Goal: Task Accomplishment & Management: Manage account settings

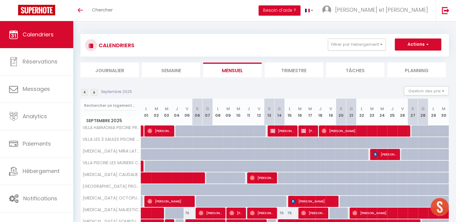
click at [93, 95] on img at bounding box center [94, 92] width 7 height 7
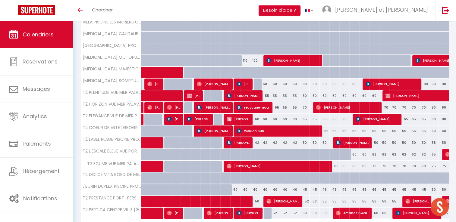
scroll to position [176, 0]
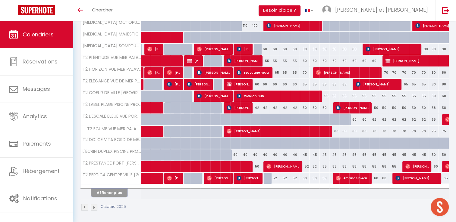
click at [117, 191] on button "Afficher plus" at bounding box center [109, 193] width 36 height 8
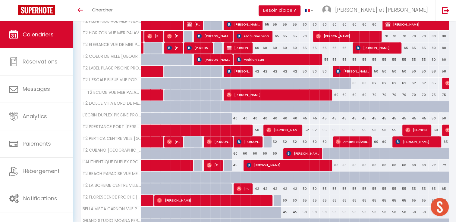
scroll to position [290, 0]
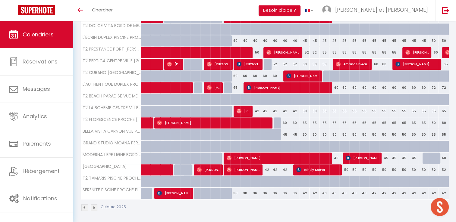
click at [93, 205] on img at bounding box center [94, 208] width 7 height 7
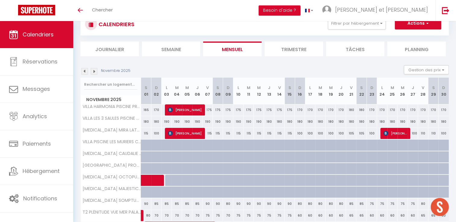
scroll to position [176, 0]
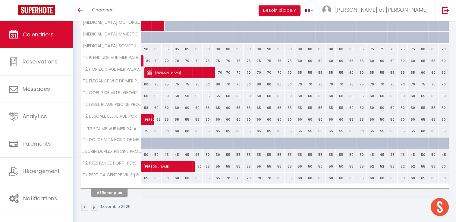
click at [120, 189] on button "Afficher plus" at bounding box center [109, 193] width 36 height 8
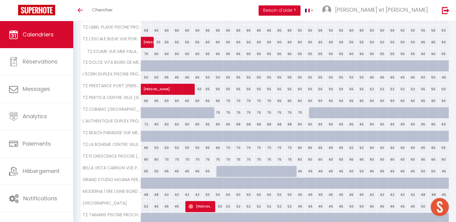
scroll to position [290, 0]
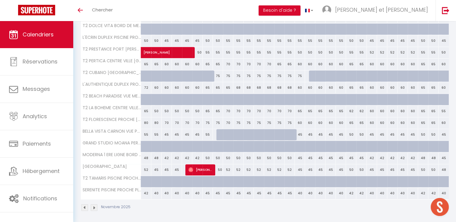
click at [209, 133] on div "55" at bounding box center [207, 134] width 10 height 11
type input "55"
type input "Ven 07 Novembre 2025"
type input "Sam 08 Novembre 2025"
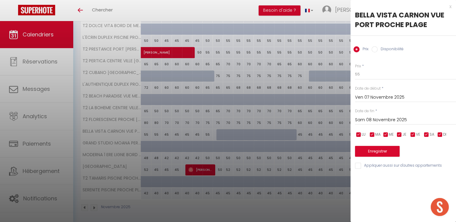
click at [376, 51] on input "Disponibilité" at bounding box center [374, 49] width 6 height 6
radio input "true"
radio input "false"
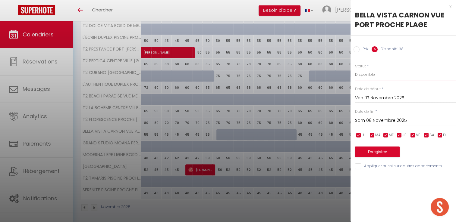
click at [370, 76] on select "Disponible Indisponible" at bounding box center [405, 74] width 101 height 11
select select "0"
click at [355, 69] on select "Disponible Indisponible" at bounding box center [405, 74] width 101 height 11
click at [375, 153] on button "Enregistrer" at bounding box center [377, 152] width 45 height 11
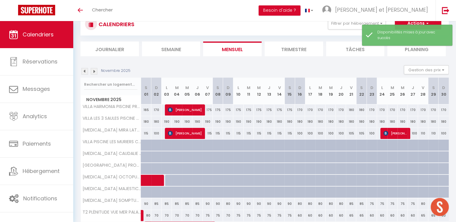
scroll to position [176, 0]
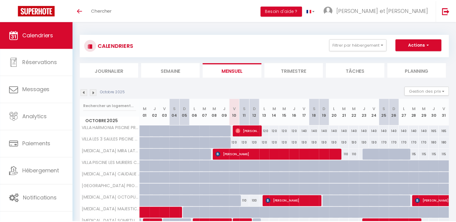
scroll to position [176, 0]
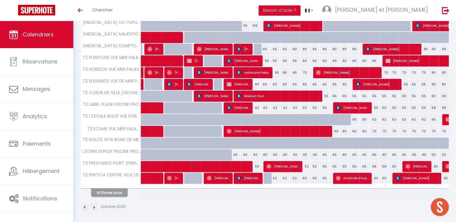
click at [118, 190] on button "Afficher plus" at bounding box center [109, 193] width 36 height 8
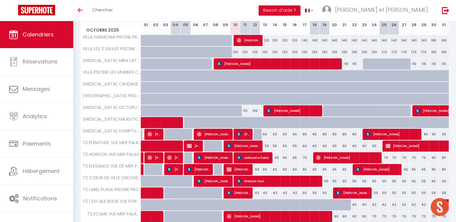
scroll to position [90, 0]
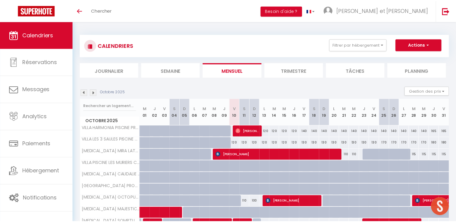
scroll to position [90, 0]
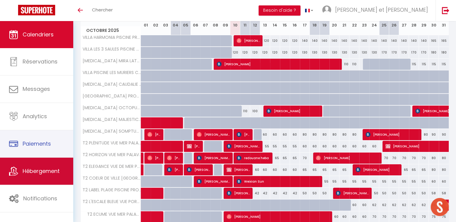
click at [43, 163] on link "Hébergement" at bounding box center [36, 171] width 73 height 27
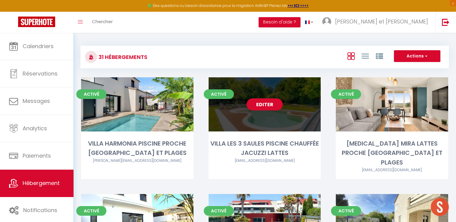
click at [267, 104] on link "Editer" at bounding box center [264, 105] width 36 height 12
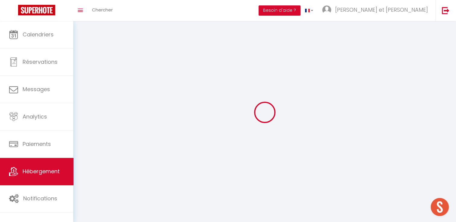
select select
select select "28"
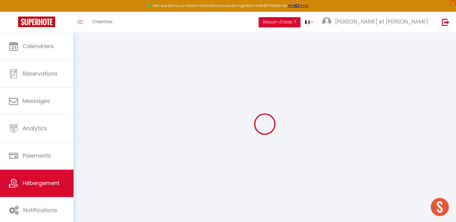
select select
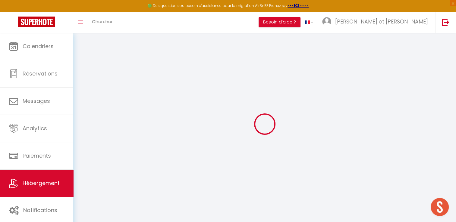
select select
checkbox input "false"
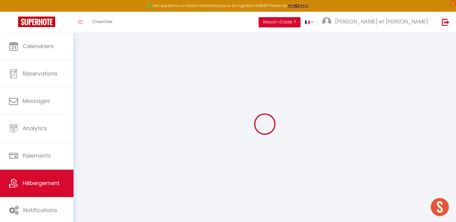
select select
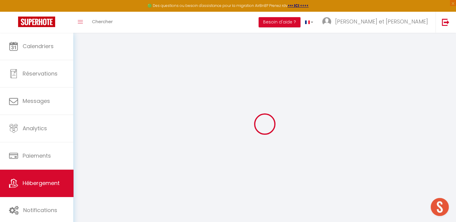
select select
checkbox input "false"
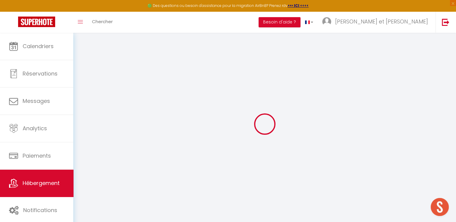
checkbox input "false"
select select
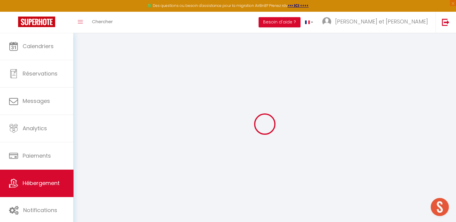
select select
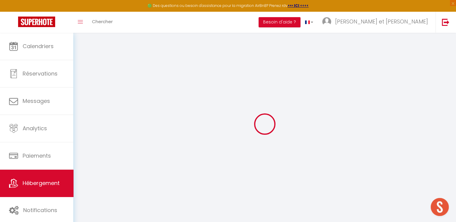
checkbox input "false"
select select
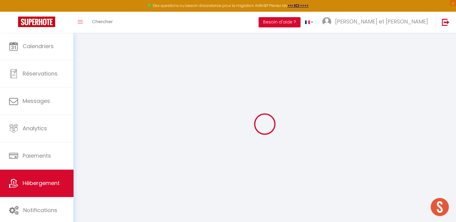
select select
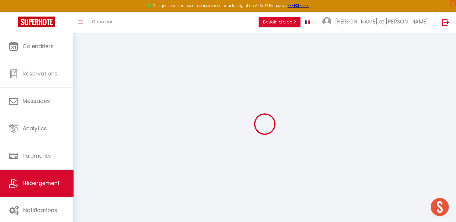
select select
checkbox input "false"
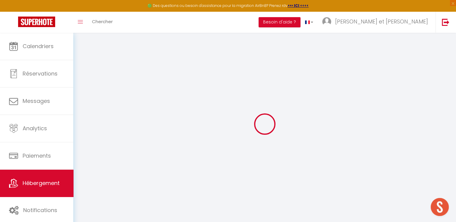
checkbox input "false"
select select
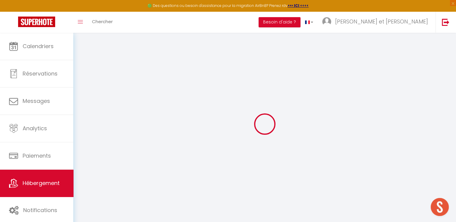
select select
checkbox input "false"
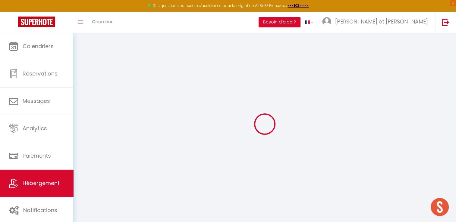
checkbox input "false"
select select
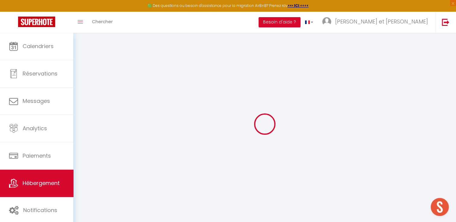
type input "VILLA LES 3 SAULES PISCINE CHAUFFÉE JACUZZI LATTES"
type input "Raymond"
type input "ALBANESE"
type input "1515 chemin de Pradelaine"
type input "34970"
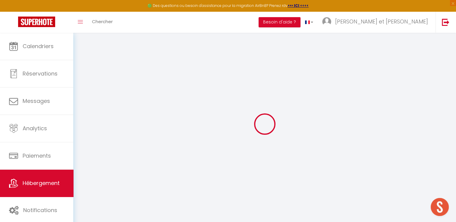
type input "Lattes"
select select "houses"
select select "7"
select select "4"
select select "2"
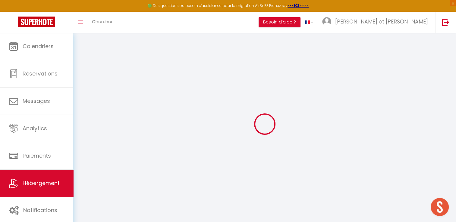
select select "2"
type input "100"
type input "12"
type input "192"
type input "7.2"
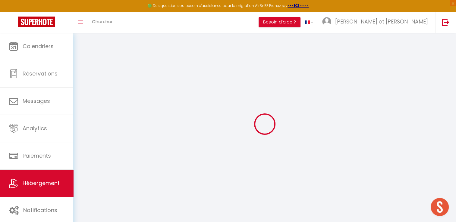
type input "1000"
type input "2000"
select select
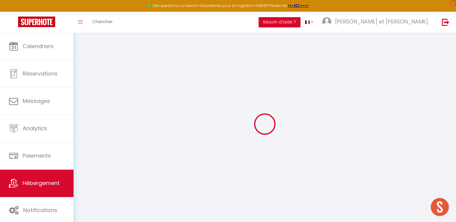
select select
type input "1515 chemin de la pradeleine"
type input "34970"
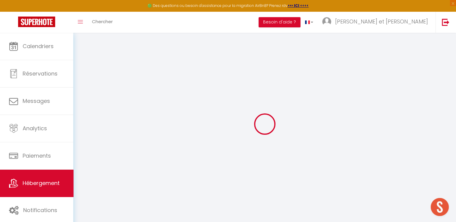
type input "Lattes"
type input "[EMAIL_ADDRESS][DOMAIN_NAME]"
select select "15038"
checkbox input "false"
checkbox input "true"
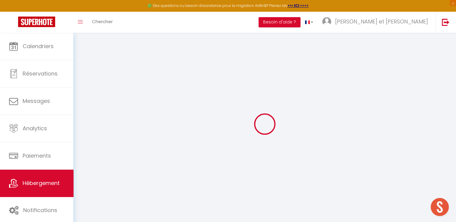
checkbox input "true"
radio input "true"
type input "0"
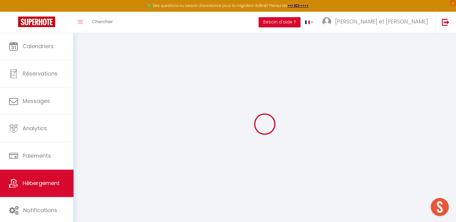
type input "0"
select select "42629"
select select
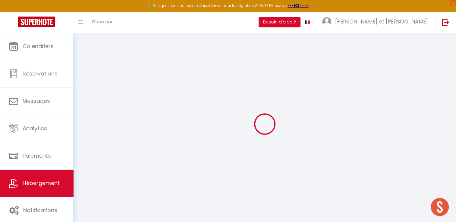
select select
checkbox input "false"
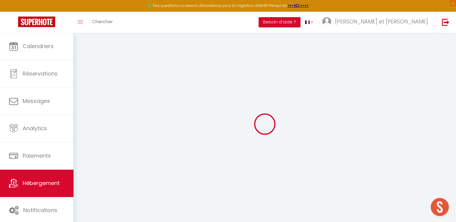
checkbox input "true"
select select
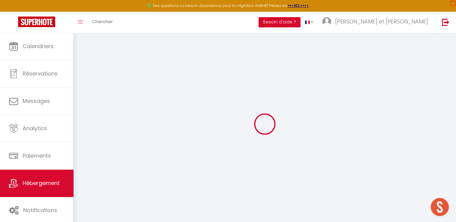
select select
checkbox input "false"
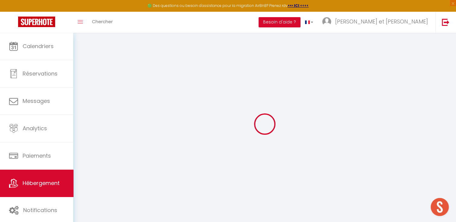
checkbox input "true"
checkbox input "false"
checkbox input "true"
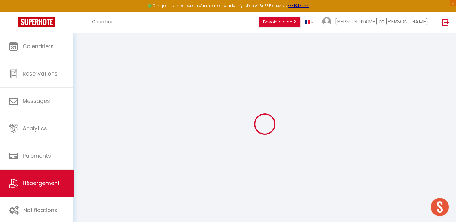
checkbox input "true"
select select "17:00"
select select "20:00"
select select "11:00"
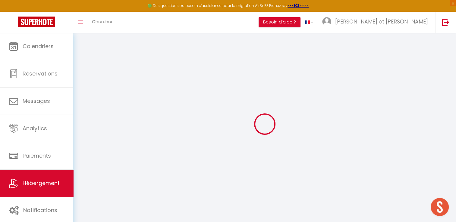
select select "30"
select select "120"
select select "15:00"
checkbox input "false"
checkbox input "true"
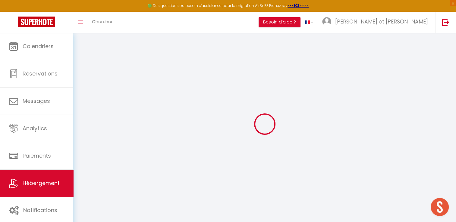
checkbox input "true"
checkbox input "false"
checkbox input "true"
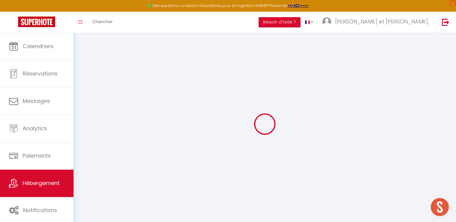
checkbox input "true"
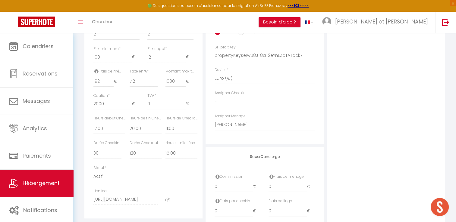
scroll to position [263, 0]
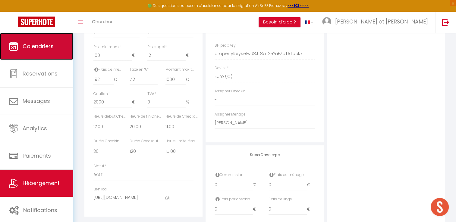
click at [41, 54] on link "Calendriers" at bounding box center [36, 46] width 73 height 27
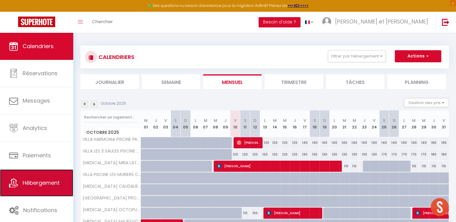
click at [34, 183] on span "Hébergement" at bounding box center [41, 183] width 37 height 8
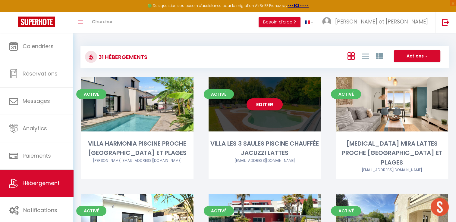
click at [260, 107] on link "Editer" at bounding box center [264, 105] width 36 height 12
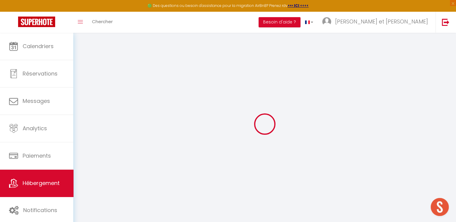
select select "17651-1447825853282140498"
select select "+ 22 %"
select select "+ 23 %"
select select "+ 10 %"
select select "+ 20 %"
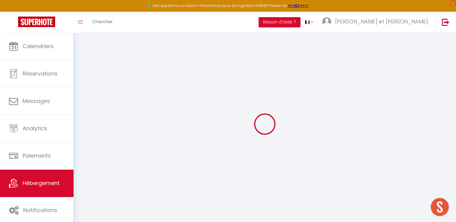
checkbox input "false"
checkbox input "true"
checkbox input "false"
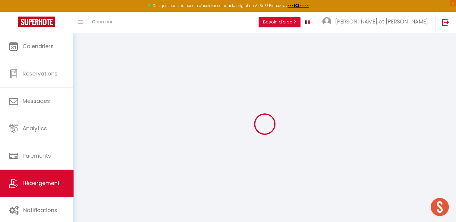
checkbox input "true"
select select "EUR"
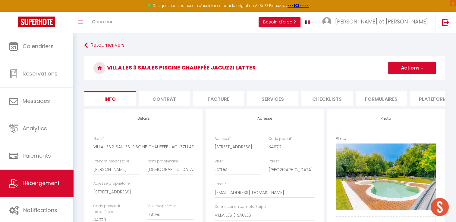
click at [420, 95] on li "Plateformes" at bounding box center [435, 98] width 51 height 15
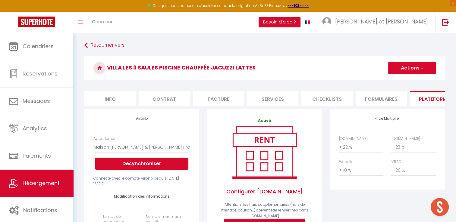
scroll to position [19, 0]
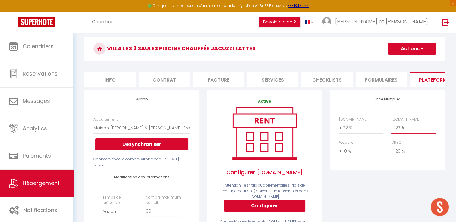
click at [399, 134] on select "0 + 1 % + 2 % + 3 % + 4 % + 5 % + 6 % + 7 % + 8 % + 9 %" at bounding box center [413, 127] width 44 height 11
select select "+ 24 %"
click at [391, 127] on select "0 + 1 % + 2 % + 3 % + 4 % + 5 % + 6 % + 7 % + 8 % + 9 %" at bounding box center [413, 127] width 44 height 11
click at [408, 49] on button "Actions" at bounding box center [412, 49] width 48 height 12
click at [403, 63] on link "Enregistrer" at bounding box center [412, 62] width 48 height 8
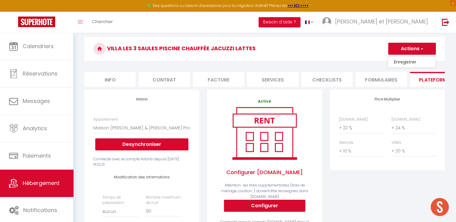
select select "EUR"
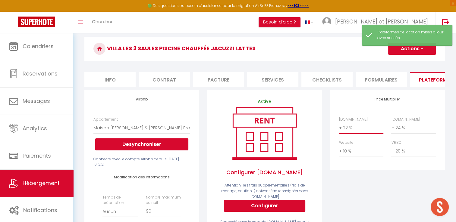
click at [347, 132] on select "0 + 1 % + 2 % + 3 % + 4 % + 5 % + 6 % + 7 % + 8 % + 9 %" at bounding box center [361, 127] width 44 height 11
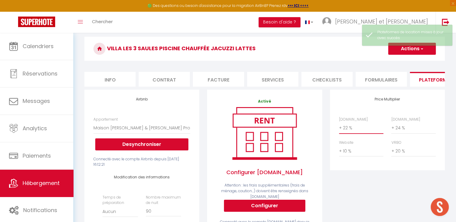
click at [339, 127] on select "0 + 1 % + 2 % + 3 % + 4 % + 5 % + 6 % + 7 % + 8 % + 9 %" at bounding box center [361, 127] width 44 height 11
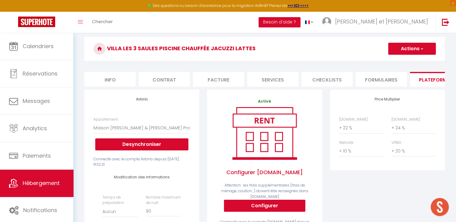
click at [407, 52] on button "Actions" at bounding box center [412, 49] width 48 height 12
click at [400, 63] on link "Enregistrer" at bounding box center [412, 62] width 48 height 8
select select "EUR"
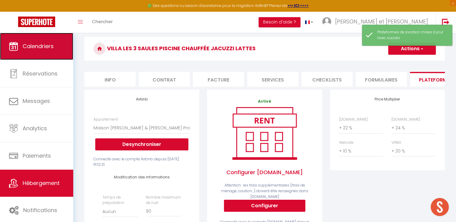
click at [37, 49] on span "Calendriers" at bounding box center [38, 46] width 31 height 8
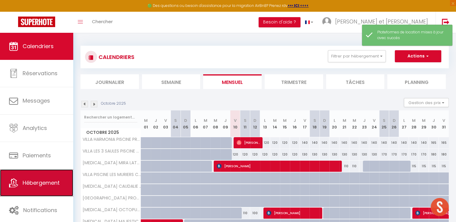
click at [28, 186] on span "Hébergement" at bounding box center [41, 183] width 37 height 8
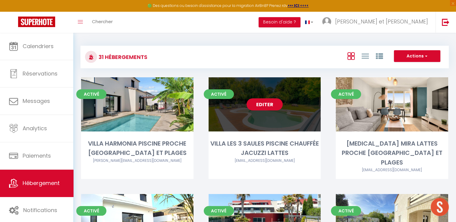
click at [263, 105] on link "Editer" at bounding box center [264, 105] width 36 height 12
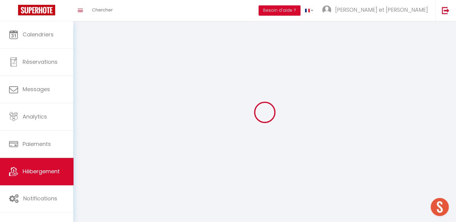
select select "1"
select select
select select "28"
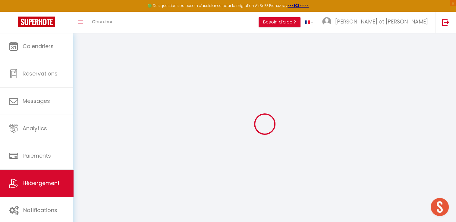
scroll to position [33, 0]
select select
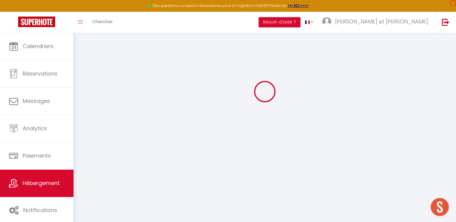
select select
checkbox input "false"
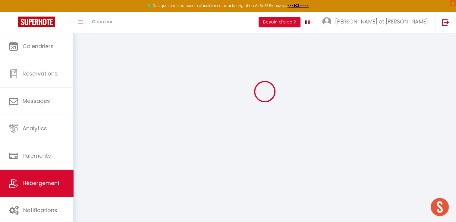
checkbox input "false"
select select
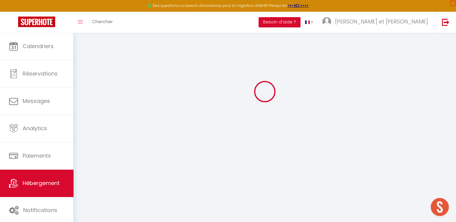
select select
checkbox input "false"
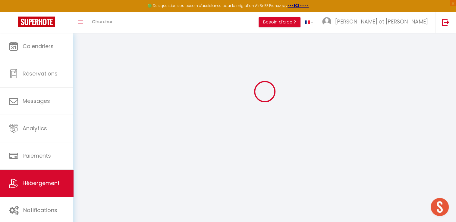
checkbox input "false"
select select
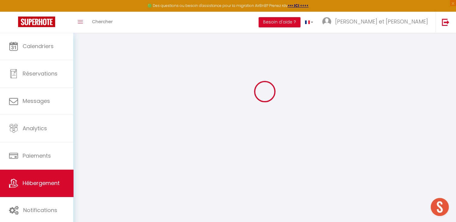
select select
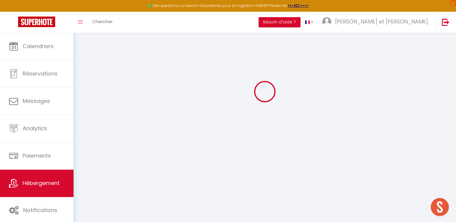
select select
checkbox input "false"
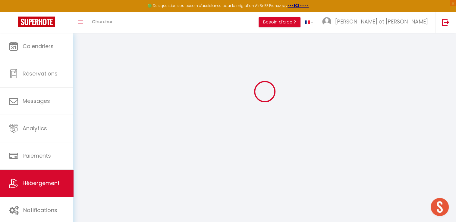
select select
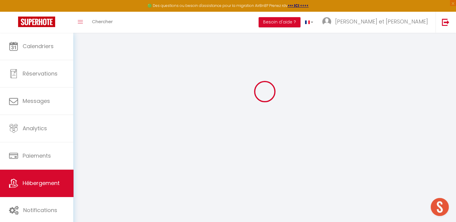
select select
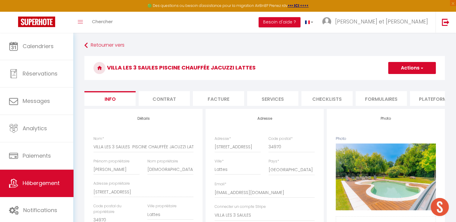
click at [428, 96] on li "Plateformes" at bounding box center [435, 98] width 51 height 15
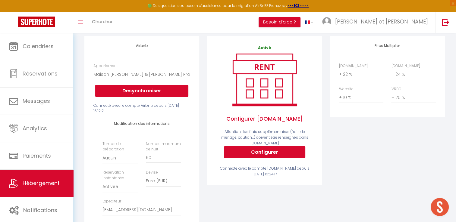
scroll to position [119, 0]
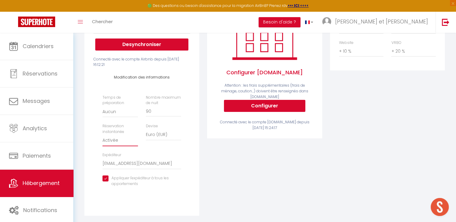
click at [117, 146] on select "Activée Demander des évaluations positives" at bounding box center [119, 140] width 35 height 11
click at [102, 139] on select "Activée Demander des évaluations positives" at bounding box center [119, 140] width 35 height 11
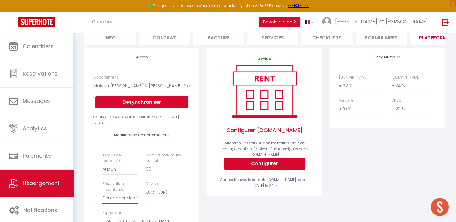
scroll to position [0, 0]
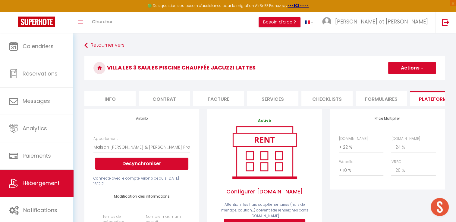
click at [417, 67] on button "Actions" at bounding box center [412, 68] width 48 height 12
click at [401, 81] on link "Enregistrer" at bounding box center [412, 81] width 48 height 8
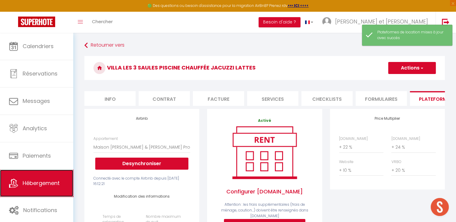
click at [31, 183] on span "Hébergement" at bounding box center [41, 184] width 37 height 8
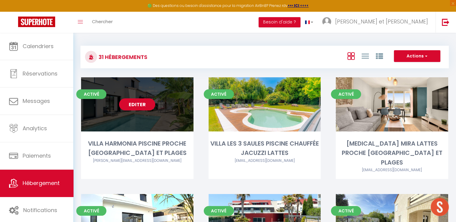
click at [142, 105] on link "Editer" at bounding box center [137, 105] width 36 height 12
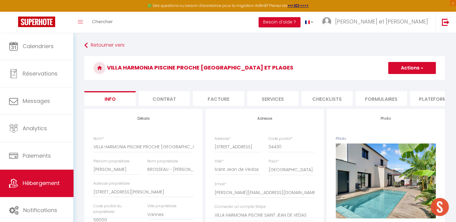
click at [436, 99] on li "Plateformes" at bounding box center [435, 98] width 51 height 15
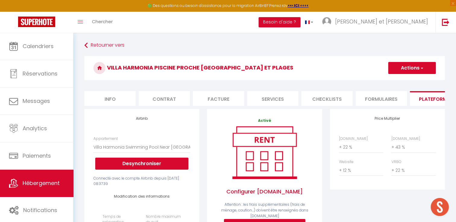
click at [405, 66] on button "Actions" at bounding box center [412, 68] width 48 height 12
click at [403, 81] on link "Enregistrer" at bounding box center [412, 81] width 48 height 8
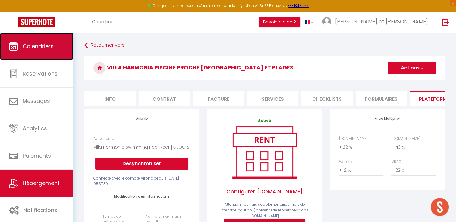
click at [52, 49] on span "Calendriers" at bounding box center [38, 46] width 31 height 8
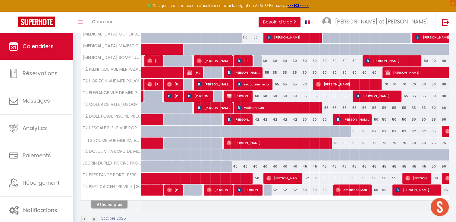
scroll to position [178, 0]
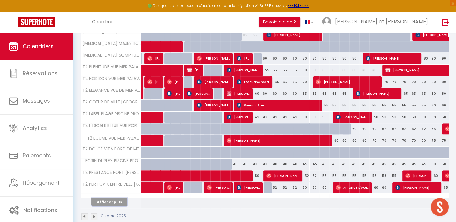
click at [119, 200] on button "Afficher plus" at bounding box center [109, 202] width 36 height 8
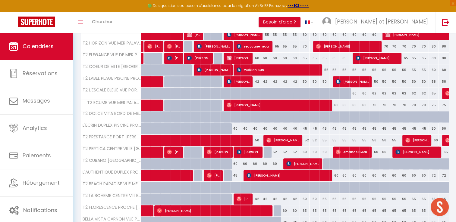
scroll to position [215, 0]
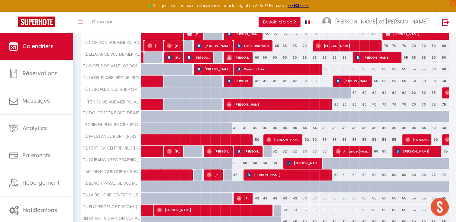
click at [234, 165] on div "60" at bounding box center [235, 163] width 10 height 11
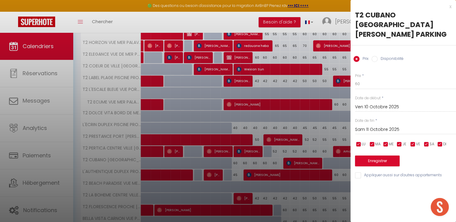
click at [374, 103] on input "Ven 10 Octobre 2025" at bounding box center [405, 107] width 101 height 8
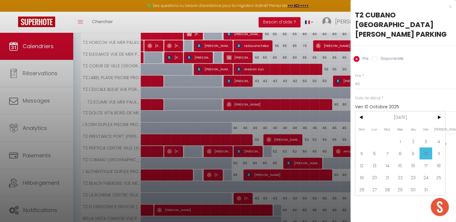
click at [375, 56] on input "Disponibilité" at bounding box center [374, 59] width 6 height 6
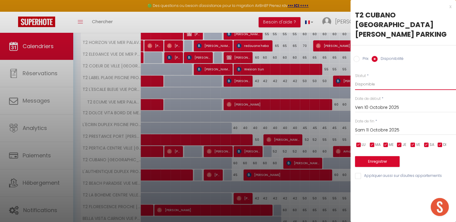
click at [371, 79] on select "Disponible Indisponible" at bounding box center [405, 84] width 101 height 11
click at [355, 79] on select "Disponible Indisponible" at bounding box center [405, 84] width 101 height 11
click at [379, 156] on button "Enregistrer" at bounding box center [377, 161] width 45 height 11
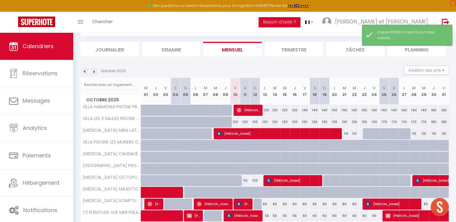
scroll to position [188, 0]
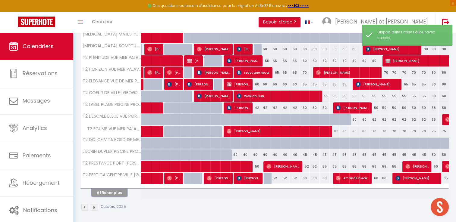
click at [119, 193] on button "Afficher plus" at bounding box center [109, 193] width 36 height 8
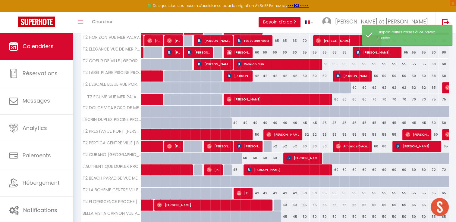
scroll to position [223, 0]
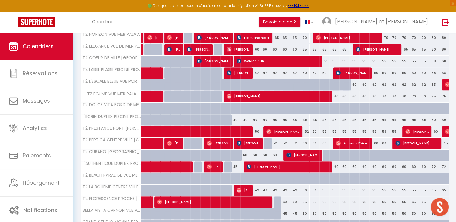
click at [245, 154] on div "60" at bounding box center [245, 155] width 10 height 11
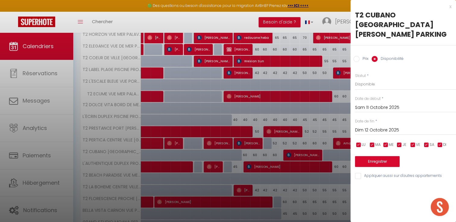
click at [358, 56] on input "Prix" at bounding box center [356, 59] width 6 height 6
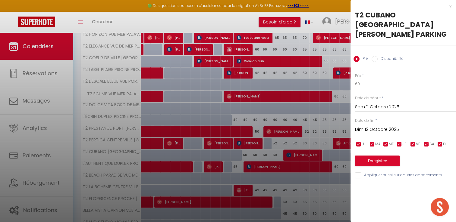
click at [363, 79] on input "60" at bounding box center [405, 84] width 101 height 11
click at [380, 126] on input "Dim 12 Octobre 2025" at bounding box center [405, 130] width 101 height 8
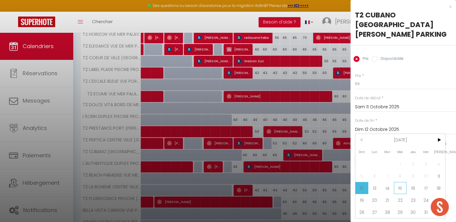
click at [399, 182] on span "15" at bounding box center [400, 188] width 13 height 12
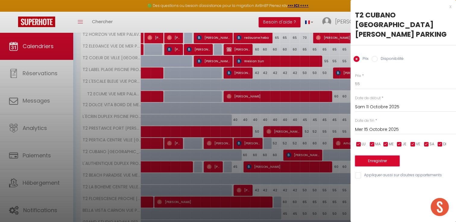
click at [375, 156] on button "Enregistrer" at bounding box center [377, 161] width 45 height 11
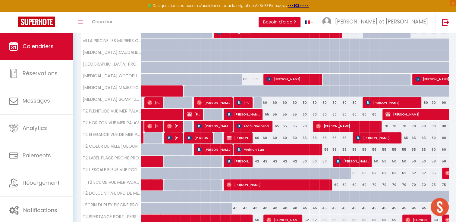
scroll to position [176, 0]
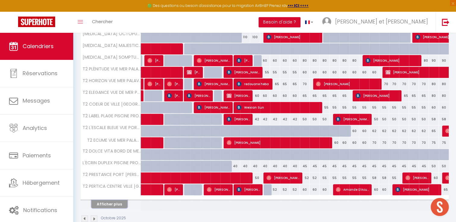
click at [112, 203] on button "Afficher plus" at bounding box center [109, 204] width 36 height 8
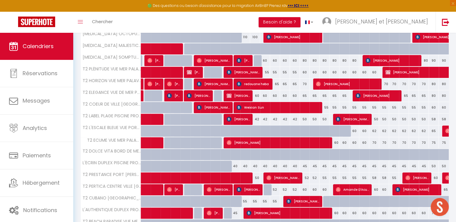
scroll to position [199, 0]
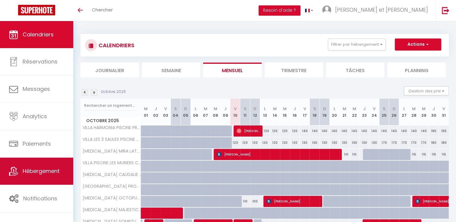
click at [43, 172] on span "Hébergement" at bounding box center [41, 172] width 37 height 8
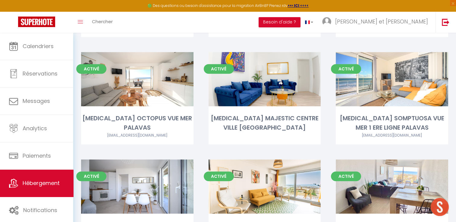
scroll to position [237, 0]
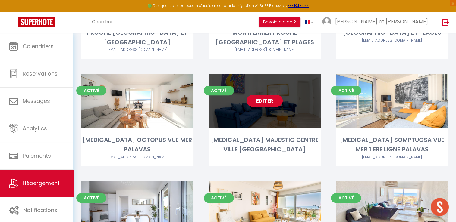
click at [262, 95] on link "Editer" at bounding box center [264, 101] width 36 height 12
select select "3"
select select "2"
select select "1"
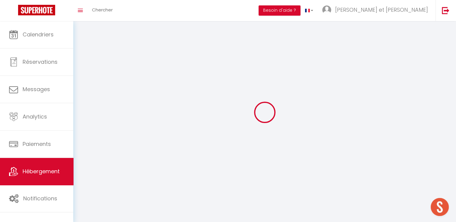
select select
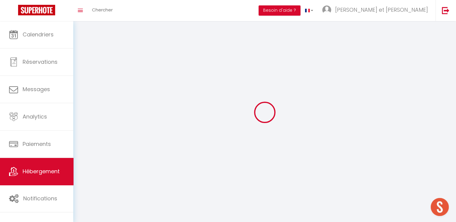
checkbox input "false"
select select
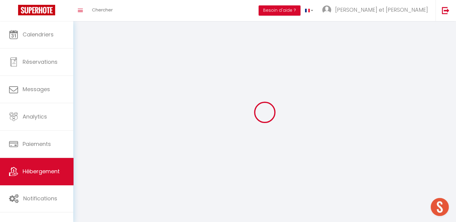
select select
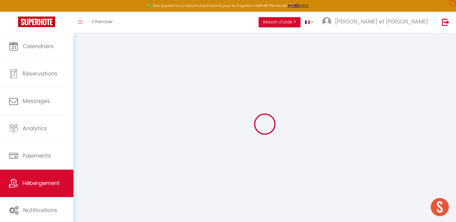
checkbox input "false"
checkbox input "true"
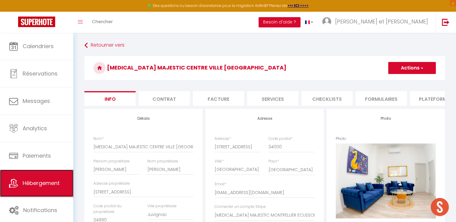
click at [35, 186] on span "Hébergement" at bounding box center [41, 184] width 37 height 8
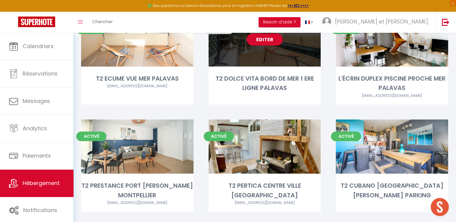
scroll to position [615, 0]
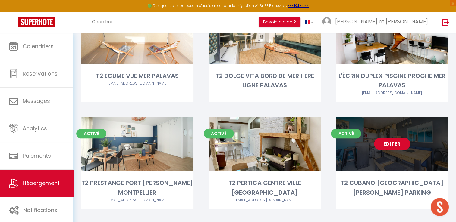
click at [383, 138] on link "Editer" at bounding box center [392, 144] width 36 height 12
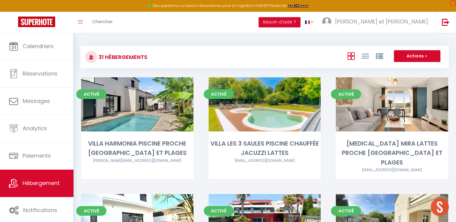
select select "3"
select select "2"
select select "1"
select select
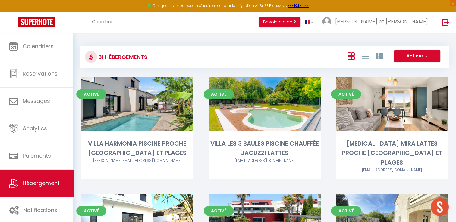
select select "28"
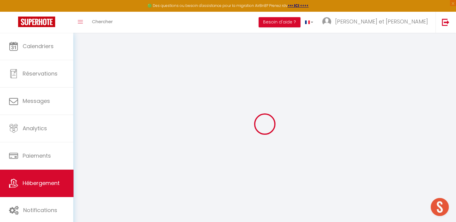
select select
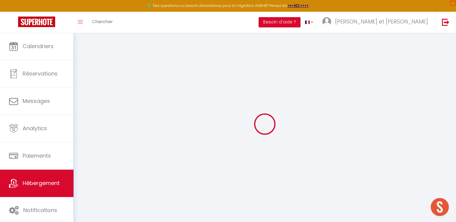
select select
checkbox input "false"
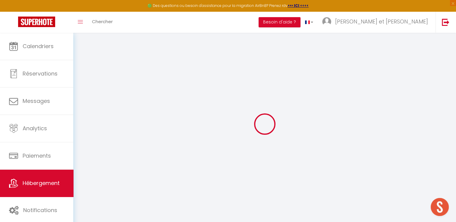
select select
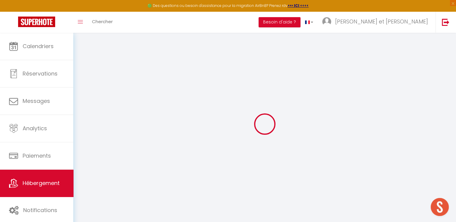
select select
checkbox input "false"
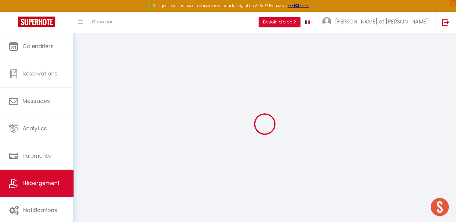
checkbox input "false"
select select
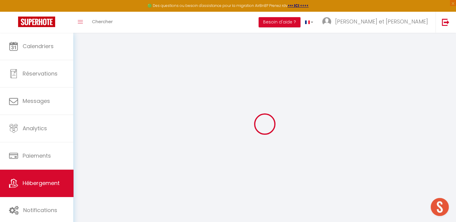
select select
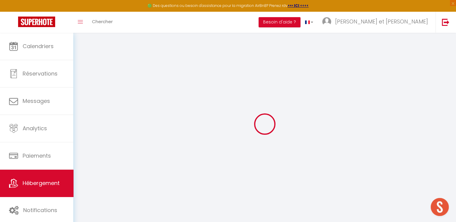
checkbox input "false"
select select
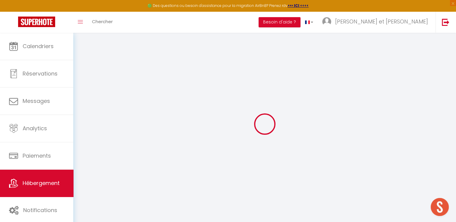
select select
type input "T2 CUBANO [GEOGRAPHIC_DATA][PERSON_NAME] PARKING"
type input "Victor"
type input "REYES"
type input "Le Patio Del Rey 776 avenue Raymond Dugrand APP 310"
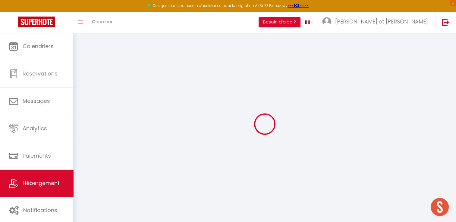
type input "34000"
type input "Montpellier"
select select "2"
type input "80"
type input "70"
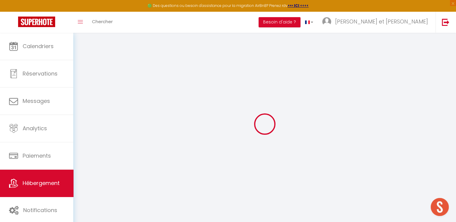
type input "2.30"
type input "500"
select select
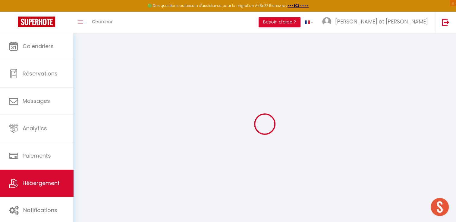
select select
type input "Le Patio Del Rey 776 Avenue de la Mer-Raymond Dugrand"
type input "34000"
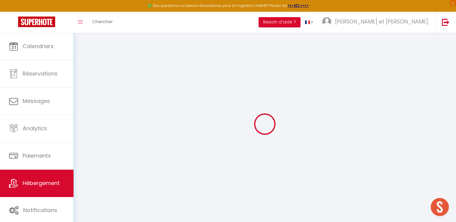
type input "Montpellier"
type input "[EMAIL_ADDRESS][DOMAIN_NAME]"
select select "10212"
checkbox input "false"
checkbox input "true"
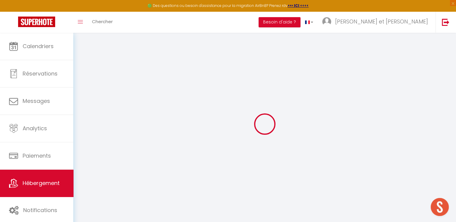
checkbox input "true"
checkbox input "false"
type input "0"
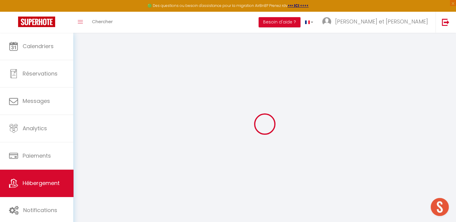
type input "0"
select select
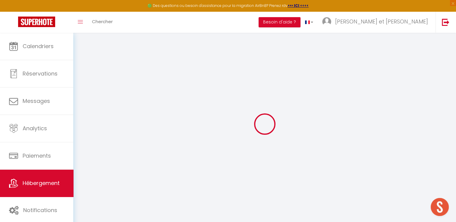
select select
checkbox input "false"
checkbox input "true"
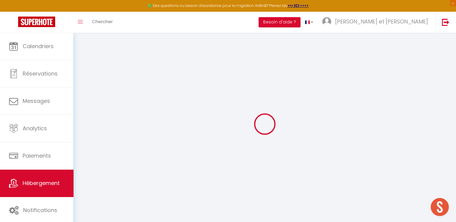
checkbox input "false"
select select "42629"
select select
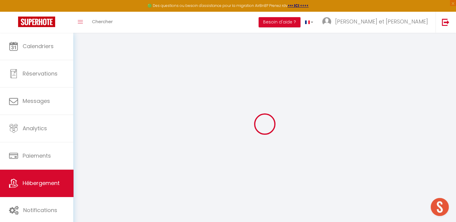
select select
checkbox input "false"
checkbox input "true"
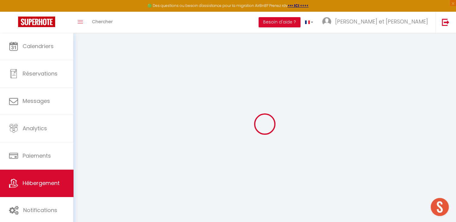
checkbox input "true"
checkbox input "false"
checkbox input "true"
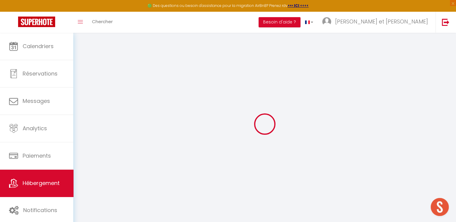
checkbox input "false"
select select "16:00"
select select "22:00"
select select "11:00"
select select "30"
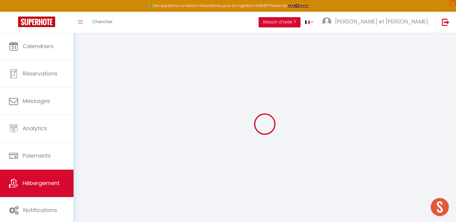
select select "120"
select select "21:00"
checkbox input "false"
checkbox input "true"
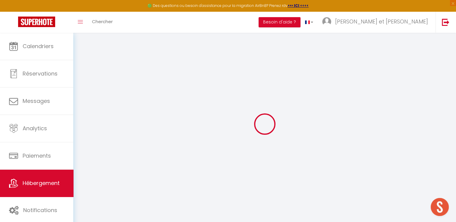
checkbox input "false"
checkbox input "true"
checkbox input "false"
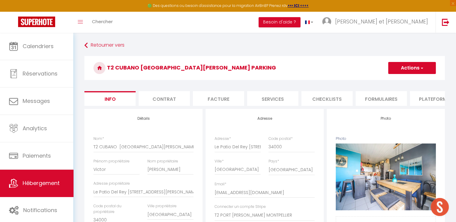
checkbox input "false"
checkbox input "true"
checkbox input "false"
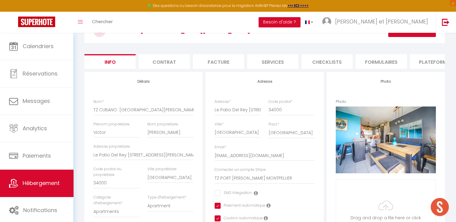
scroll to position [36, 0]
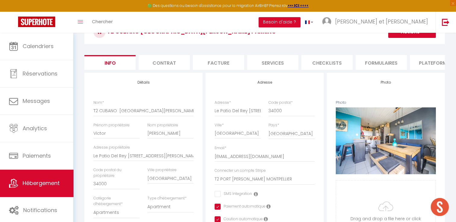
click at [429, 60] on li "Plateformes" at bounding box center [435, 62] width 51 height 15
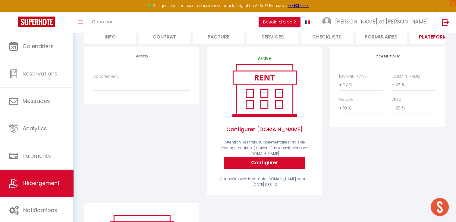
scroll to position [61, 0]
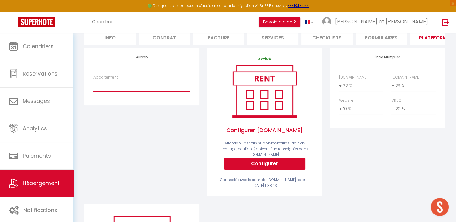
click at [120, 91] on select "T2 Cubano Montpellier · T2 Cubano Montpellier Quartier Port Marianne - vicrey79…" at bounding box center [141, 85] width 97 height 11
select select "15626-51468515"
click at [93, 84] on select "T2 Cubano Montpellier · T2 Cubano Montpellier Quartier Port Marianne - vicrey79…" at bounding box center [141, 85] width 97 height 11
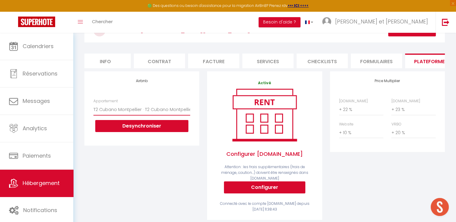
scroll to position [5, 0]
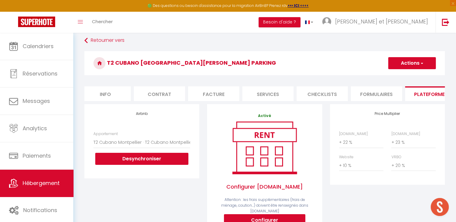
click at [409, 64] on button "Actions" at bounding box center [412, 63] width 48 height 12
click at [400, 78] on link "Enregistrer" at bounding box center [412, 77] width 48 height 8
click at [412, 67] on button "Actions" at bounding box center [412, 63] width 48 height 12
click at [410, 77] on link "Enregistrer" at bounding box center [412, 77] width 48 height 8
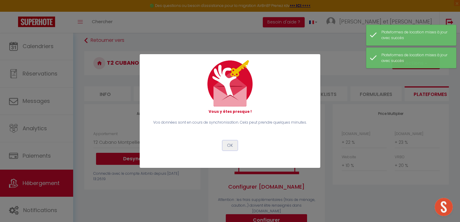
click at [229, 144] on button "OK" at bounding box center [230, 146] width 15 height 10
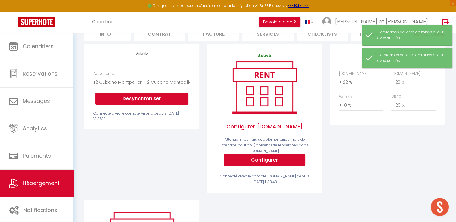
scroll to position [66, 0]
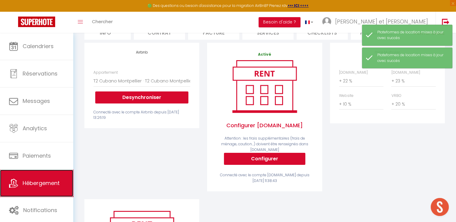
click at [36, 181] on span "Hébergement" at bounding box center [41, 184] width 37 height 8
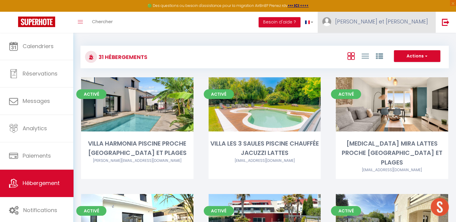
click at [400, 19] on span "[PERSON_NAME] et [PERSON_NAME]" at bounding box center [381, 22] width 93 height 8
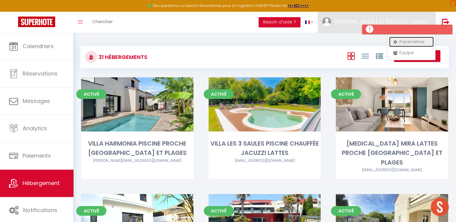
click at [403, 43] on link "Paramètres" at bounding box center [411, 42] width 45 height 10
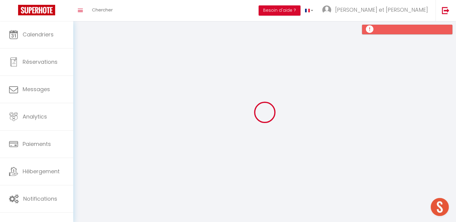
type input "[PERSON_NAME] et [PERSON_NAME]"
type input "Conciergerie CBC Home"
type input "0608740136"
type input "l'avant scène [STREET_ADDRESS][PERSON_NAME]"
type input "34080"
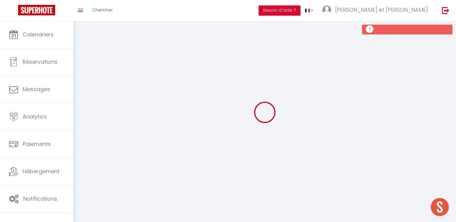
type input "[GEOGRAPHIC_DATA]"
type input "rlVZLRdhUENUMd3WYjzh4YXAt"
type input "1VZtCrkZpRrf91QUsG3pNVAn4"
select select "28"
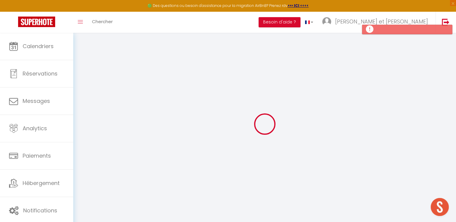
type input "rlVZLRdhUENUMd3WYjzh4YXAt"
type input "1VZtCrkZpRrf91QUsG3pNVAn4"
type input "[URL][DOMAIN_NAME]"
select select "fr"
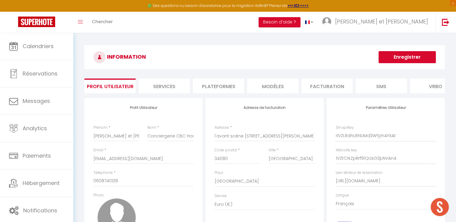
click at [226, 84] on li "Plateformes" at bounding box center [218, 86] width 51 height 15
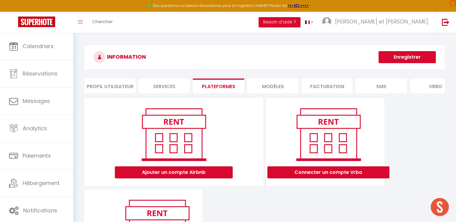
click at [117, 87] on li "Profil Utilisateur" at bounding box center [109, 86] width 51 height 15
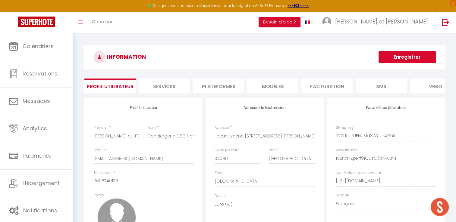
click at [219, 89] on li "Plateformes" at bounding box center [218, 86] width 51 height 15
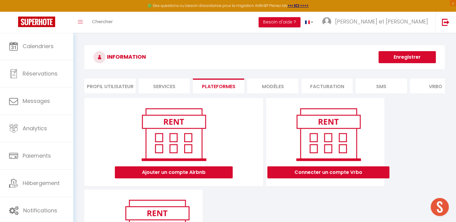
click at [167, 84] on li "Services" at bounding box center [164, 86] width 51 height 15
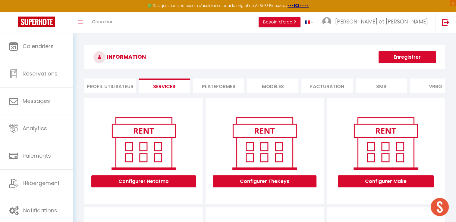
click at [283, 87] on li "MODÈLES" at bounding box center [272, 86] width 51 height 15
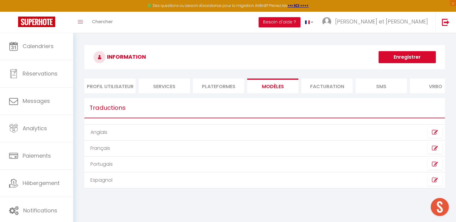
click at [131, 87] on li "Profil Utilisateur" at bounding box center [109, 86] width 51 height 15
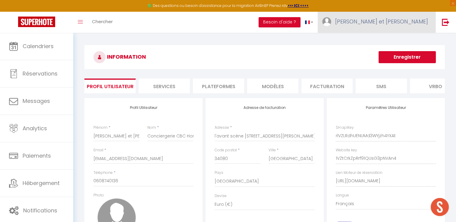
click at [396, 24] on span "[PERSON_NAME] et [PERSON_NAME]" at bounding box center [381, 22] width 93 height 8
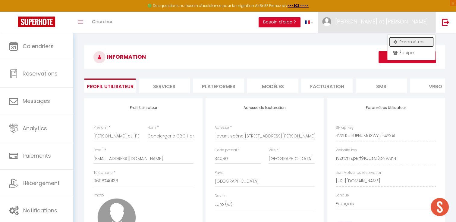
click at [407, 44] on link "Paramètres" at bounding box center [411, 42] width 45 height 10
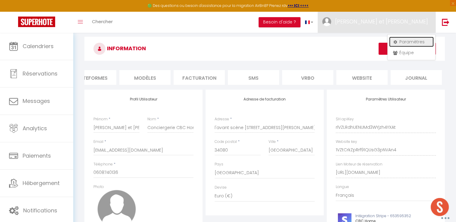
scroll to position [8, 0]
click at [140, 77] on li "MODÈLES" at bounding box center [144, 77] width 51 height 15
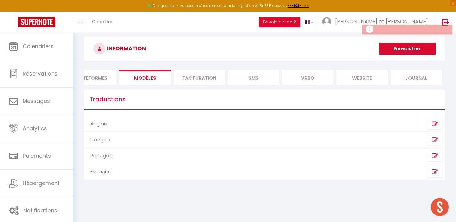
click at [102, 83] on li "Plateformes" at bounding box center [90, 77] width 51 height 15
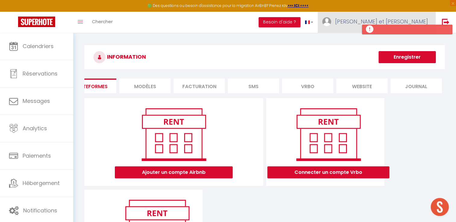
click at [405, 24] on span "[PERSON_NAME] et [PERSON_NAME]" at bounding box center [381, 22] width 93 height 8
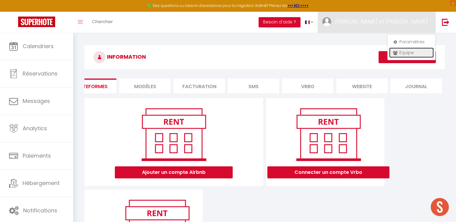
click at [404, 52] on link "Équipe" at bounding box center [411, 53] width 45 height 10
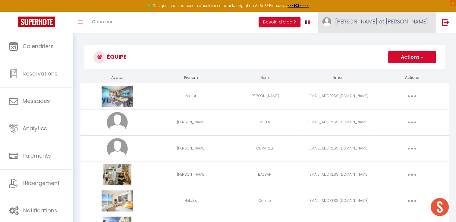
click at [396, 22] on span "[PERSON_NAME] et [PERSON_NAME]" at bounding box center [381, 22] width 93 height 8
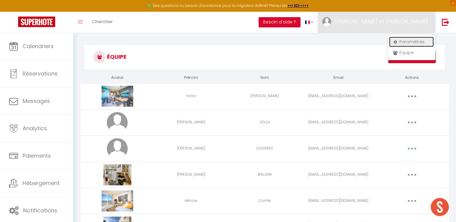
click at [405, 43] on link "Paramètres" at bounding box center [411, 42] width 45 height 10
select select "28"
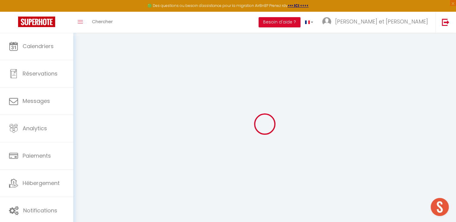
type input "rlVZLRdhUENUMd3WYjzh4YXAt"
type input "1VZtCrkZpRrf91QUsG3pNVAn4"
type input "[URL][DOMAIN_NAME]"
select select "fr"
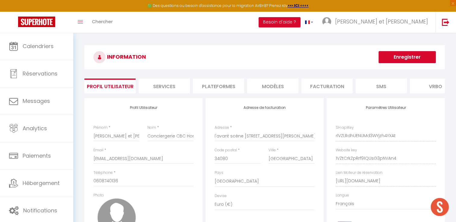
click at [170, 86] on li "Services" at bounding box center [164, 86] width 51 height 15
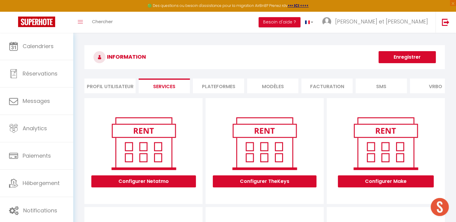
scroll to position [33, 0]
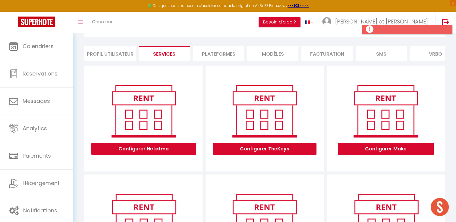
click at [219, 54] on li "Plateformes" at bounding box center [218, 53] width 51 height 15
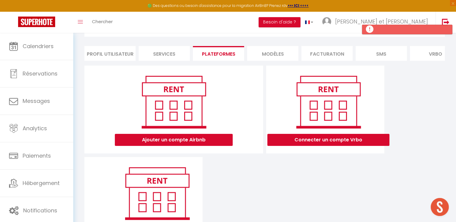
click at [274, 53] on li "MODÈLES" at bounding box center [272, 53] width 51 height 15
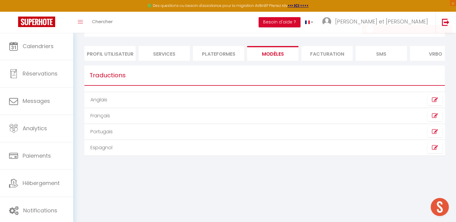
click at [343, 59] on li "Facturation" at bounding box center [326, 53] width 51 height 15
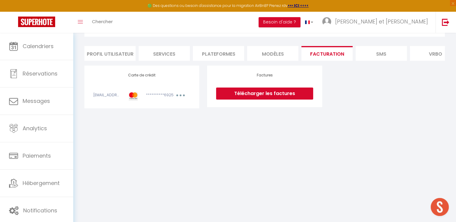
click at [394, 57] on li "SMS" at bounding box center [381, 53] width 51 height 15
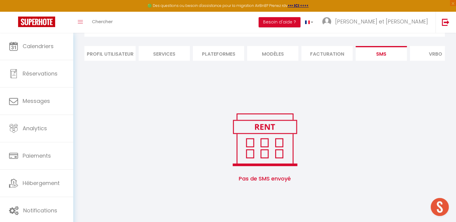
click at [433, 57] on li "Vrbo" at bounding box center [435, 53] width 51 height 15
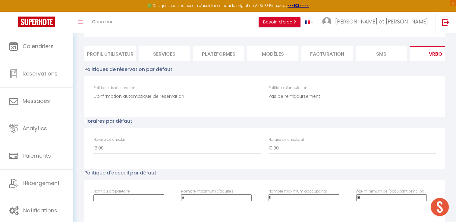
click at [444, 65] on div "INFORMATION Enregistrer Profil Utilisateur Services Plateformes MODÈLES Factura…" at bounding box center [264, 128] width 360 height 230
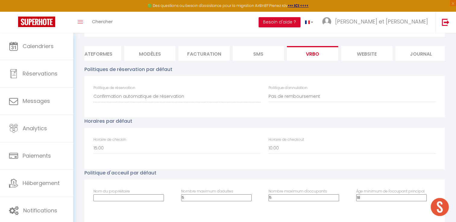
scroll to position [0, 128]
click at [418, 54] on li "Journal" at bounding box center [415, 53] width 51 height 15
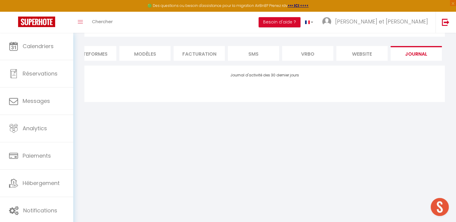
click at [359, 54] on li "website" at bounding box center [361, 53] width 51 height 15
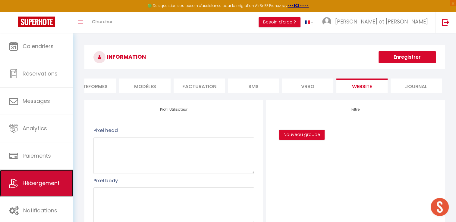
click at [39, 182] on span "Hébergement" at bounding box center [41, 184] width 37 height 8
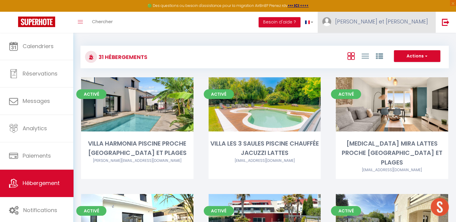
click at [392, 23] on span "[PERSON_NAME] et [PERSON_NAME]" at bounding box center [381, 22] width 93 height 8
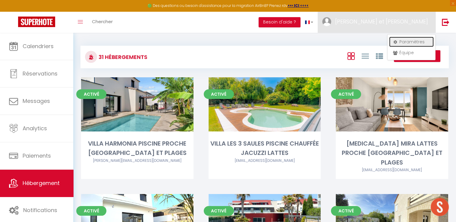
click at [409, 41] on link "Paramètres" at bounding box center [411, 42] width 45 height 10
select select "28"
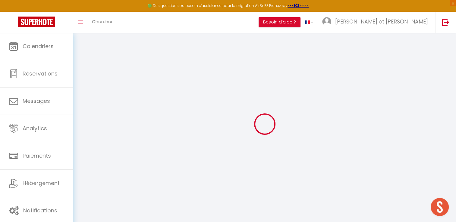
type input "rlVZLRdhUENUMd3WYjzh4YXAt"
type input "1VZtCrkZpRrf91QUsG3pNVAn4"
type input "[URL][DOMAIN_NAME]"
select select "fr"
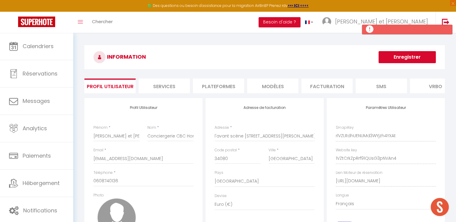
click at [163, 92] on li "Services" at bounding box center [164, 86] width 51 height 15
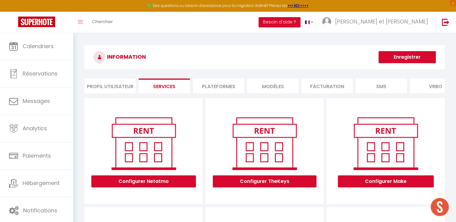
click at [222, 86] on li "Plateformes" at bounding box center [218, 86] width 51 height 15
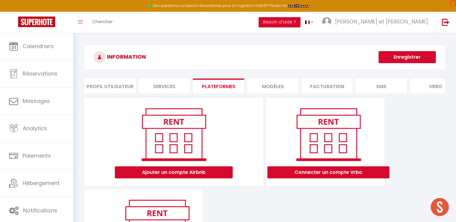
click at [224, 87] on li "Plateformes" at bounding box center [218, 86] width 51 height 15
click at [214, 87] on li "Plateformes" at bounding box center [218, 86] width 51 height 15
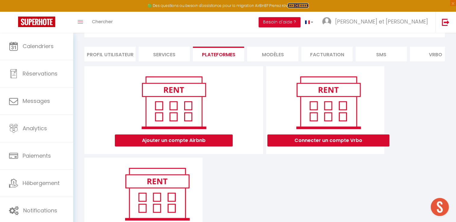
click at [299, 5] on strong ">>> ICI <<<<" at bounding box center [297, 5] width 21 height 5
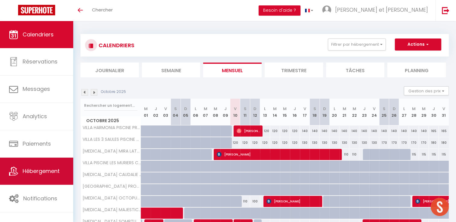
scroll to position [40, 0]
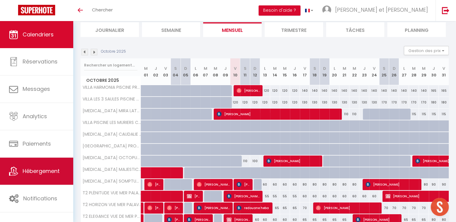
click at [43, 176] on link "Hébergement" at bounding box center [36, 171] width 73 height 27
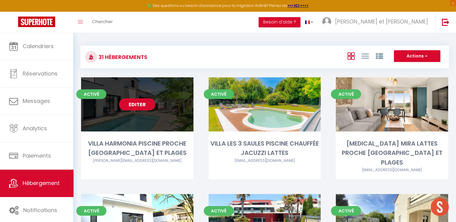
click at [134, 107] on link "Editer" at bounding box center [137, 105] width 36 height 12
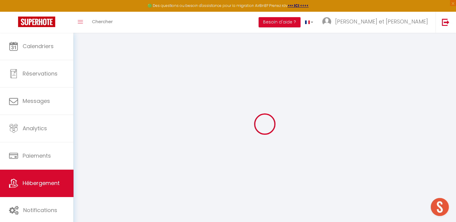
select select "15654-1468261317151564228"
checkbox input "false"
checkbox input "true"
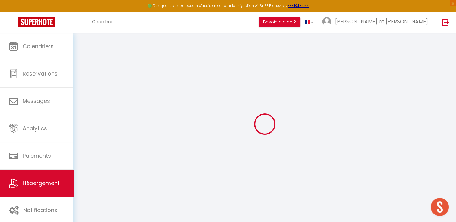
checkbox input "false"
checkbox input "true"
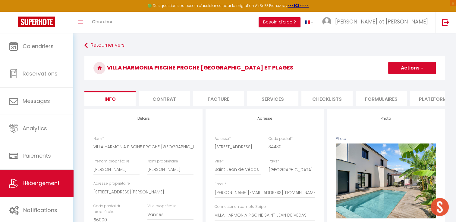
click at [431, 102] on li "Plateformes" at bounding box center [435, 98] width 51 height 15
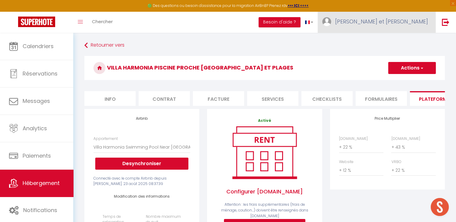
click at [384, 20] on span "[PERSON_NAME] et [PERSON_NAME]" at bounding box center [381, 22] width 93 height 8
click at [411, 42] on link "Paramètres" at bounding box center [411, 42] width 45 height 10
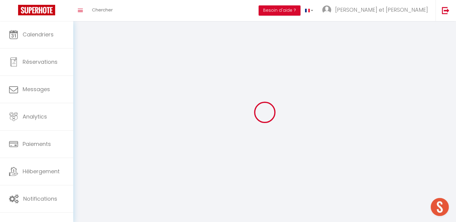
type input "[PERSON_NAME] et [PERSON_NAME]"
type input "Conciergerie CBC Home"
type input "0608740136"
type input "l'avant scène [STREET_ADDRESS][PERSON_NAME]"
type input "34080"
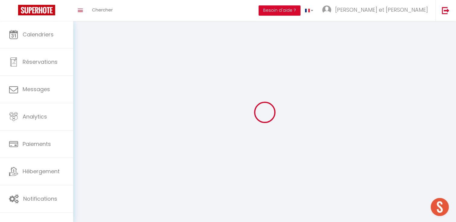
type input "[GEOGRAPHIC_DATA]"
type input "rlVZLRdhUENUMd3WYjzh4YXAt"
type input "1VZtCrkZpRrf91QUsG3pNVAn4"
select select "28"
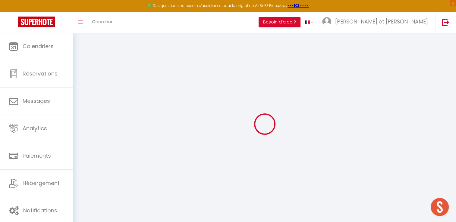
type input "rlVZLRdhUENUMd3WYjzh4YXAt"
type input "1VZtCrkZpRrf91QUsG3pNVAn4"
type input "[URL][DOMAIN_NAME]"
select select "fr"
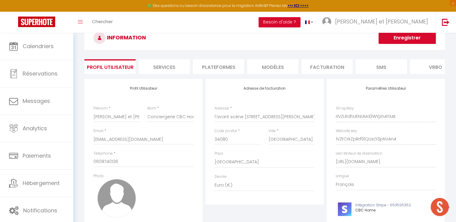
scroll to position [19, 0]
click at [220, 68] on li "Plateformes" at bounding box center [218, 67] width 51 height 15
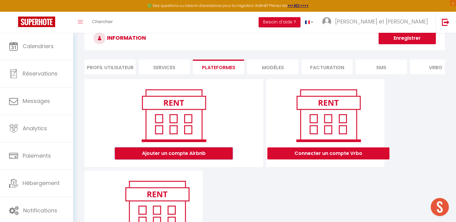
click at [172, 157] on button "Ajouter un compte Airbnb" at bounding box center [174, 154] width 118 height 12
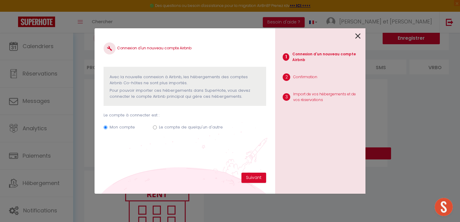
click at [154, 127] on input "Le compte de quelqu'un d'autre" at bounding box center [155, 128] width 4 height 4
radio input "true"
radio input "false"
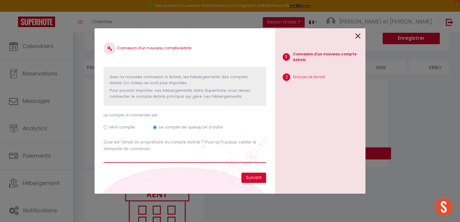
click at [145, 157] on input "Email connexion Airbnb" at bounding box center [185, 157] width 163 height 11
type input "[EMAIL_ADDRESS][DOMAIN_NAME]"
click at [250, 179] on button "Suivant" at bounding box center [254, 178] width 25 height 10
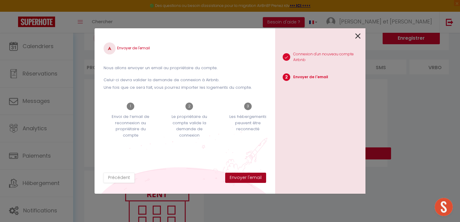
click at [250, 179] on button "Envoyer l'email" at bounding box center [245, 178] width 41 height 10
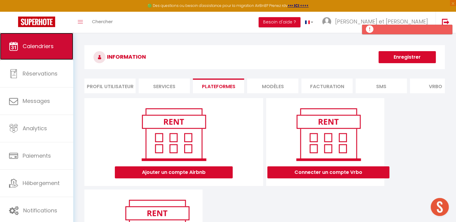
click at [42, 49] on span "Calendriers" at bounding box center [38, 46] width 31 height 8
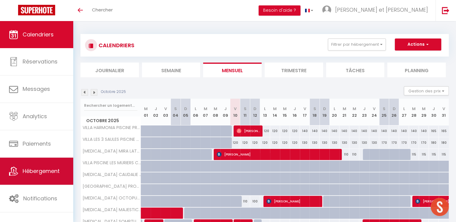
click at [41, 170] on span "Hébergement" at bounding box center [41, 172] width 37 height 8
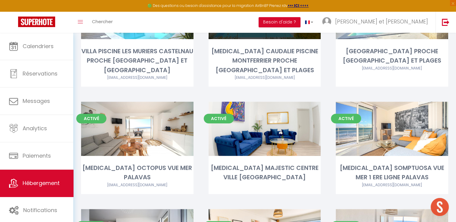
scroll to position [210, 0]
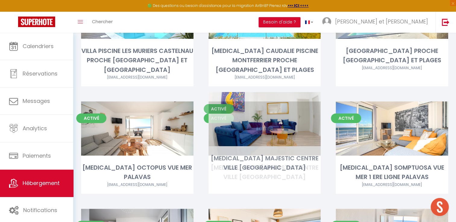
click at [270, 123] on link "Editer" at bounding box center [264, 129] width 36 height 12
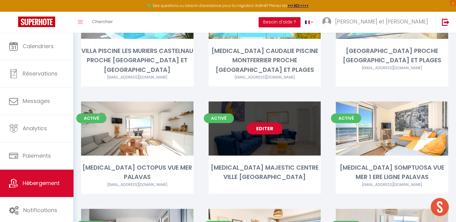
click at [267, 123] on link "Editer" at bounding box center [264, 129] width 36 height 12
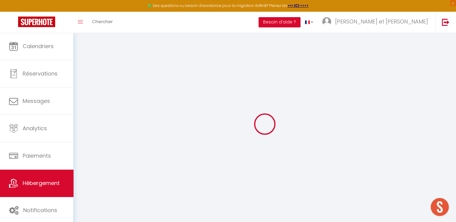
type input "Oups ! Les dates sélectionnées sont indisponibles."
type textarea "Malheureusement les dates sélectionnées sont indisponibles. Nous vous invitons …"
type input "43.6131716"
type input "3.8727509"
checkbox input "false"
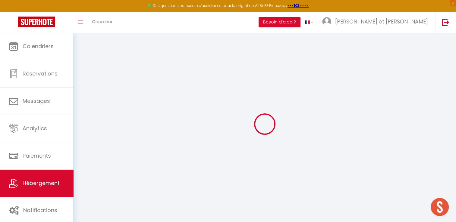
checkbox input "false"
checkbox input "true"
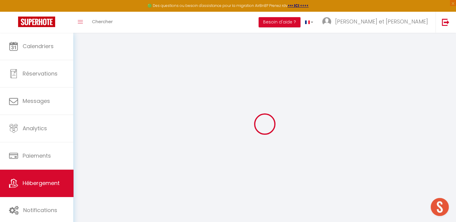
checkbox input "true"
checkbox input "false"
checkbox input "true"
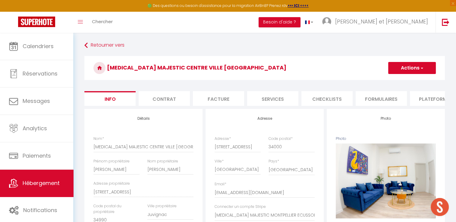
click at [423, 101] on li "Plateformes" at bounding box center [435, 98] width 51 height 15
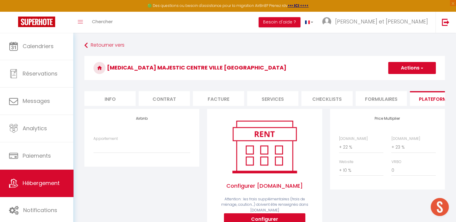
scroll to position [0, 182]
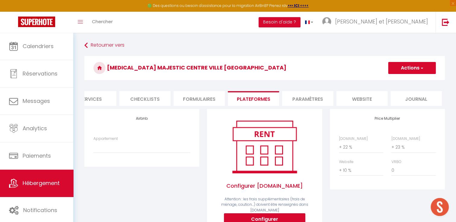
click at [363, 99] on li "website" at bounding box center [361, 98] width 51 height 15
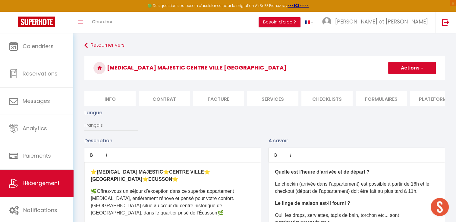
click at [108, 101] on li "Info" at bounding box center [109, 98] width 51 height 15
checkbox input "false"
checkbox input "true"
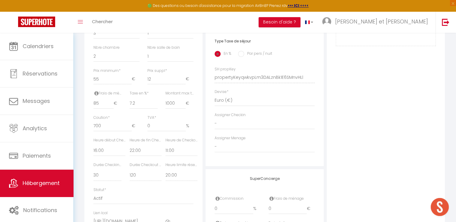
scroll to position [263, 0]
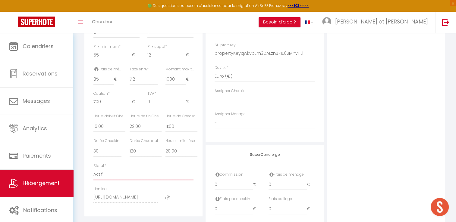
click at [101, 179] on select "Actif Pas actif" at bounding box center [143, 174] width 100 height 11
select select "0"
click at [93, 173] on select "Actif Pas actif" at bounding box center [143, 174] width 100 height 11
checkbox input "false"
checkbox input "true"
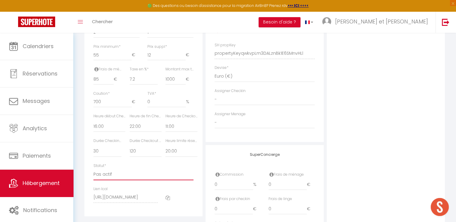
checkbox input "true"
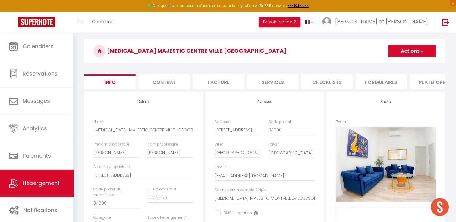
scroll to position [0, 0]
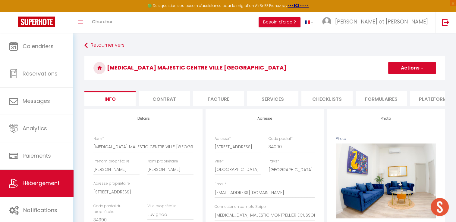
click at [411, 69] on button "Actions" at bounding box center [412, 68] width 48 height 12
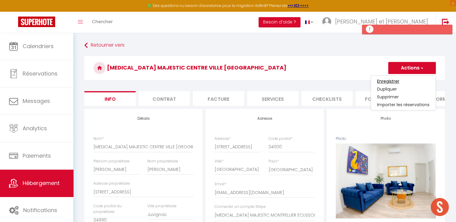
click at [392, 82] on input "Enregistrer" at bounding box center [388, 81] width 22 height 6
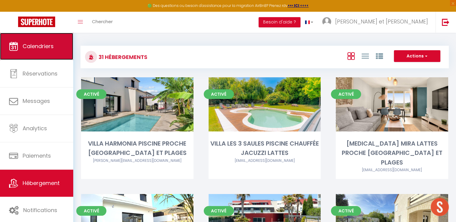
click at [42, 45] on span "Calendriers" at bounding box center [38, 46] width 31 height 8
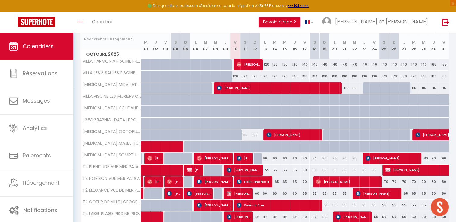
scroll to position [78, 0]
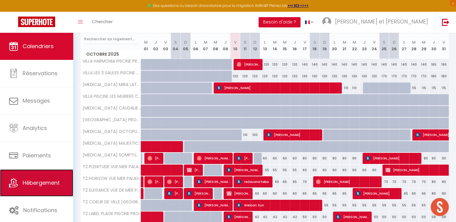
click at [33, 185] on span "Hébergement" at bounding box center [41, 183] width 37 height 8
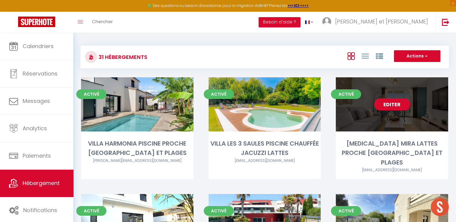
click at [394, 105] on link "Editer" at bounding box center [392, 105] width 36 height 12
select select "3"
select select "2"
select select "1"
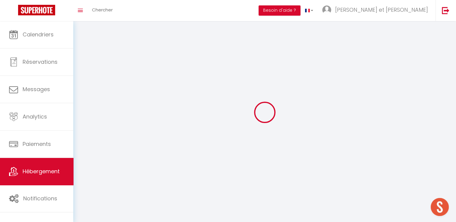
select select
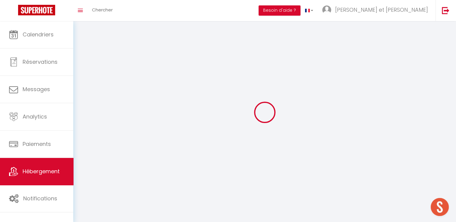
checkbox input "false"
select select
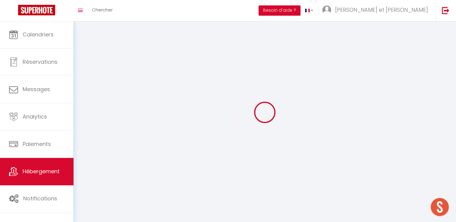
select select
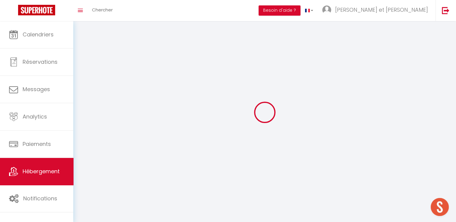
select select
checkbox input "false"
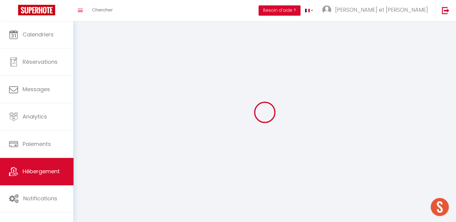
select select
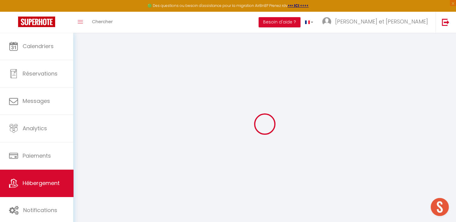
select select
select select "+ 42 %"
select select "+ 43 %"
select select "+ 10 %"
select select
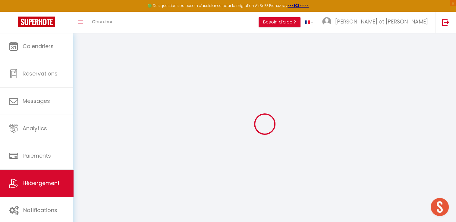
checkbox input "false"
checkbox input "true"
select select
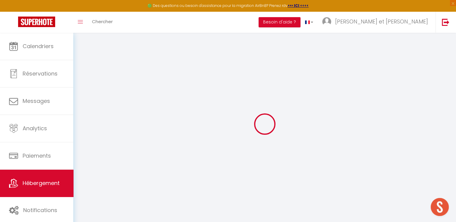
checkbox input "false"
checkbox input "true"
select select
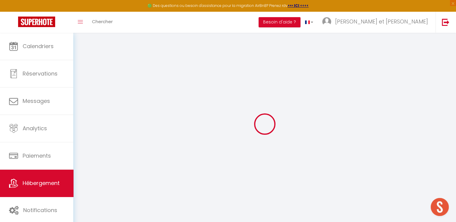
select select "well_reviewed_guests"
select select "EUR"
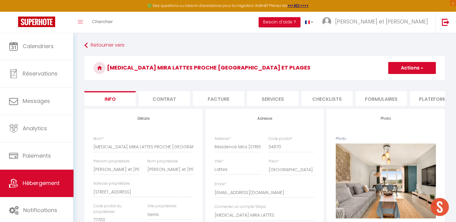
click at [431, 98] on li "Plateformes" at bounding box center [435, 98] width 51 height 15
select select
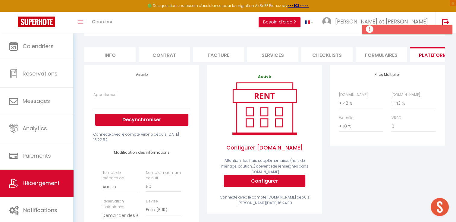
scroll to position [44, 0]
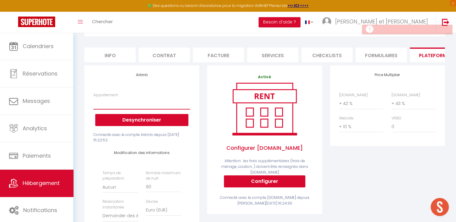
click at [111, 109] on select "Casa Giulia, maison moderne à 5 min de Montpellier - constantin.balsan@gmail.co…" at bounding box center [141, 103] width 97 height 11
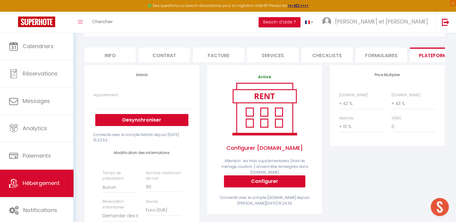
click at [100, 77] on h4 "Airbnb" at bounding box center [141, 75] width 97 height 4
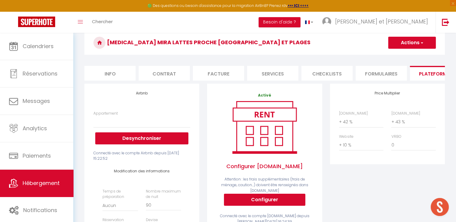
scroll to position [25, 0]
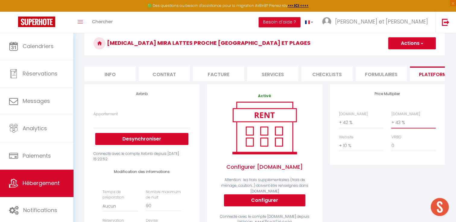
click at [402, 126] on select "0 + 1 % + 2 % + 3 % + 4 % + 5 % + 6 % + 7 % + 8 % + 9 %" at bounding box center [413, 122] width 44 height 11
select select "+ 23 %"
click at [391, 121] on select "0 + 1 % + 2 % + 3 % + 4 % + 5 % + 6 % + 7 % + 8 % + 9 %" at bounding box center [413, 122] width 44 height 11
click at [414, 40] on button "Actions" at bounding box center [412, 43] width 48 height 12
click at [399, 56] on link "Enregistrer" at bounding box center [412, 57] width 48 height 8
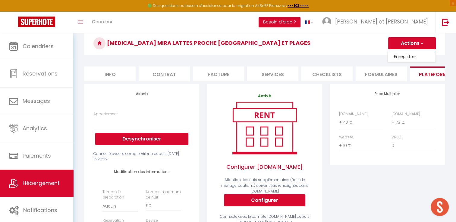
select select
select select "well_reviewed_guests"
select select "EUR"
click at [404, 44] on button "Actions" at bounding box center [412, 43] width 48 height 12
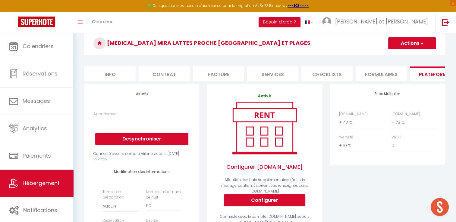
click at [405, 46] on button "Actions" at bounding box center [412, 43] width 48 height 12
click at [405, 57] on link "Enregistrer" at bounding box center [412, 57] width 48 height 8
select select
select select "well_reviewed_guests"
select select "EUR"
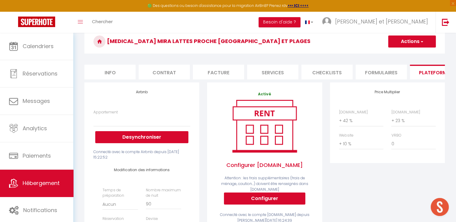
scroll to position [25, 0]
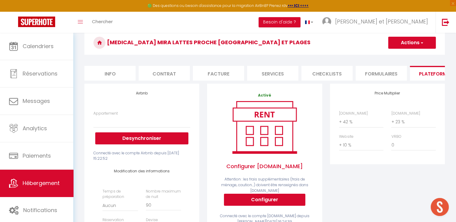
click at [408, 42] on button "Actions" at bounding box center [412, 43] width 48 height 12
click at [401, 56] on link "Enregistrer" at bounding box center [412, 56] width 48 height 8
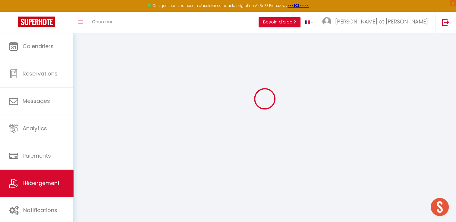
select select
select select "well_reviewed_guests"
select select "EUR"
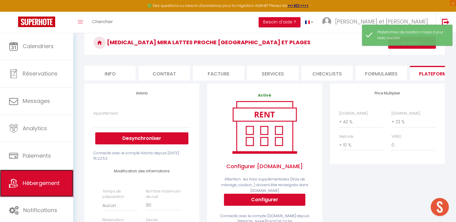
click at [31, 188] on link "Hébergement" at bounding box center [36, 183] width 73 height 27
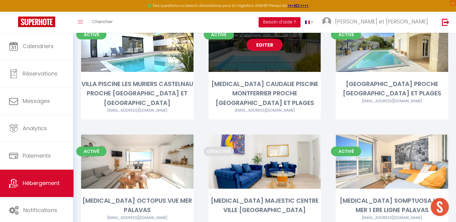
scroll to position [178, 0]
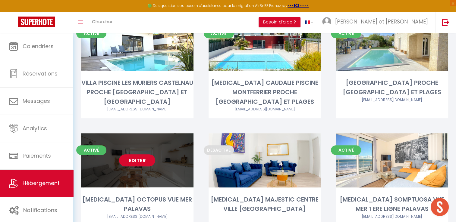
click at [134, 155] on link "Editer" at bounding box center [137, 161] width 36 height 12
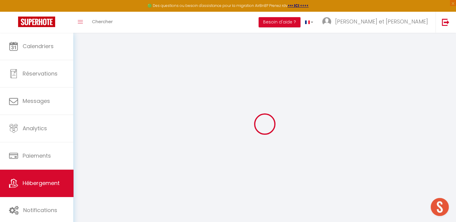
select select
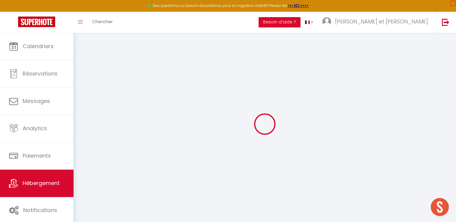
select select
checkbox input "false"
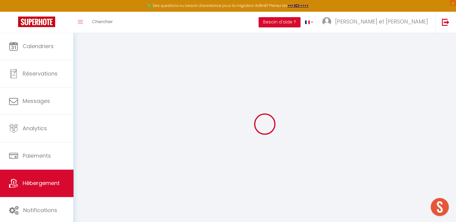
select select
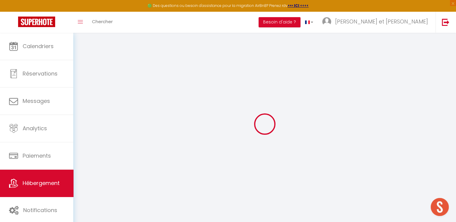
select select
checkbox input "false"
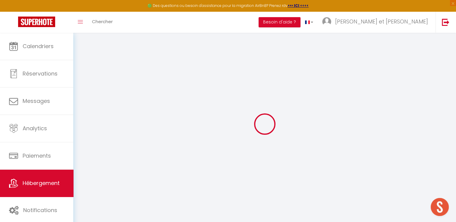
checkbox input "false"
select select
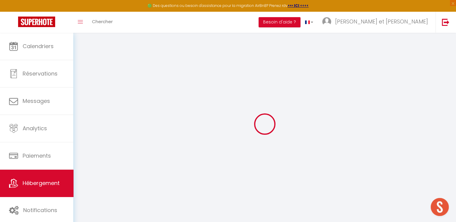
select select
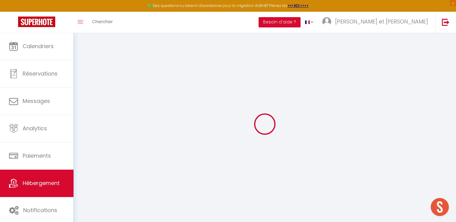
checkbox input "false"
select select
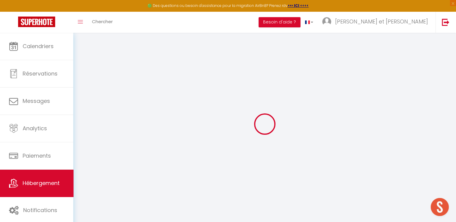
select select
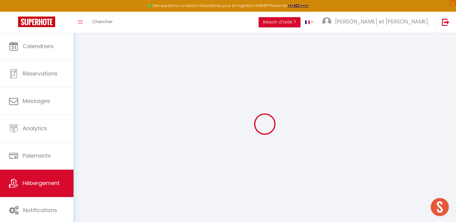
select select
checkbox input "false"
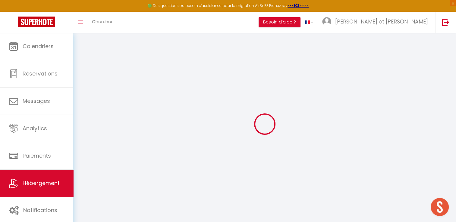
checkbox input "false"
select select
type input "[MEDICAL_DATA] OCTOPUS VUE MER PALAVAS"
type input "Bernard"
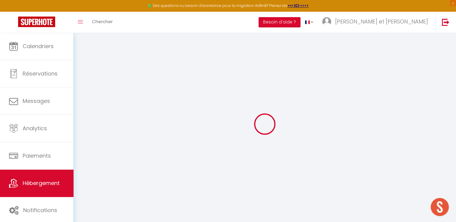
type input "AUGE"
type input "rue Lino Ventura"
type input "34500"
type input "Béziers"
select select "2"
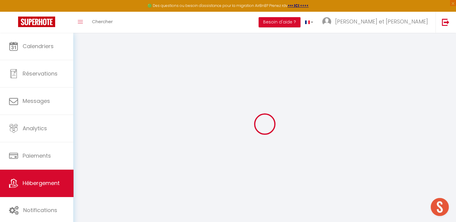
type input "65"
type input "15"
type input "96"
type input "2.16"
type input "700"
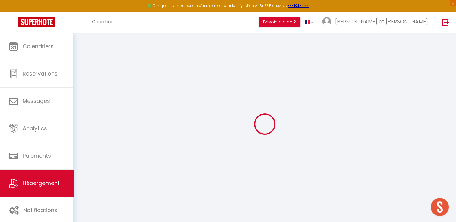
select select
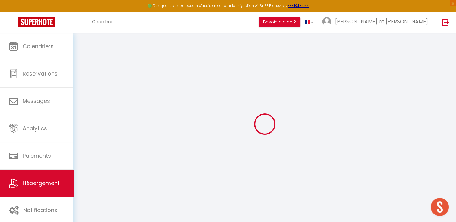
select select
type input "Résidence Le Topaze 23 boulevard Sarrail"
type input "34250"
type input "Palavas les Flots"
type input "[EMAIL_ADDRESS][DOMAIN_NAME]"
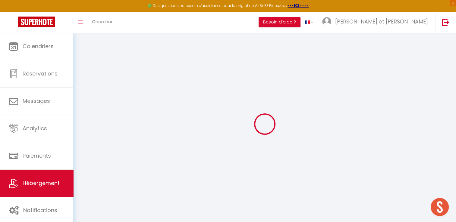
select select "10283"
checkbox input "false"
checkbox input "true"
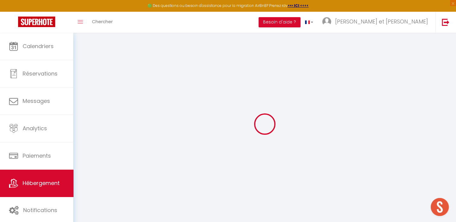
type input "0"
select select
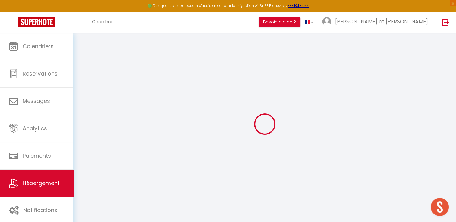
select select
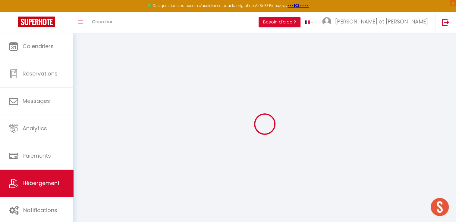
checkbox input "false"
checkbox input "true"
select select "+ 22 %"
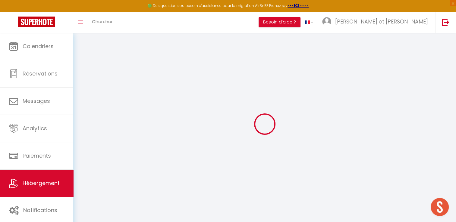
select select "+ 23 %"
select select "+ 10 %"
select select "+ 20 %"
select select
checkbox input "false"
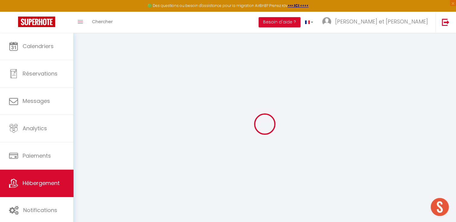
checkbox input "true"
select select
checkbox input "false"
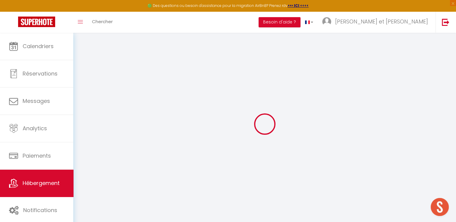
checkbox input "true"
select select
select select "well_reviewed_guests"
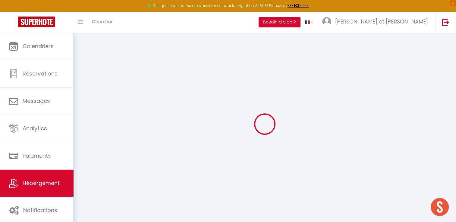
select select "EUR"
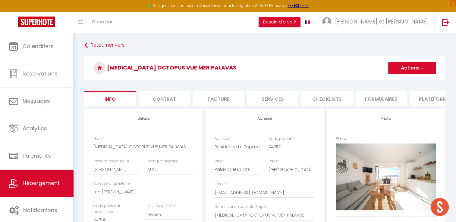
click at [424, 102] on li "Plateformes" at bounding box center [435, 98] width 51 height 15
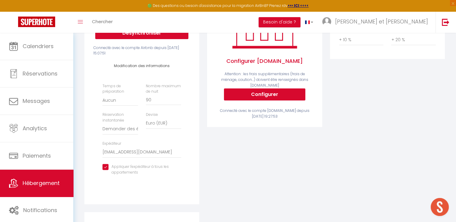
scroll to position [131, 0]
click at [123, 134] on select "Activée Demander des évaluations positives" at bounding box center [119, 128] width 35 height 11
click at [102, 127] on select "Activée Demander des évaluations positives" at bounding box center [119, 128] width 35 height 11
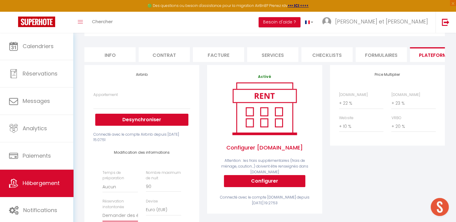
scroll to position [0, 0]
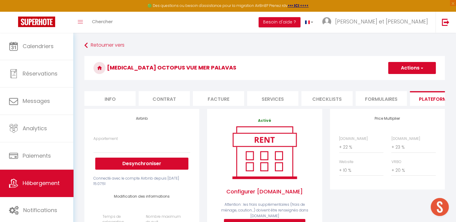
click at [416, 68] on button "Actions" at bounding box center [412, 68] width 48 height 12
click at [403, 82] on link "Enregistrer" at bounding box center [412, 81] width 48 height 8
select select
select select "well_reviewed_guests"
select select "EUR"
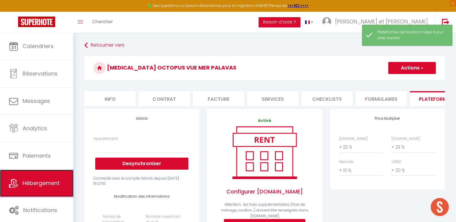
click at [59, 172] on link "Hébergement" at bounding box center [36, 183] width 73 height 27
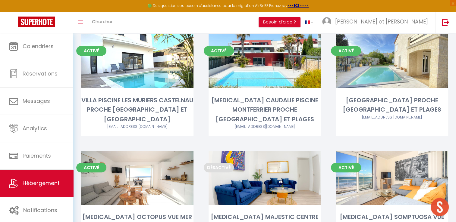
scroll to position [233, 0]
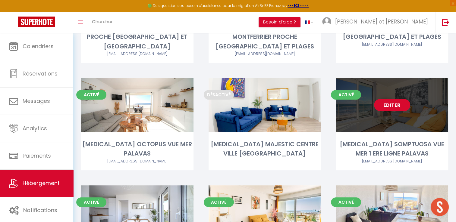
click at [397, 99] on link "Editer" at bounding box center [392, 105] width 36 height 12
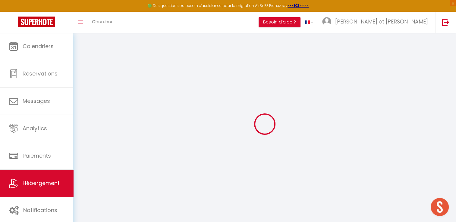
select select
select select "+ 22 %"
select select "+ 23 %"
select select "+ 10 %"
select select "+ 20 %"
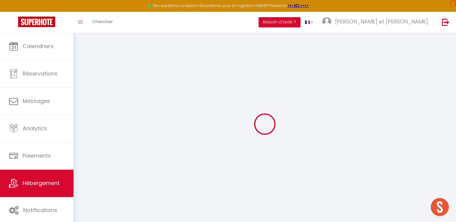
select select
checkbox input "false"
checkbox input "true"
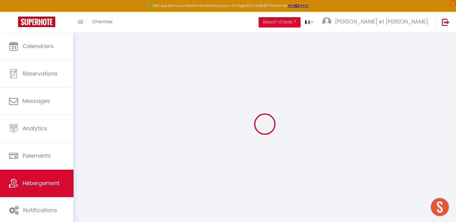
select select
checkbox input "false"
checkbox input "true"
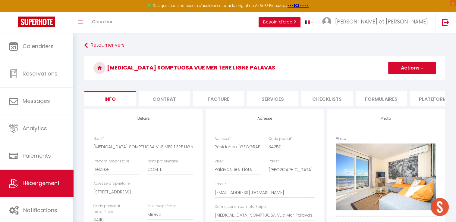
click at [425, 96] on li "Plateformes" at bounding box center [435, 98] width 51 height 15
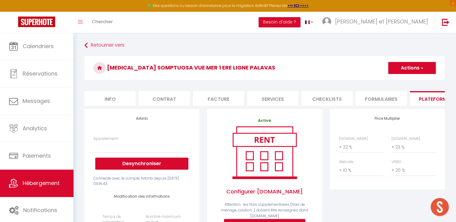
click at [405, 67] on button "Actions" at bounding box center [412, 68] width 48 height 12
click at [399, 82] on link "Enregistrer" at bounding box center [412, 81] width 48 height 8
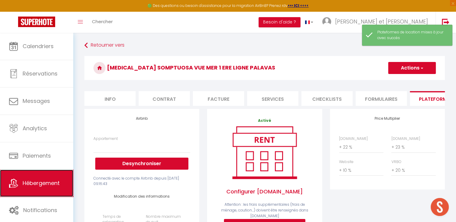
click at [33, 181] on span "Hébergement" at bounding box center [41, 184] width 37 height 8
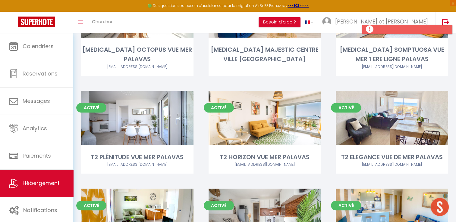
scroll to position [329, 0]
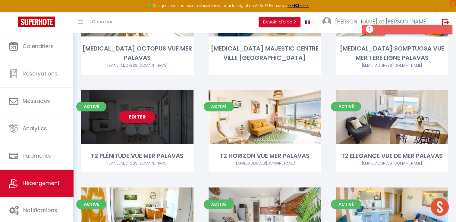
click at [139, 111] on link "Editer" at bounding box center [137, 117] width 36 height 12
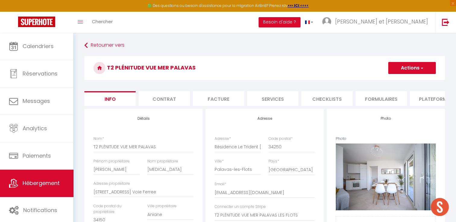
click at [430, 104] on li "Plateformes" at bounding box center [435, 98] width 51 height 15
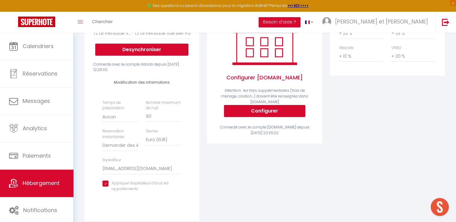
scroll to position [114, 0]
click at [125, 151] on select "Activée Demander des évaluations positives" at bounding box center [119, 145] width 35 height 11
click at [102, 144] on select "Activée Demander des évaluations positives" at bounding box center [119, 145] width 35 height 11
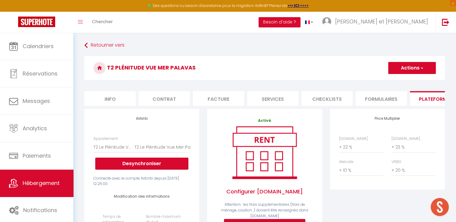
click at [415, 62] on button "Actions" at bounding box center [412, 68] width 48 height 12
click at [405, 83] on link "Enregistrer" at bounding box center [412, 81] width 48 height 8
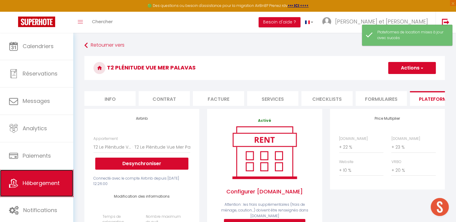
click at [36, 183] on span "Hébergement" at bounding box center [41, 184] width 37 height 8
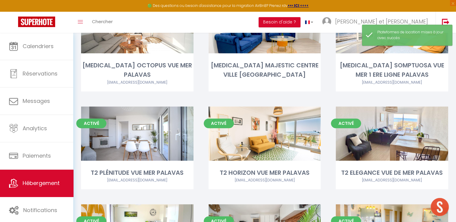
scroll to position [312, 0]
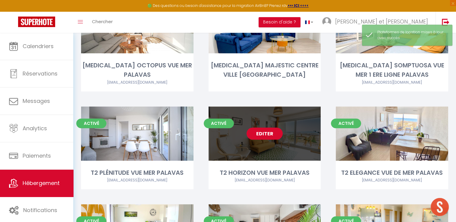
click at [262, 128] on link "Editer" at bounding box center [264, 134] width 36 height 12
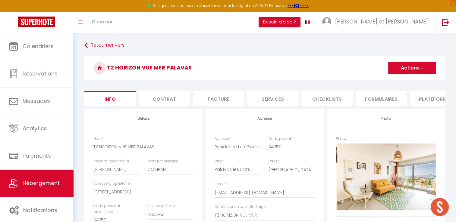
click at [426, 99] on li "Plateformes" at bounding box center [435, 98] width 51 height 15
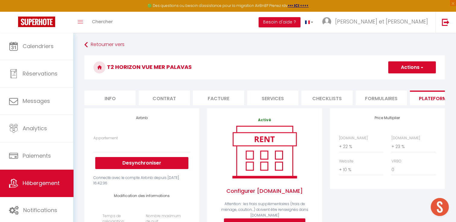
scroll to position [0, 0]
click at [421, 66] on span "button" at bounding box center [421, 68] width 4 height 6
click at [406, 80] on link "Enregistrer" at bounding box center [412, 81] width 48 height 8
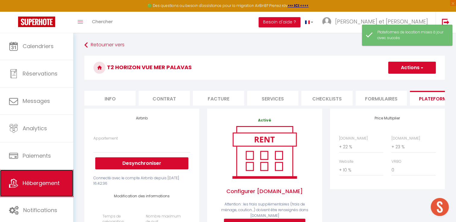
click at [40, 181] on span "Hébergement" at bounding box center [41, 184] width 37 height 8
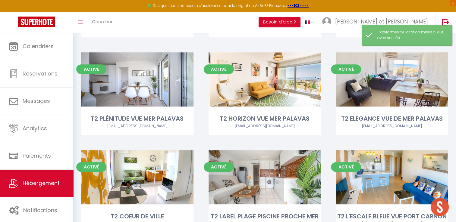
scroll to position [367, 0]
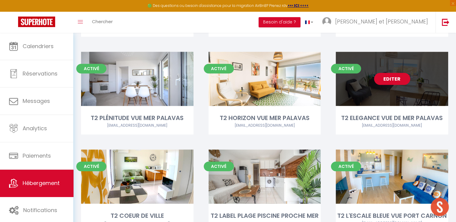
click at [393, 73] on link "Editer" at bounding box center [392, 79] width 36 height 12
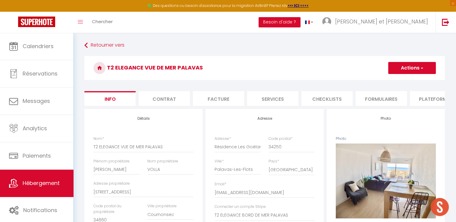
click at [431, 103] on li "Plateformes" at bounding box center [435, 98] width 51 height 15
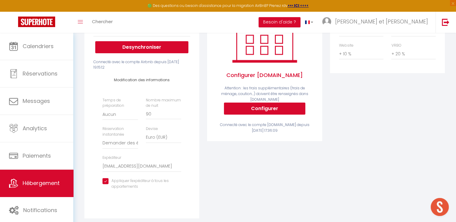
scroll to position [119, 0]
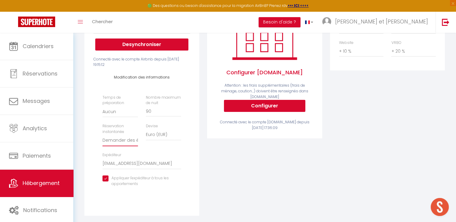
click at [125, 146] on select "Activée Demander des évaluations positives" at bounding box center [119, 140] width 35 height 11
click at [102, 140] on select "Activée Demander des évaluations positives" at bounding box center [119, 140] width 35 height 11
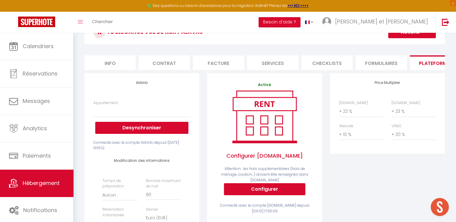
scroll to position [3, 0]
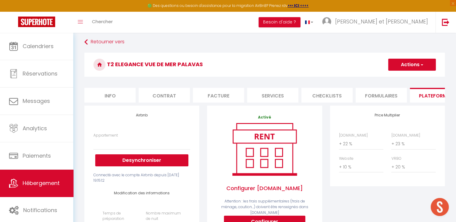
click at [411, 66] on button "Actions" at bounding box center [412, 65] width 48 height 12
click at [397, 80] on link "Enregistrer" at bounding box center [412, 78] width 48 height 8
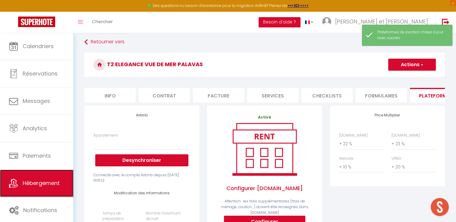
click at [38, 182] on span "Hébergement" at bounding box center [41, 184] width 37 height 8
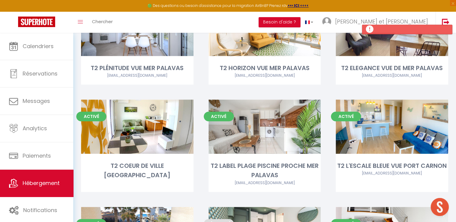
scroll to position [419, 0]
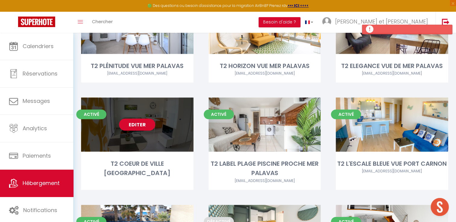
click at [132, 119] on link "Editer" at bounding box center [137, 125] width 36 height 12
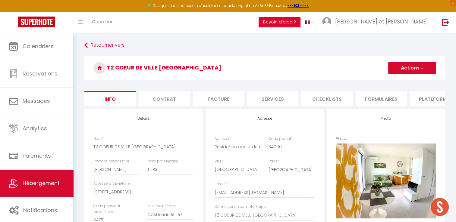
click at [429, 97] on li "Plateformes" at bounding box center [435, 98] width 51 height 15
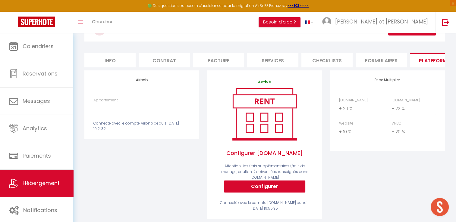
scroll to position [36, 0]
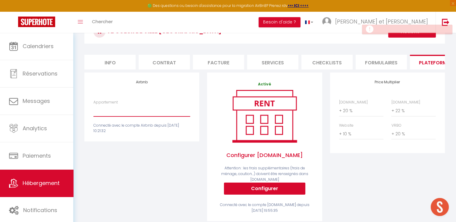
click at [120, 117] on select "Casa Giulia, maison moderne à 5 min de Montpellier - constantin.balsan@gmail.co…" at bounding box center [141, 110] width 97 height 11
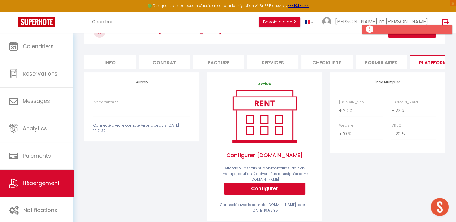
click at [125, 84] on h4 "Airbnb" at bounding box center [141, 82] width 97 height 4
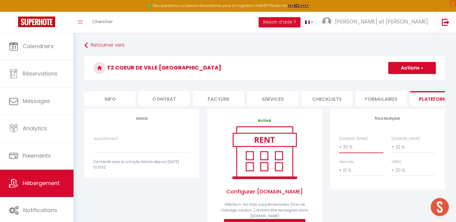
click at [347, 153] on select "0 + 1 % + 2 % + 3 % + 4 % + 5 % + 6 % + 7 % + 8 % + 9 %" at bounding box center [361, 147] width 44 height 11
click at [317, 78] on h3 "T2 COEUR DE VILLE [GEOGRAPHIC_DATA]" at bounding box center [264, 68] width 360 height 24
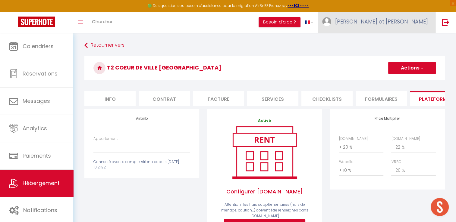
click at [398, 21] on span "[PERSON_NAME] et [PERSON_NAME]" at bounding box center [381, 22] width 93 height 8
click at [403, 41] on link "Paramètres" at bounding box center [411, 42] width 45 height 10
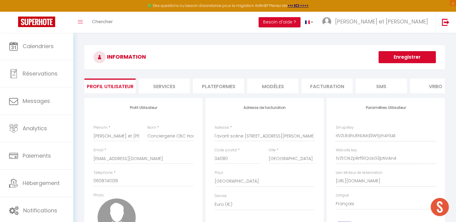
click at [218, 87] on li "Plateformes" at bounding box center [218, 86] width 51 height 15
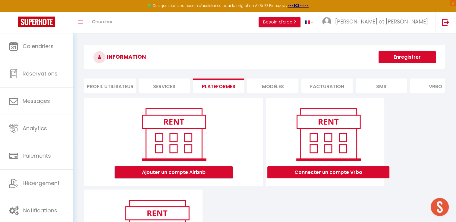
click at [182, 176] on button "Ajouter un compte Airbnb" at bounding box center [174, 173] width 118 height 12
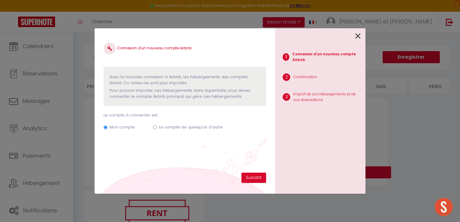
click at [155, 127] on input "Le compte de quelqu'un d'autre" at bounding box center [155, 128] width 4 height 4
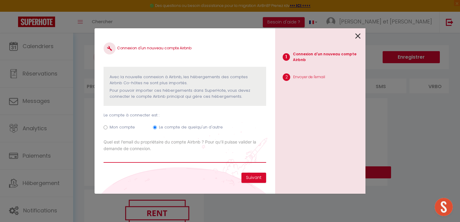
click at [154, 156] on input "Email connexion Airbnb" at bounding box center [185, 157] width 163 height 11
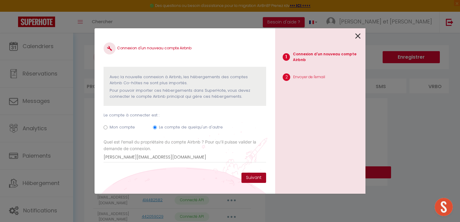
click at [252, 179] on button "Suivant" at bounding box center [254, 178] width 25 height 10
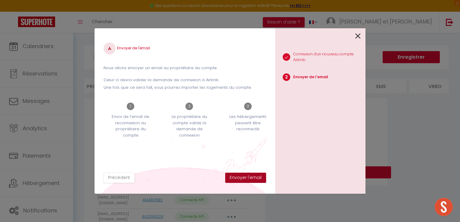
click at [243, 177] on button "Envoyer l'email" at bounding box center [245, 178] width 41 height 10
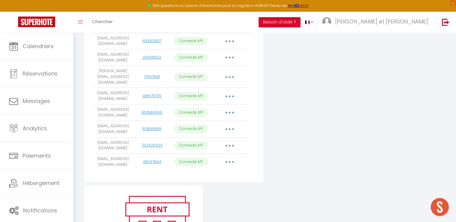
scroll to position [435, 0]
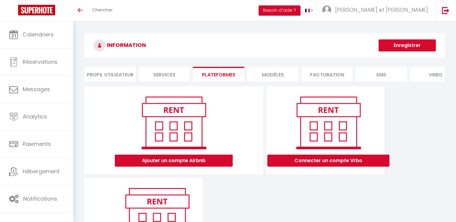
scroll to position [65, 0]
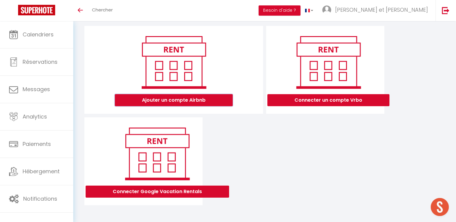
click at [191, 100] on button "Ajouter un compte Airbnb" at bounding box center [174, 100] width 118 height 12
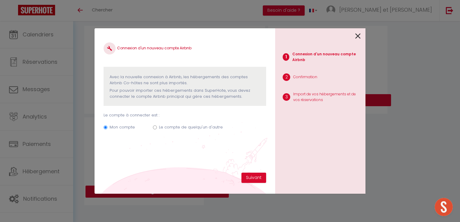
click at [356, 36] on icon at bounding box center [358, 36] width 5 height 9
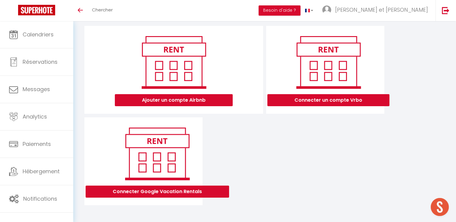
scroll to position [0, 0]
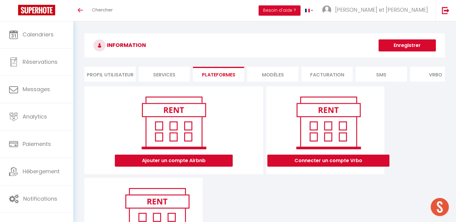
click at [269, 72] on li "MODÈLES" at bounding box center [272, 74] width 51 height 15
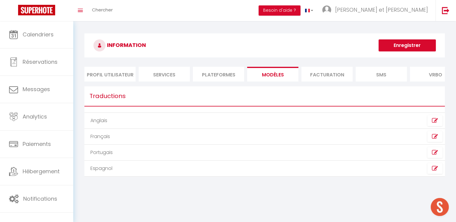
click at [219, 73] on li "Plateformes" at bounding box center [218, 74] width 51 height 15
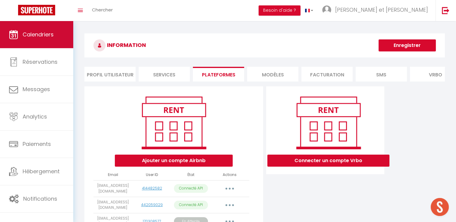
click at [42, 39] on link "Calendriers" at bounding box center [36, 34] width 73 height 27
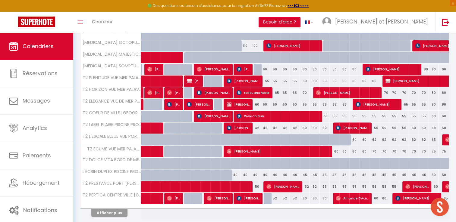
scroll to position [168, 0]
click at [110, 211] on button "Afficher plus" at bounding box center [109, 213] width 36 height 8
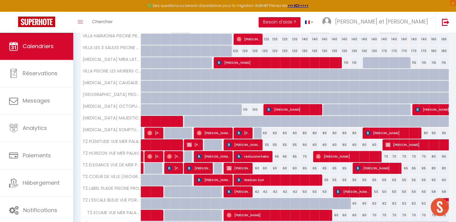
scroll to position [129, 0]
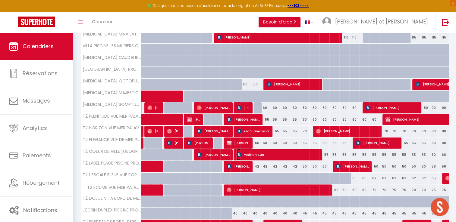
click at [309, 156] on span "Weixian Sun" at bounding box center [278, 154] width 83 height 11
select select "OK"
select select "KO"
select select "0"
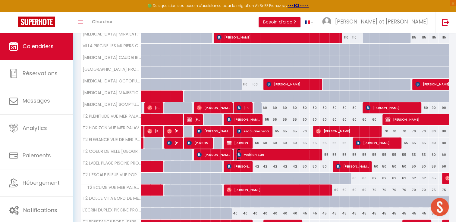
select select "1"
select select
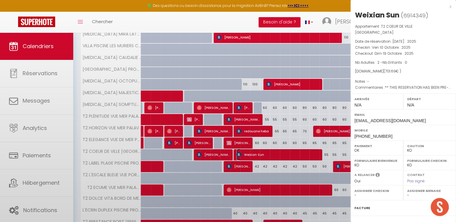
select select "42629"
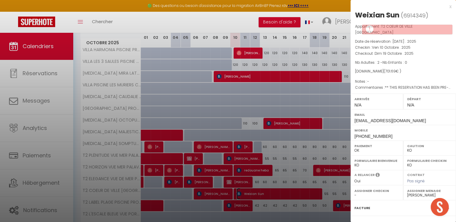
scroll to position [89, 0]
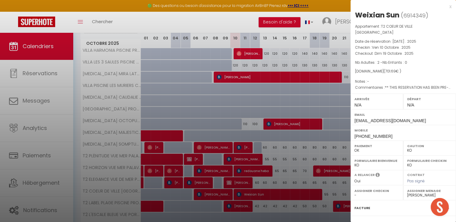
click at [196, 21] on div at bounding box center [228, 111] width 456 height 222
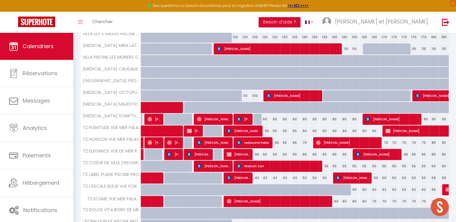
scroll to position [118, 0]
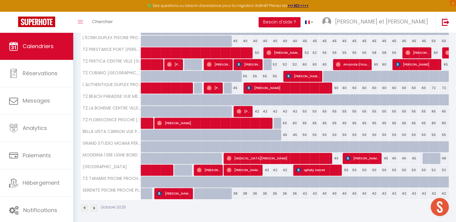
click at [92, 208] on img at bounding box center [94, 208] width 7 height 7
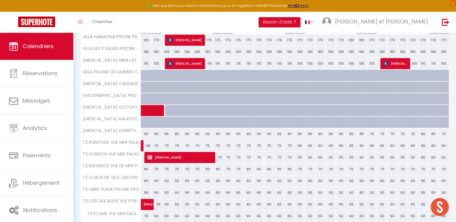
scroll to position [103, 0]
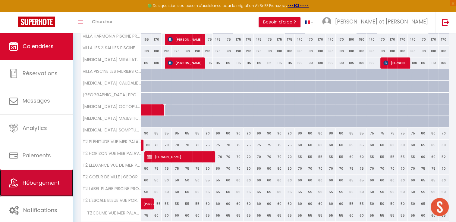
click at [41, 183] on span "Hébergement" at bounding box center [41, 183] width 37 height 8
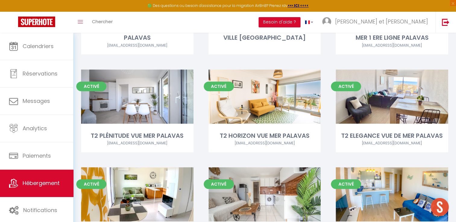
scroll to position [427, 0]
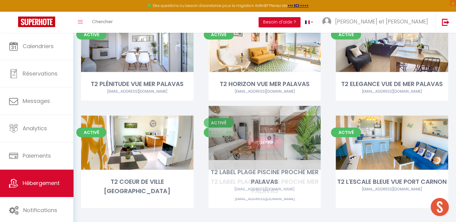
click at [262, 137] on link "Editer" at bounding box center [264, 143] width 36 height 12
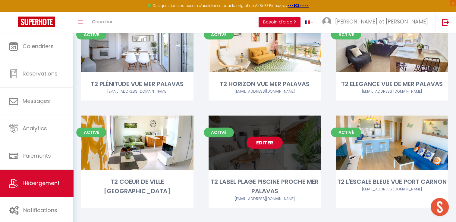
click at [262, 137] on link "Editer" at bounding box center [264, 143] width 36 height 12
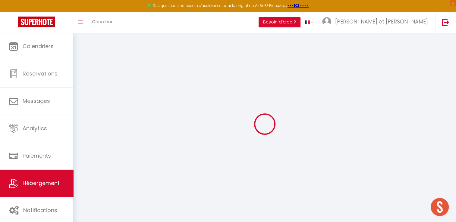
select select
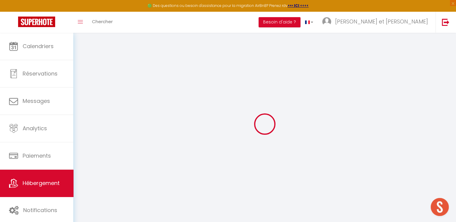
select select
checkbox input "false"
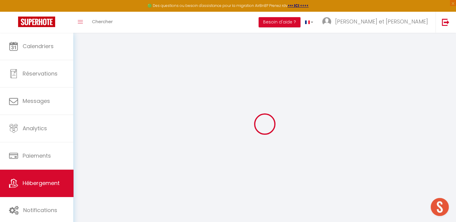
select select
type input "T2 LABEL PLAGE PISCINE PROCHE MER PALAVAS"
type input "Marina"
type input "LEJEUNE CAPEL"
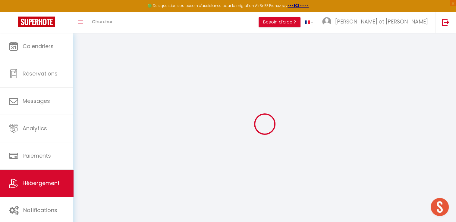
type input "[STREET_ADDRESS][PERSON_NAME]"
type input "34670"
type input "Baillargues"
type input "50"
type input "15"
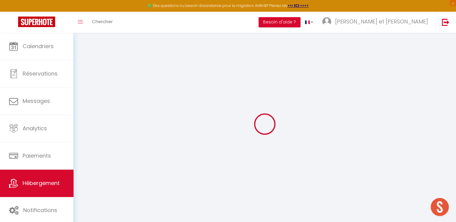
type input "67"
type input "7.2"
type input "1000"
type input "600"
select select
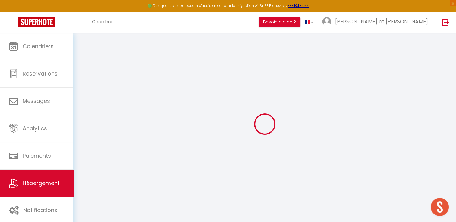
select select
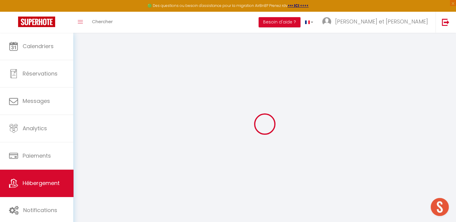
type input "Résidence Le Scarlett [STREET_ADDRESS]"
type input "34250"
type input "Palavas les Flots"
type input "[EMAIL_ADDRESS][DOMAIN_NAME]"
select select "10260"
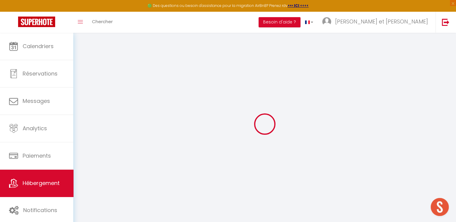
checkbox input "false"
checkbox input "true"
radio input "true"
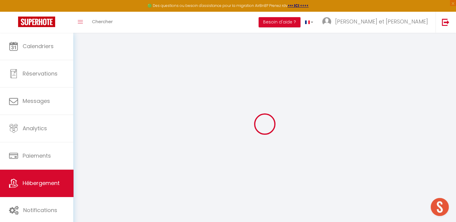
type input "0"
select select
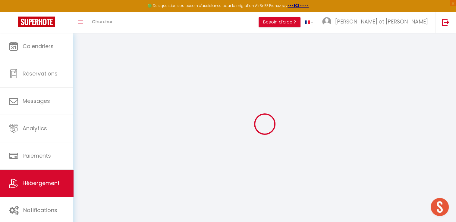
select select
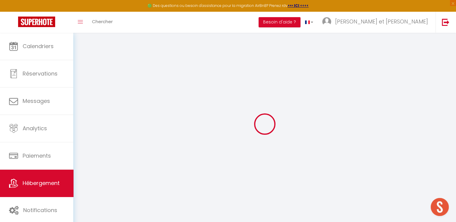
checkbox input "false"
checkbox input "true"
select select
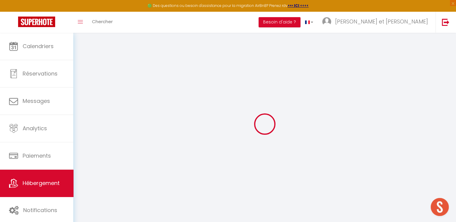
select select
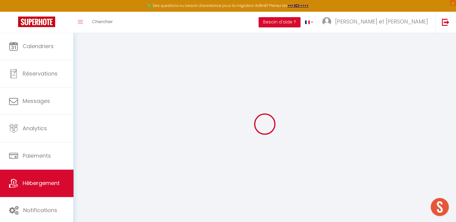
checkbox input "false"
checkbox input "true"
checkbox input "false"
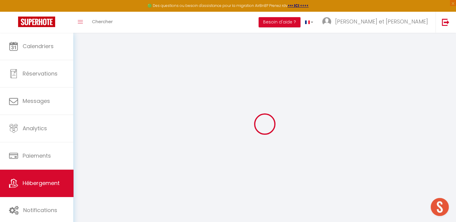
checkbox input "true"
select select "+ 22 %"
select select "+ 23 %"
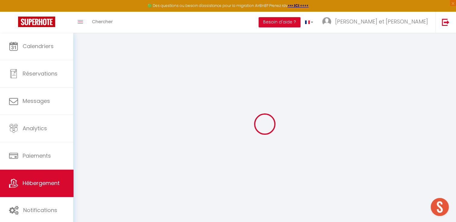
select select "+ 10 %"
select select "+ 20 %"
checkbox input "false"
checkbox input "true"
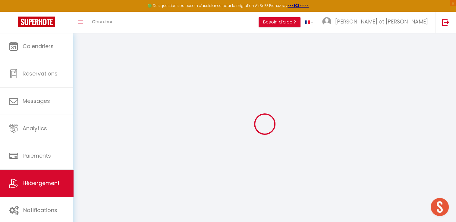
checkbox input "true"
select select
select select "well_reviewed_guests"
select select "EUR"
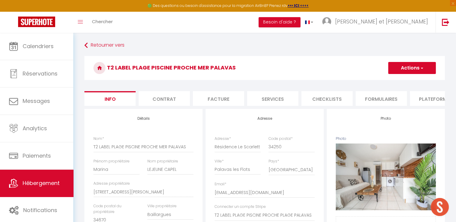
checkbox input "false"
checkbox input "true"
click at [422, 101] on li "Plateformes" at bounding box center [435, 98] width 51 height 15
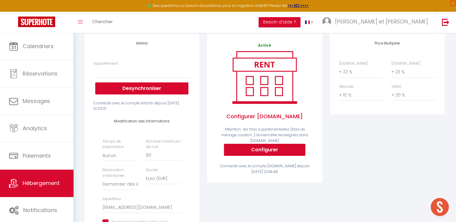
scroll to position [78, 0]
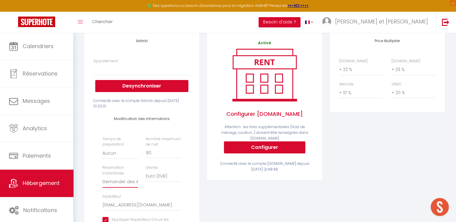
click at [121, 183] on select "Activée Demander des évaluations positives" at bounding box center [119, 182] width 35 height 11
click at [102, 181] on select "Activée Demander des évaluations positives" at bounding box center [119, 182] width 35 height 11
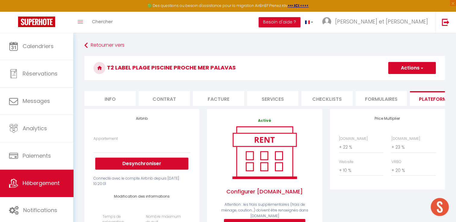
click at [406, 68] on button "Actions" at bounding box center [412, 68] width 48 height 12
click at [405, 79] on link "Enregistrer" at bounding box center [412, 81] width 48 height 8
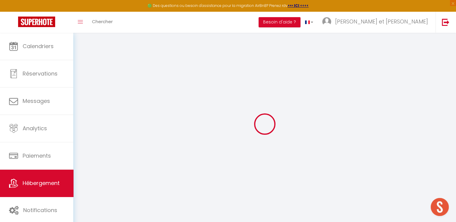
select select
select select "well_reviewed_guests"
select select "EUR"
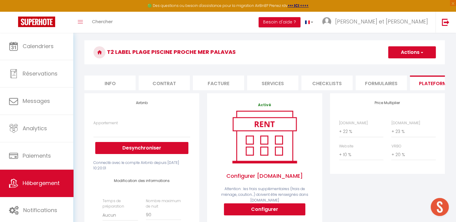
scroll to position [14, 0]
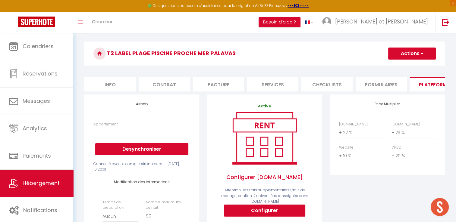
click at [413, 54] on button "Actions" at bounding box center [412, 54] width 48 height 12
click at [405, 70] on link "Enregistrer" at bounding box center [412, 67] width 48 height 8
select select
select select "well_reviewed_guests"
select select "EUR"
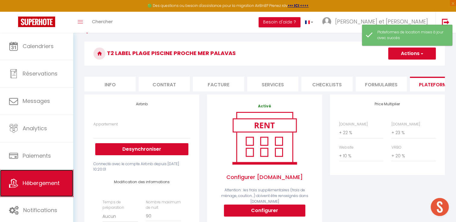
click at [41, 181] on span "Hébergement" at bounding box center [41, 184] width 37 height 8
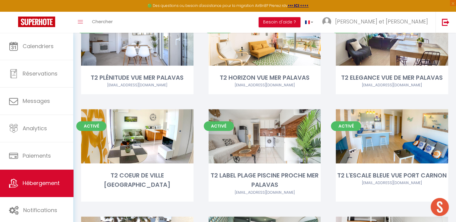
scroll to position [408, 0]
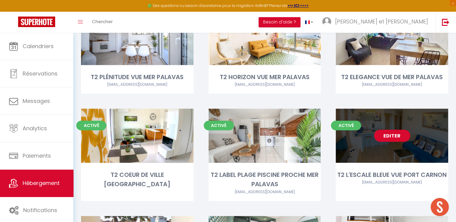
click at [398, 130] on link "Editer" at bounding box center [392, 136] width 36 height 12
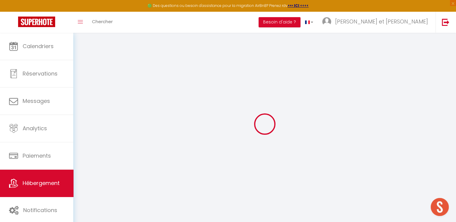
select select "+ 22 %"
select select "+ 23 %"
select select "+ 10 %"
checkbox input "false"
checkbox input "true"
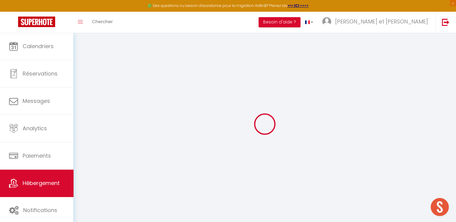
checkbox input "true"
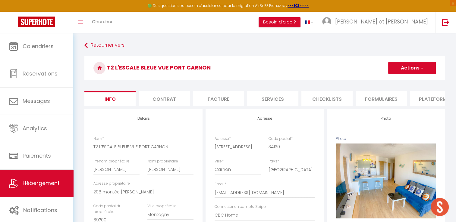
click at [428, 103] on li "Plateformes" at bounding box center [435, 98] width 51 height 15
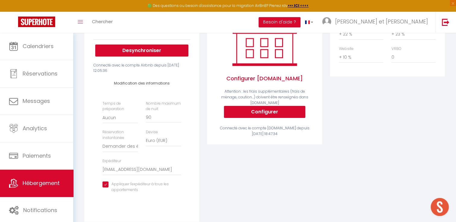
scroll to position [114, 0]
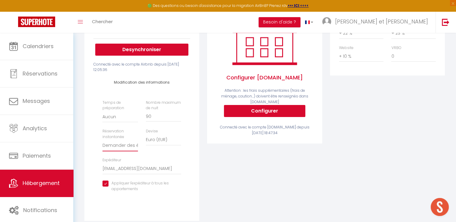
click at [121, 151] on select "Activée Demander des évaluations positives" at bounding box center [119, 145] width 35 height 11
click at [102, 144] on select "Activée Demander des évaluations positives" at bounding box center [119, 145] width 35 height 11
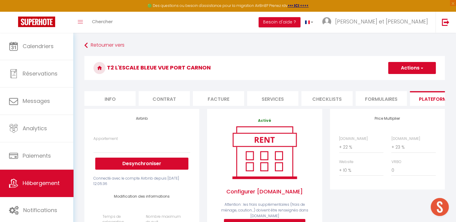
click at [405, 67] on button "Actions" at bounding box center [412, 68] width 48 height 12
click at [398, 83] on link "Enregistrer" at bounding box center [412, 81] width 48 height 8
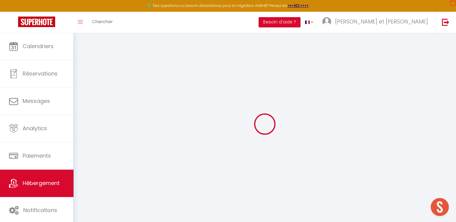
select select
select select "well_reviewed_guests"
select select "EUR"
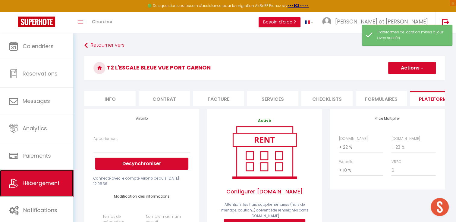
click at [37, 184] on span "Hébergement" at bounding box center [41, 184] width 37 height 8
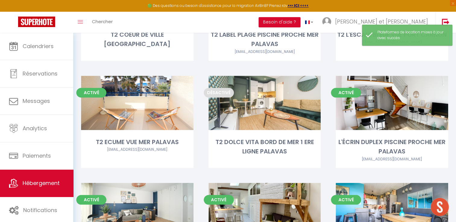
scroll to position [550, 0]
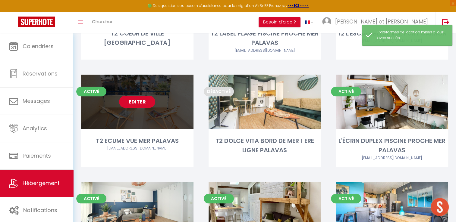
click at [130, 96] on link "Editer" at bounding box center [137, 102] width 36 height 12
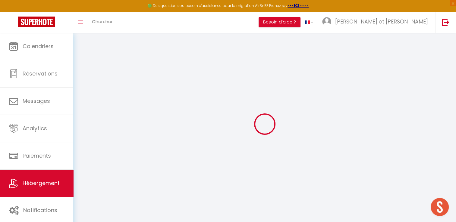
select select
select select "+ 22 %"
select select "+ 23 %"
select select "+ 10 %"
select select "+ 20 %"
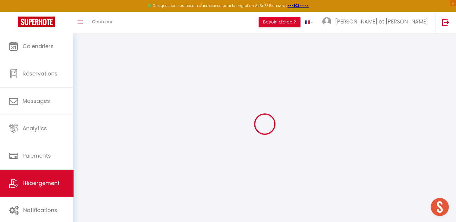
select select
checkbox input "false"
checkbox input "true"
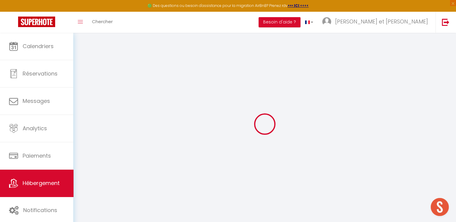
select select
select select "well_reviewed_guests"
select select "EUR"
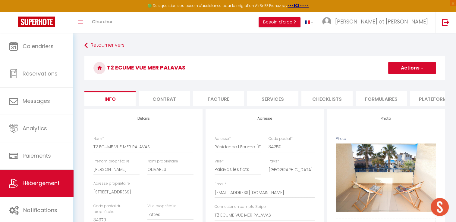
checkbox input "false"
checkbox input "true"
click at [423, 99] on li "Plateformes" at bounding box center [435, 98] width 51 height 15
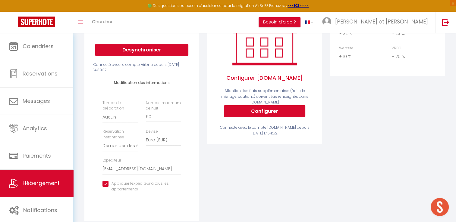
scroll to position [114, 0]
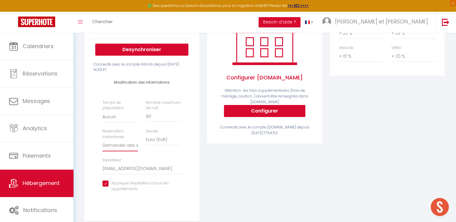
click at [119, 150] on select "Activée Demander des évaluations positives" at bounding box center [119, 145] width 35 height 11
click at [102, 144] on select "Activée Demander des évaluations positives" at bounding box center [119, 145] width 35 height 11
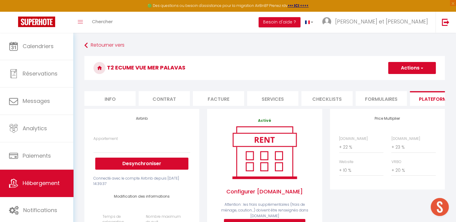
click at [424, 69] on button "Actions" at bounding box center [412, 68] width 48 height 12
click at [402, 82] on link "Enregistrer" at bounding box center [412, 81] width 48 height 8
select select
select select "well_reviewed_guests"
select select "EUR"
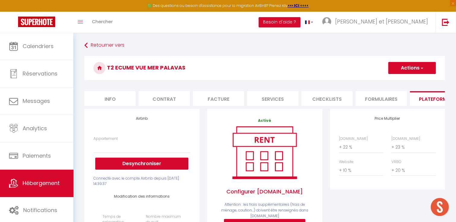
click at [411, 70] on button "Actions" at bounding box center [412, 68] width 48 height 12
click at [409, 81] on link "Enregistrer" at bounding box center [412, 81] width 48 height 8
select select
select select "well_reviewed_guests"
select select "EUR"
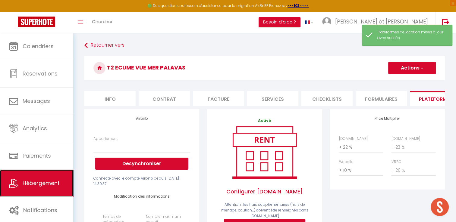
click at [41, 185] on span "Hébergement" at bounding box center [41, 184] width 37 height 8
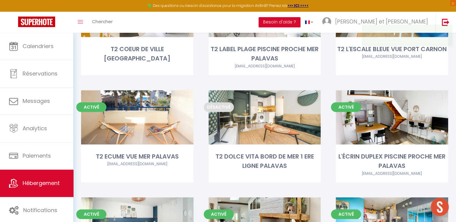
scroll to position [534, 0]
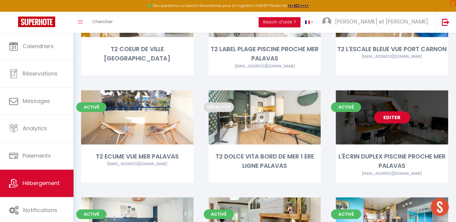
click at [386, 111] on link "Editer" at bounding box center [392, 117] width 36 height 12
select select "3"
select select "2"
select select "1"
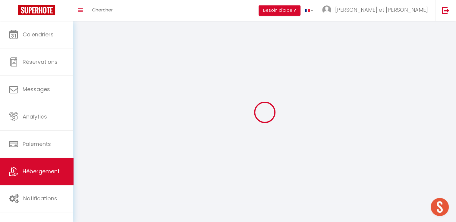
select select
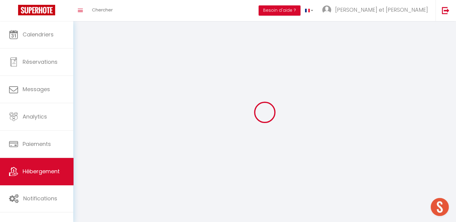
select select
checkbox input "false"
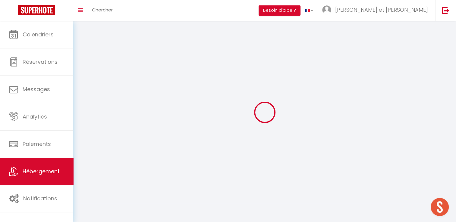
select select
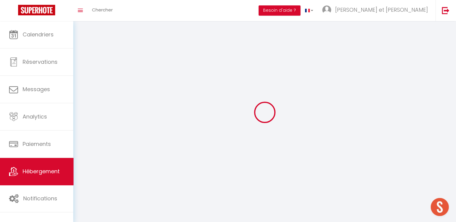
select select
checkbox input "false"
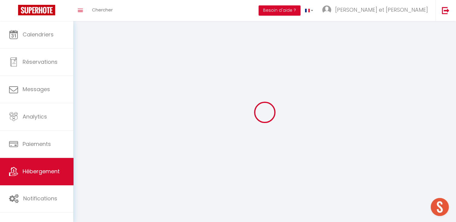
checkbox input "false"
select select
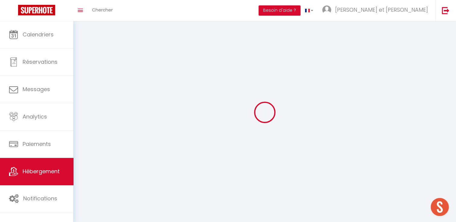
select select
checkbox input "false"
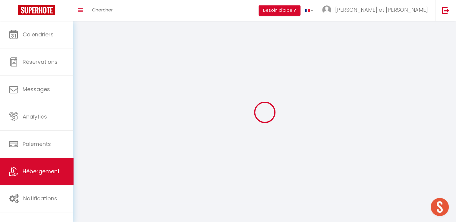
checkbox input "false"
select select
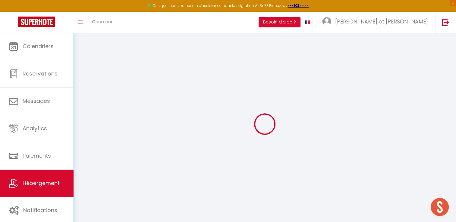
select select
select select "+ 22 %"
select select "+ 23 %"
select select "+ 10 %"
checkbox input "false"
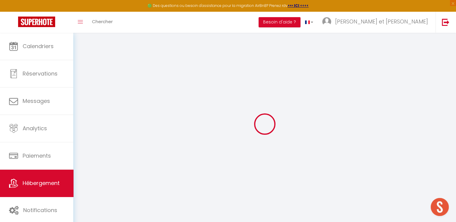
checkbox input "true"
select select
checkbox input "false"
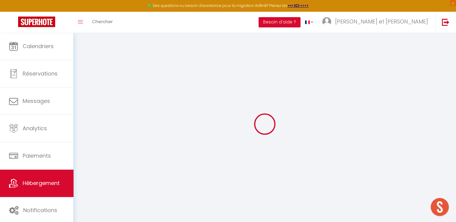
checkbox input "true"
select select
select select "well_reviewed_guests"
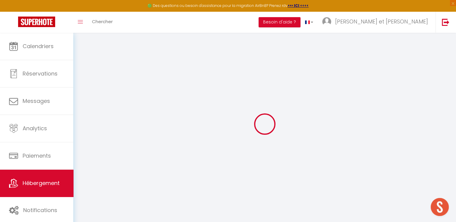
select select "EUR"
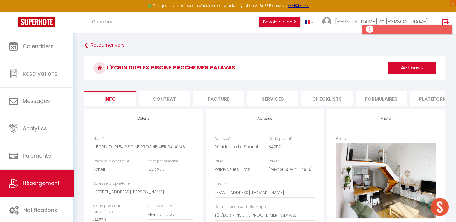
click at [437, 99] on li "Plateformes" at bounding box center [435, 98] width 51 height 15
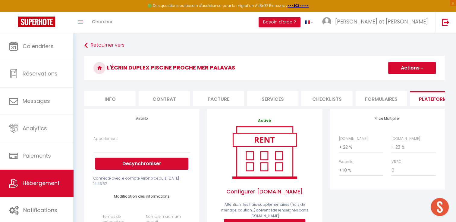
click at [414, 67] on button "Actions" at bounding box center [412, 68] width 48 height 12
click at [400, 81] on link "Enregistrer" at bounding box center [412, 81] width 48 height 8
select select
select select "well_reviewed_guests"
select select "EUR"
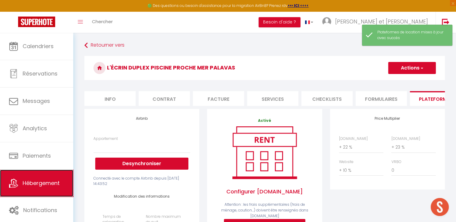
click at [36, 184] on span "Hébergement" at bounding box center [41, 184] width 37 height 8
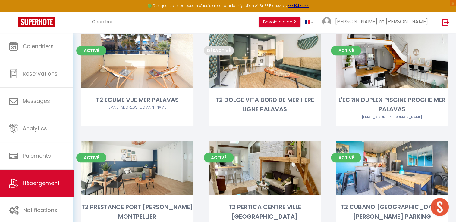
scroll to position [591, 0]
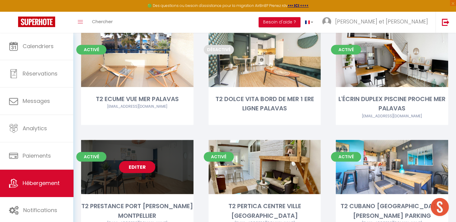
click at [139, 161] on link "Editer" at bounding box center [137, 167] width 36 height 12
select select "3"
select select "2"
select select "1"
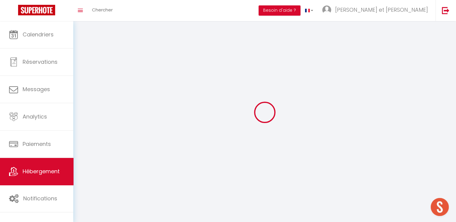
select select
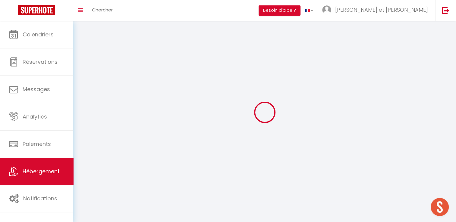
checkbox input "false"
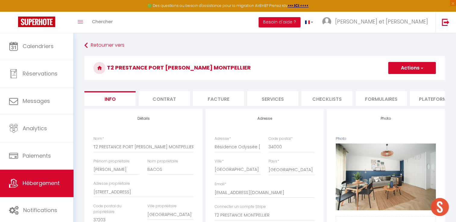
click at [421, 102] on li "Plateformes" at bounding box center [435, 98] width 51 height 15
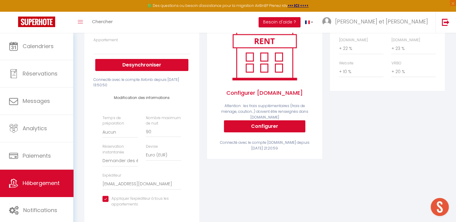
scroll to position [99, 0]
click at [127, 165] on select "Activée Demander des évaluations positives" at bounding box center [119, 160] width 35 height 11
click at [102, 160] on select "Activée Demander des évaluations positives" at bounding box center [119, 160] width 35 height 11
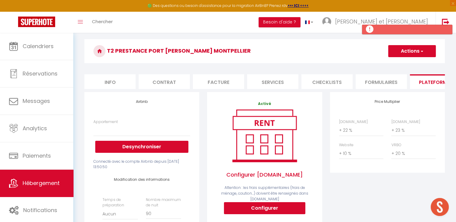
scroll to position [17, 0]
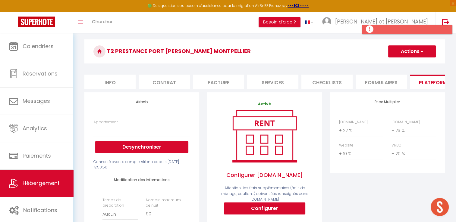
click at [412, 50] on button "Actions" at bounding box center [412, 51] width 48 height 12
click at [401, 68] on ul "Enregistrer" at bounding box center [411, 64] width 48 height 11
drag, startPoint x: 412, startPoint y: 55, endPoint x: 407, endPoint y: 50, distance: 6.4
click at [407, 50] on button "Actions" at bounding box center [412, 51] width 48 height 12
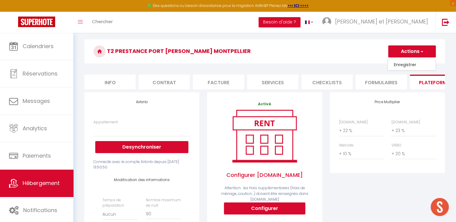
click at [407, 50] on button "Actions" at bounding box center [412, 51] width 48 height 12
drag, startPoint x: 403, startPoint y: 52, endPoint x: 407, endPoint y: 53, distance: 4.2
click at [407, 53] on button "Actions" at bounding box center [412, 51] width 48 height 12
click at [408, 64] on link "Enregistrer" at bounding box center [412, 65] width 48 height 8
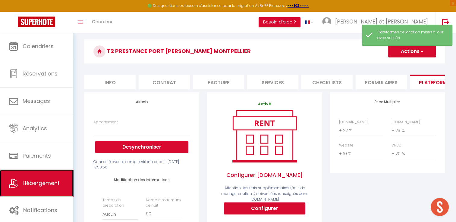
click at [30, 183] on span "Hébergement" at bounding box center [41, 184] width 37 height 8
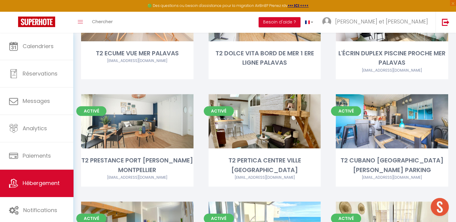
scroll to position [638, 0]
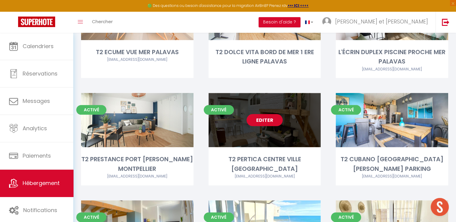
click at [271, 114] on link "Editer" at bounding box center [264, 120] width 36 height 12
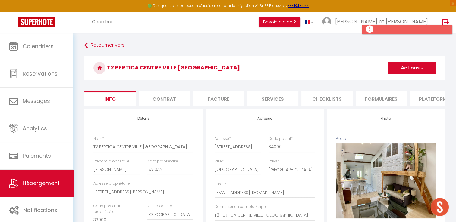
click at [426, 99] on li "Plateformes" at bounding box center [435, 98] width 51 height 15
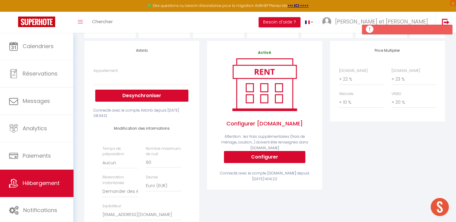
scroll to position [113, 0]
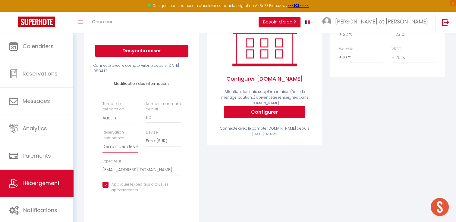
click at [122, 152] on select "Activée Demander des évaluations positives" at bounding box center [119, 146] width 35 height 11
click at [102, 146] on select "Activée Demander des évaluations positives" at bounding box center [119, 146] width 35 height 11
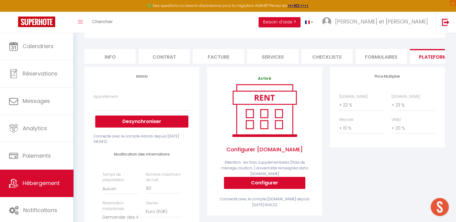
scroll to position [0, 0]
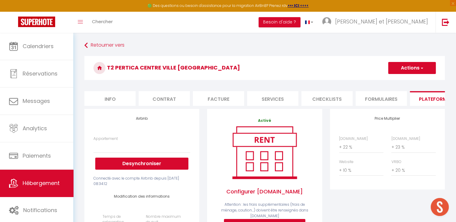
click at [410, 67] on button "Actions" at bounding box center [412, 68] width 48 height 12
click at [403, 80] on link "Enregistrer" at bounding box center [412, 81] width 48 height 8
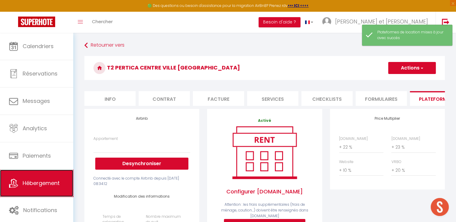
click at [38, 180] on span "Hébergement" at bounding box center [41, 184] width 37 height 8
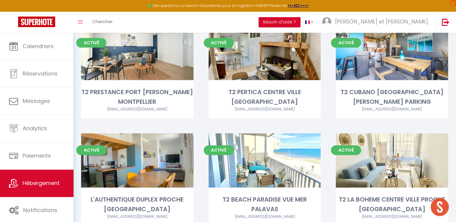
scroll to position [702, 0]
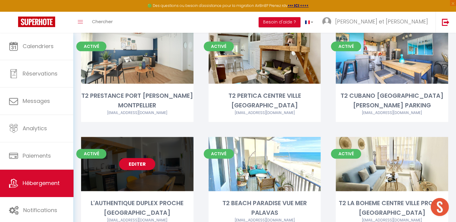
click at [128, 158] on link "Editer" at bounding box center [137, 164] width 36 height 12
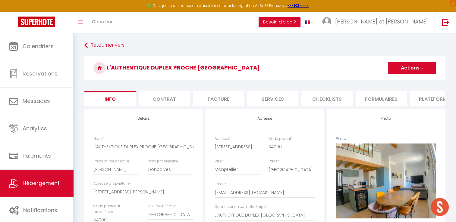
click at [430, 102] on li "Plateformes" at bounding box center [435, 98] width 51 height 15
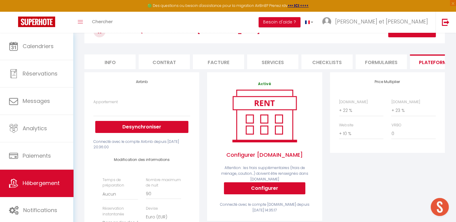
scroll to position [31, 0]
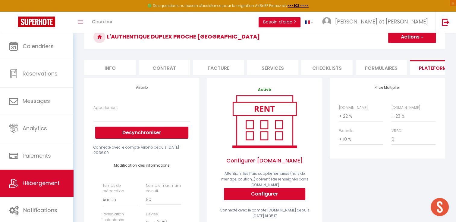
click at [423, 39] on span "button" at bounding box center [421, 37] width 4 height 6
click at [401, 49] on link "Enregistrer" at bounding box center [412, 50] width 48 height 8
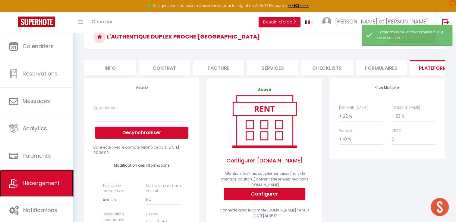
click at [36, 180] on span "Hébergement" at bounding box center [41, 184] width 37 height 8
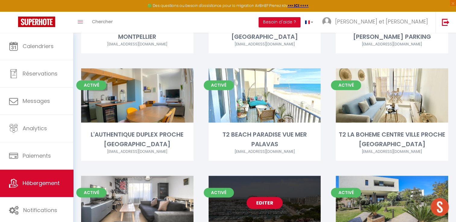
scroll to position [770, 0]
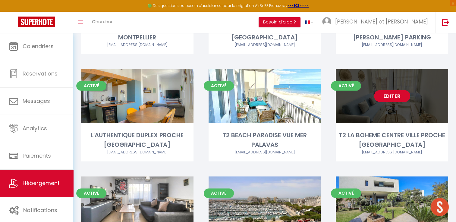
click at [401, 90] on link "Editer" at bounding box center [392, 96] width 36 height 12
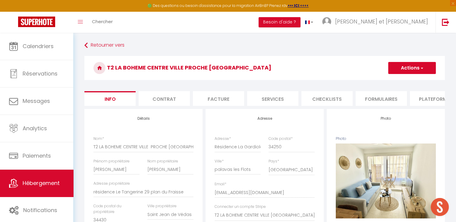
click at [415, 102] on li "Plateformes" at bounding box center [435, 98] width 51 height 15
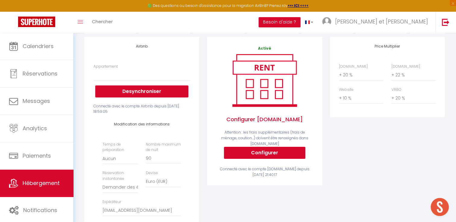
scroll to position [70, 0]
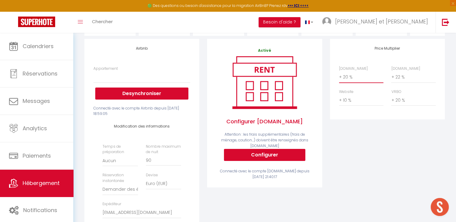
click at [348, 83] on select "0 + 1 % + 2 % + 3 % + 4 % + 5 % + 6 % + 7 % + 8 % + 9 %" at bounding box center [361, 76] width 44 height 11
click at [339, 76] on select "0 + 1 % + 2 % + 3 % + 4 % + 5 % + 6 % + 7 % + 8 % + 9 %" at bounding box center [361, 76] width 44 height 11
click at [399, 83] on select "0 + 1 % + 2 % + 3 % + 4 % + 5 % + 6 % + 7 % + 8 % + 9 %" at bounding box center [413, 76] width 44 height 11
click at [391, 76] on select "0 + 1 % + 2 % + 3 % + 4 % + 5 % + 6 % + 7 % + 8 % + 9 %" at bounding box center [413, 76] width 44 height 11
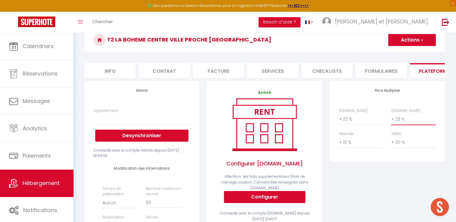
scroll to position [24, 0]
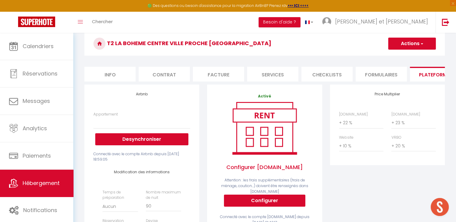
click at [411, 42] on button "Actions" at bounding box center [412, 44] width 48 height 12
click at [399, 57] on link "Enregistrer" at bounding box center [412, 57] width 48 height 8
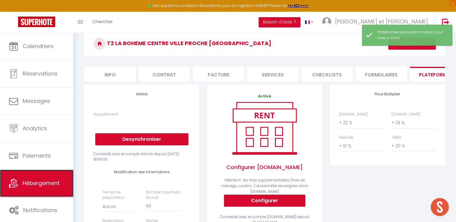
click at [47, 180] on span "Hébergement" at bounding box center [41, 184] width 37 height 8
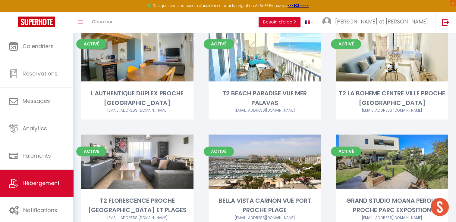
scroll to position [819, 0]
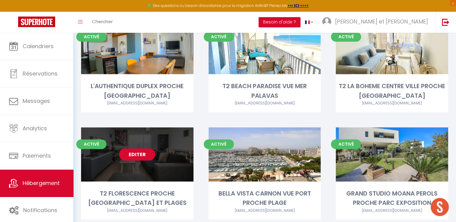
click at [133, 149] on link "Editer" at bounding box center [137, 155] width 36 height 12
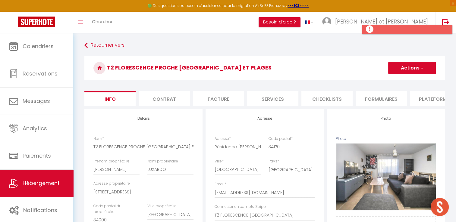
click at [418, 68] on button "Actions" at bounding box center [412, 68] width 48 height 12
click at [323, 77] on h3 "T2 FLORESCENCE PROCHE [GEOGRAPHIC_DATA] ET PLAGES" at bounding box center [264, 68] width 360 height 24
click at [435, 97] on li "Plateformes" at bounding box center [435, 98] width 51 height 15
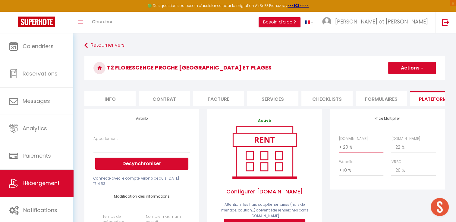
click at [347, 149] on select "0 + 1 % + 2 % + 3 % + 4 % + 5 % + 6 % + 7 % + 8 % + 9 %" at bounding box center [361, 147] width 44 height 11
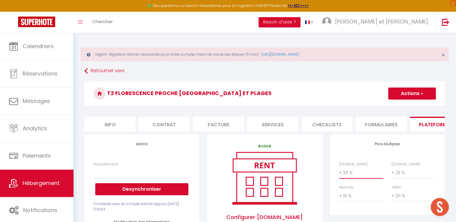
click at [339, 172] on select "0 + 1 % + 2 % + 3 % + 4 % + 5 % + 6 % + 7 % + 8 % + 9 %" at bounding box center [361, 172] width 44 height 11
click at [350, 184] on div "Airbnb.com 0 + 1 % + 2 % + 3 % + 4 % + 5 % + 6 % + 7 % + 8 %" at bounding box center [387, 185] width 105 height 46
click at [347, 177] on select "0 + 1 % + 2 % + 3 % + 4 % + 5 % + 6 % + 7 % + 8 % + 9 %" at bounding box center [361, 172] width 44 height 11
click at [339, 172] on select "0 + 1 % + 2 % + 3 % + 4 % + 5 % + 6 % + 7 % + 8 % + 9 %" at bounding box center [361, 172] width 44 height 11
click at [400, 179] on select "0 + 1 % + 2 % + 3 % + 4 % + 5 % + 6 % + 7 % + 8 % + 9 %" at bounding box center [413, 172] width 44 height 11
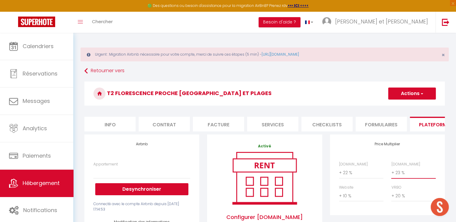
click at [391, 172] on select "0 + 1 % + 2 % + 3 % + 4 % + 5 % + 6 % + 7 % + 8 % + 9 %" at bounding box center [413, 172] width 44 height 11
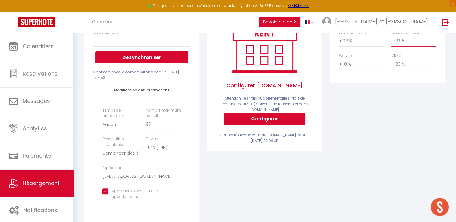
scroll to position [132, 0]
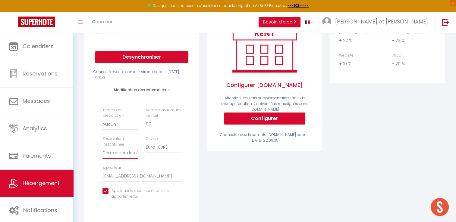
click at [125, 158] on select "Activée Demander des évaluations positives" at bounding box center [119, 153] width 35 height 11
click at [102, 152] on select "Activée Demander des évaluations positives" at bounding box center [119, 153] width 35 height 11
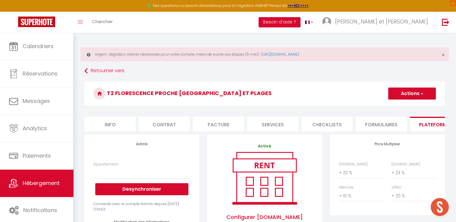
scroll to position [0, 0]
click at [418, 89] on button "Actions" at bounding box center [412, 94] width 48 height 12
click at [403, 108] on link "Enregistrer" at bounding box center [412, 107] width 48 height 8
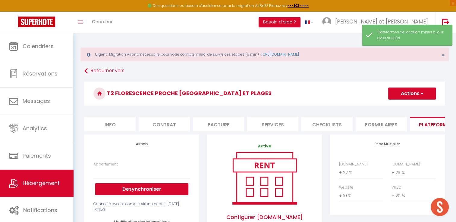
click at [412, 93] on button "Actions" at bounding box center [412, 94] width 48 height 12
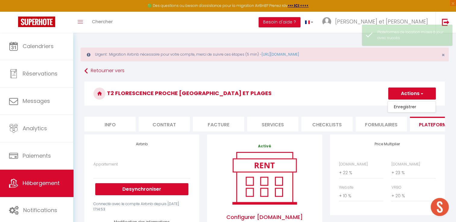
click at [405, 107] on link "Enregistrer" at bounding box center [412, 107] width 48 height 8
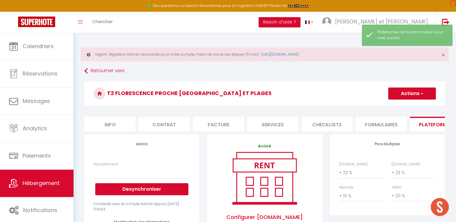
click at [398, 99] on button "Actions" at bounding box center [412, 94] width 48 height 12
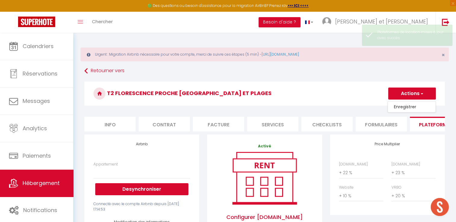
click at [400, 108] on link "Enregistrer" at bounding box center [412, 107] width 48 height 8
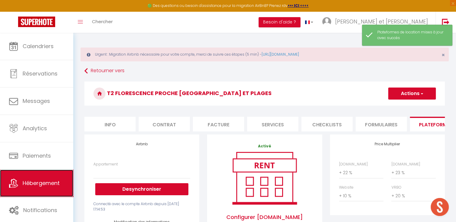
click at [49, 182] on span "Hébergement" at bounding box center [41, 184] width 37 height 8
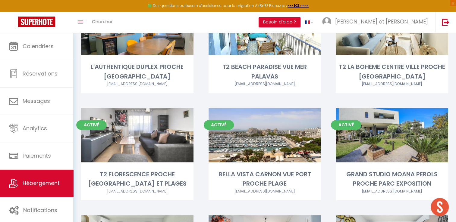
scroll to position [864, 0]
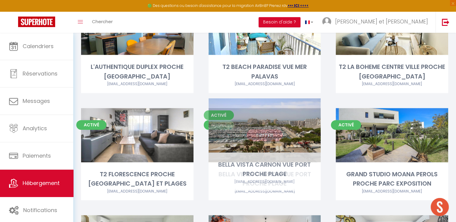
click at [264, 129] on link "Editer" at bounding box center [264, 135] width 36 height 12
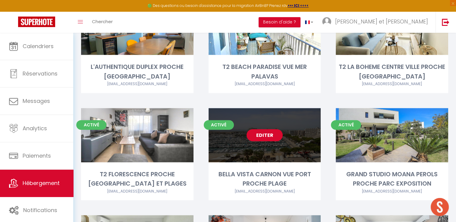
click at [270, 129] on link "Editer" at bounding box center [264, 135] width 36 height 12
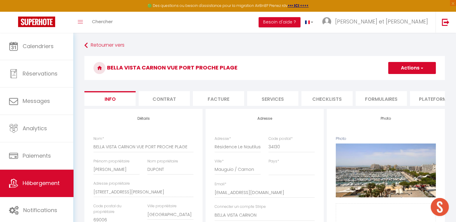
click at [437, 101] on li "Plateformes" at bounding box center [435, 98] width 51 height 15
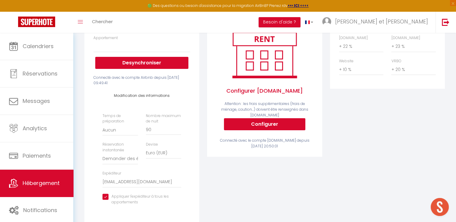
scroll to position [152, 0]
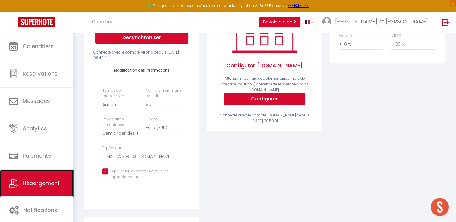
click at [47, 179] on link "Hébergement" at bounding box center [36, 183] width 73 height 27
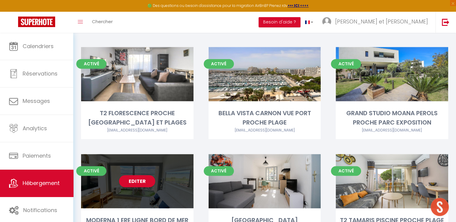
scroll to position [947, 0]
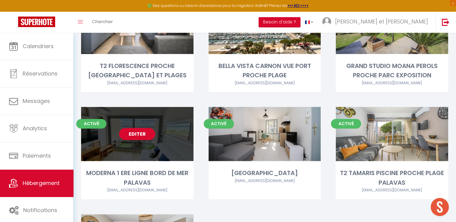
click at [136, 128] on link "Editer" at bounding box center [137, 134] width 36 height 12
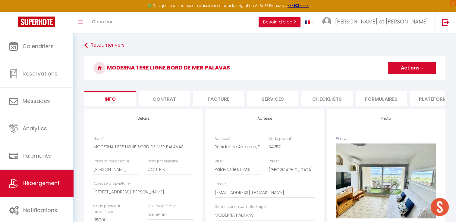
click at [428, 96] on li "Plateformes" at bounding box center [435, 98] width 51 height 15
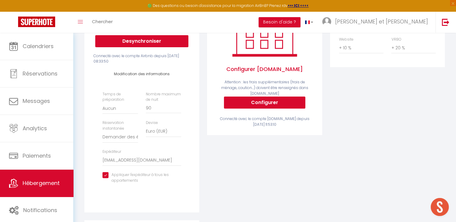
scroll to position [124, 0]
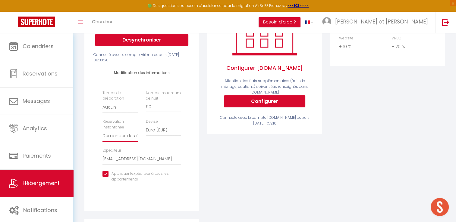
click at [129, 140] on select "Activée Demander des évaluations positives" at bounding box center [119, 135] width 35 height 11
click at [102, 135] on select "Activée Demander des évaluations positives" at bounding box center [119, 135] width 35 height 11
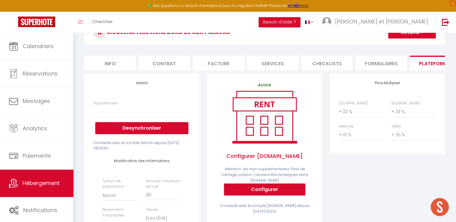
scroll to position [34, 0]
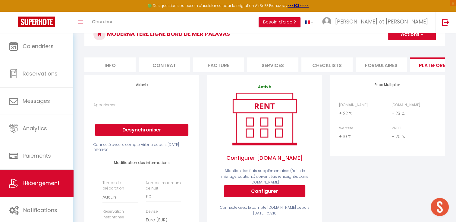
drag, startPoint x: 411, startPoint y: 35, endPoint x: 420, endPoint y: 39, distance: 10.1
click at [420, 39] on button "Actions" at bounding box center [412, 34] width 48 height 12
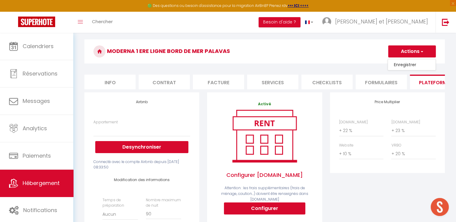
scroll to position [5, 0]
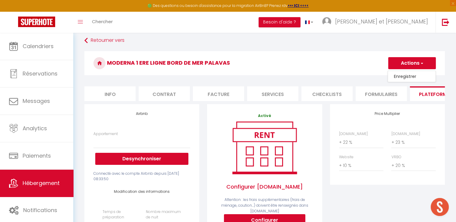
click at [406, 73] on link "Enregistrer" at bounding box center [412, 77] width 48 height 8
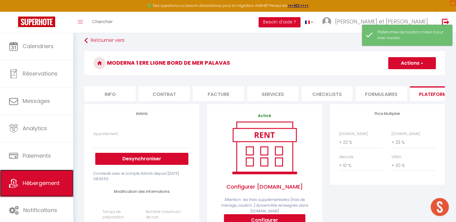
click at [33, 180] on span "Hébergement" at bounding box center [41, 184] width 37 height 8
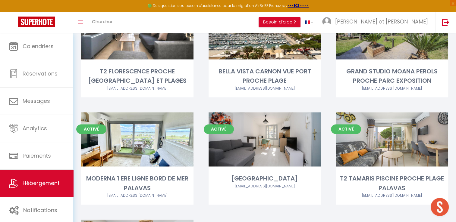
scroll to position [942, 0]
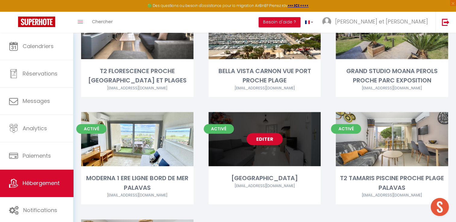
click at [265, 133] on link "Editer" at bounding box center [264, 139] width 36 height 12
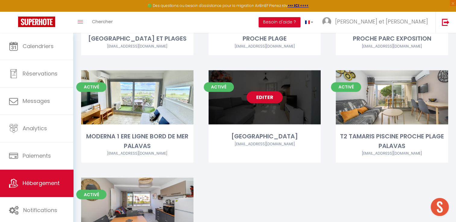
scroll to position [984, 0]
click at [266, 91] on link "Editer" at bounding box center [264, 97] width 36 height 12
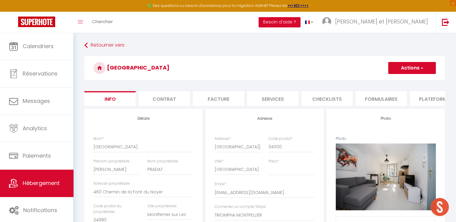
click at [413, 102] on li "Plateformes" at bounding box center [435, 98] width 51 height 15
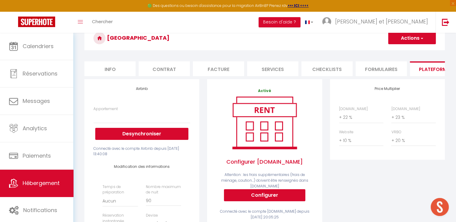
scroll to position [52, 0]
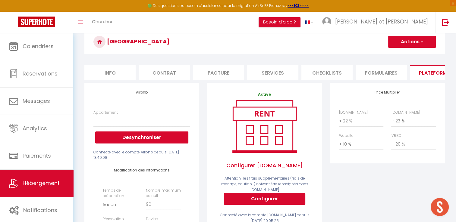
click at [404, 42] on button "Actions" at bounding box center [412, 42] width 48 height 12
click at [401, 55] on link "Enregistrer" at bounding box center [412, 55] width 48 height 8
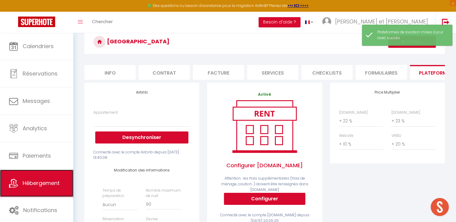
click at [48, 185] on span "Hébergement" at bounding box center [41, 184] width 37 height 8
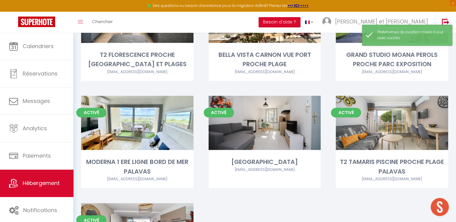
scroll to position [1039, 0]
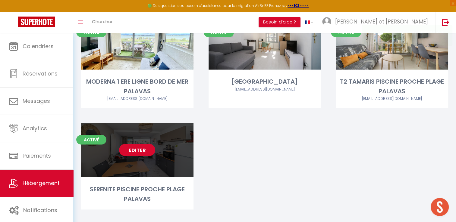
click at [135, 144] on link "Editer" at bounding box center [137, 150] width 36 height 12
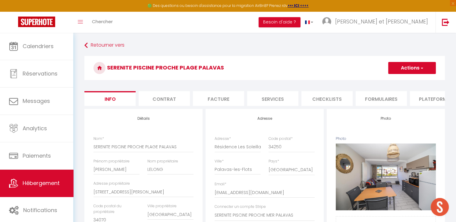
click at [423, 99] on li "Plateformes" at bounding box center [435, 98] width 51 height 15
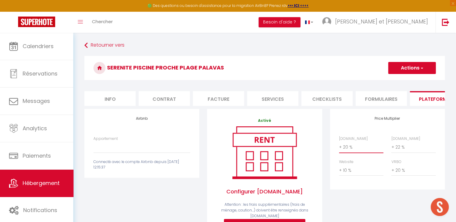
click at [348, 151] on select "0 + 1 % + 2 % + 3 % + 4 % + 5 % + 6 % + 7 % + 8 % + 9 %" at bounding box center [361, 147] width 44 height 11
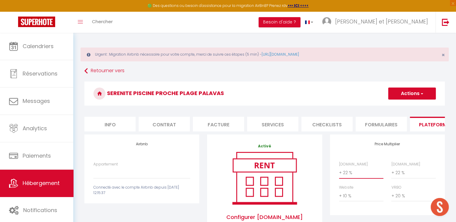
click at [339, 172] on select "0 + 1 % + 2 % + 3 % + 4 % + 5 % + 6 % + 7 % + 8 % + 9 %" at bounding box center [361, 172] width 44 height 11
click at [404, 177] on select "0 + 1 % + 2 % + 3 % + 4 % + 5 % + 6 % + 7 % + 8 % + 9 %" at bounding box center [413, 172] width 44 height 11
click at [391, 172] on select "0 + 1 % + 2 % + 3 % + 4 % + 5 % + 6 % + 7 % + 8 % + 9 %" at bounding box center [413, 172] width 44 height 11
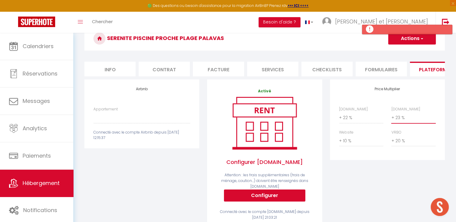
scroll to position [54, 0]
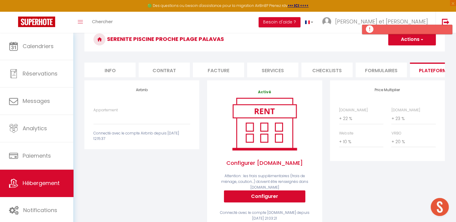
click at [422, 38] on span "button" at bounding box center [421, 39] width 4 height 6
click at [404, 53] on link "Enregistrer" at bounding box center [412, 53] width 48 height 8
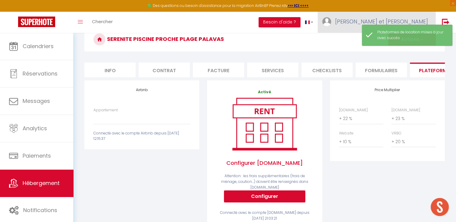
click at [391, 22] on span "[PERSON_NAME] et [PERSON_NAME]" at bounding box center [381, 22] width 93 height 8
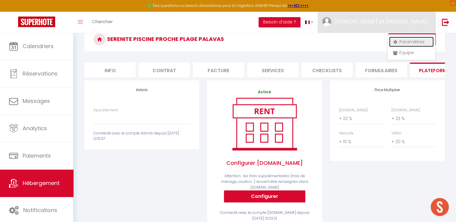
click at [402, 45] on link "Paramètres" at bounding box center [411, 42] width 45 height 10
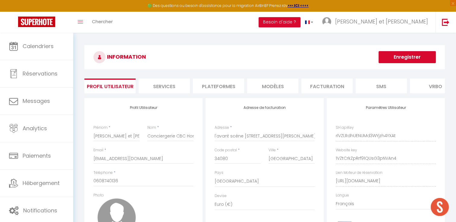
click at [220, 83] on li "Plateformes" at bounding box center [218, 86] width 51 height 15
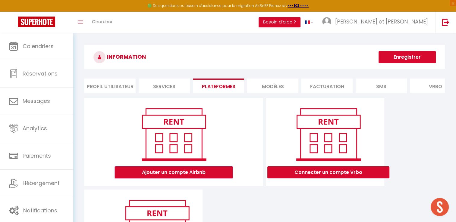
click at [174, 177] on button "Ajouter un compte Airbnb" at bounding box center [174, 173] width 118 height 12
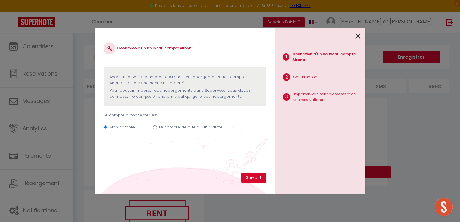
click at [157, 127] on div "Mon compte Le compte de quelqu'un d'autre" at bounding box center [185, 128] width 163 height 20
click at [154, 126] on input "Le compte de quelqu'un d'autre" at bounding box center [155, 128] width 4 height 4
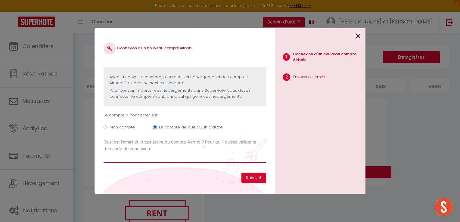
click at [143, 160] on input "Email connexion Airbnb" at bounding box center [185, 157] width 163 height 11
click at [249, 178] on button "Suivant" at bounding box center [254, 178] width 25 height 10
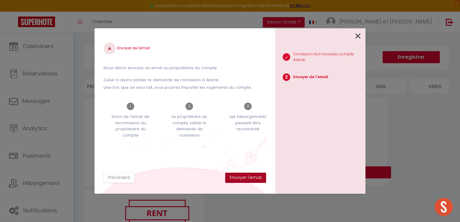
click at [249, 178] on button "Envoyer l'email" at bounding box center [245, 178] width 41 height 10
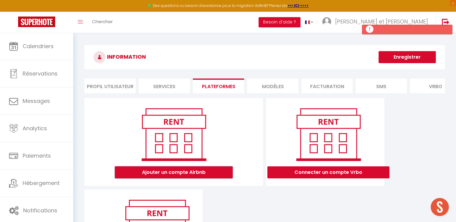
click at [174, 179] on button "Ajouter un compte Airbnb" at bounding box center [174, 173] width 118 height 12
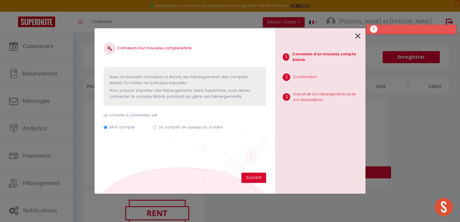
click at [359, 37] on icon at bounding box center [358, 36] width 5 height 9
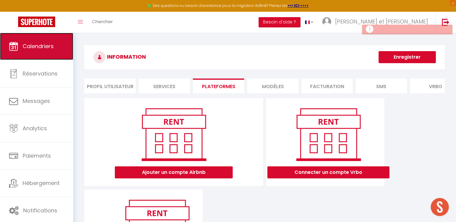
click at [39, 51] on link "Calendriers" at bounding box center [36, 46] width 73 height 27
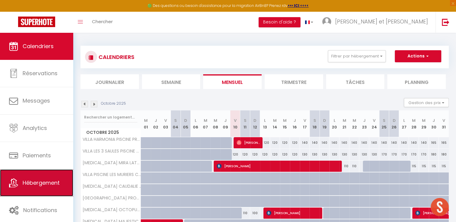
click at [40, 179] on span "Hébergement" at bounding box center [41, 183] width 37 height 8
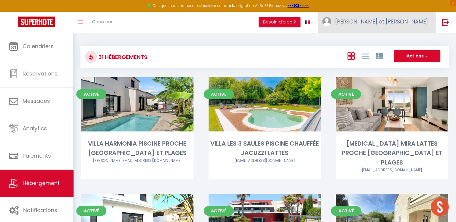
click at [395, 21] on span "[PERSON_NAME] et [PERSON_NAME]" at bounding box center [381, 22] width 93 height 8
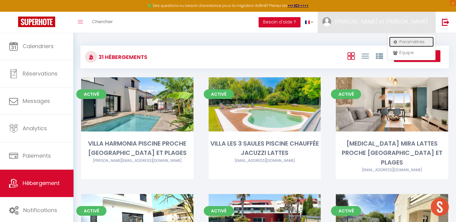
click at [404, 42] on link "Paramètres" at bounding box center [411, 42] width 45 height 10
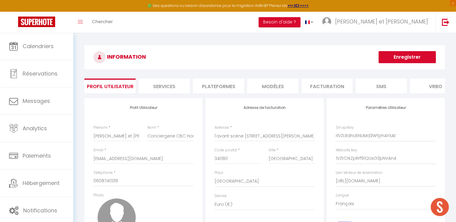
click at [217, 86] on li "Plateformes" at bounding box center [218, 86] width 51 height 15
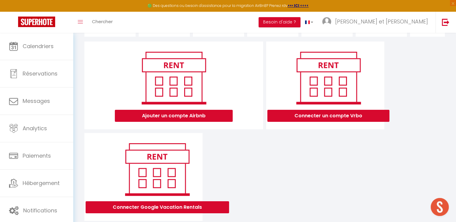
scroll to position [58, 0]
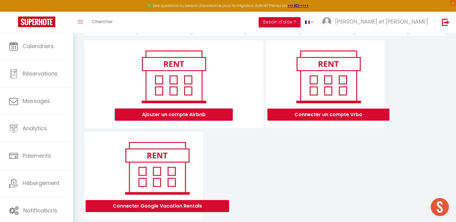
click at [198, 118] on button "Ajouter un compte Airbnb" at bounding box center [174, 115] width 118 height 12
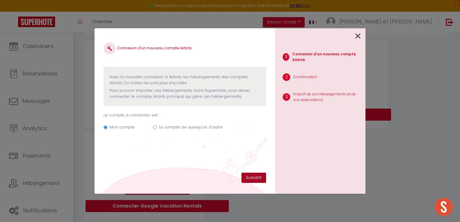
click at [250, 179] on button "Suivant" at bounding box center [254, 178] width 25 height 10
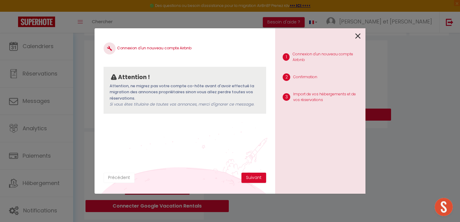
click at [117, 179] on button "Précédent" at bounding box center [119, 178] width 31 height 10
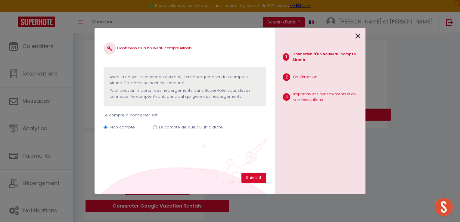
click at [360, 34] on icon at bounding box center [358, 36] width 5 height 9
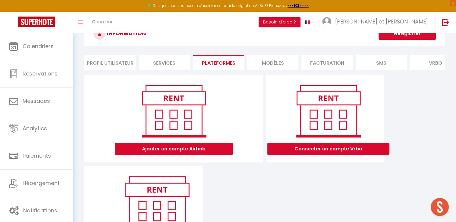
scroll to position [23, 0]
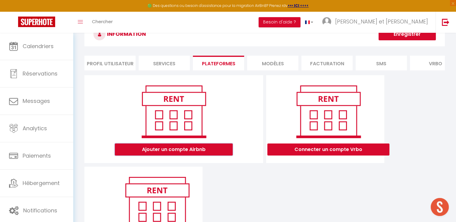
click at [195, 154] on button "Ajouter un compte Airbnb" at bounding box center [174, 150] width 118 height 12
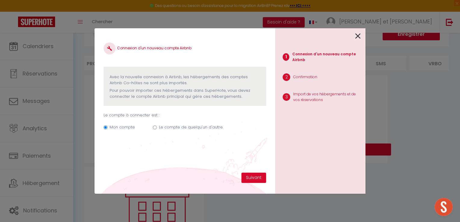
click at [356, 34] on icon at bounding box center [358, 36] width 5 height 9
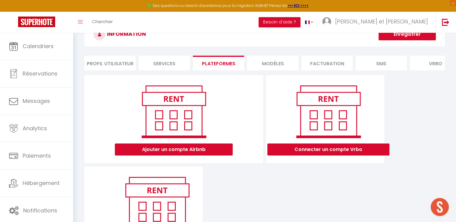
click at [267, 64] on li "MODÈLES" at bounding box center [272, 63] width 51 height 15
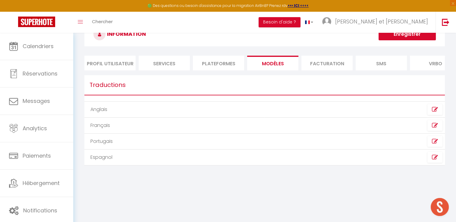
click at [174, 65] on li "Services" at bounding box center [164, 63] width 51 height 15
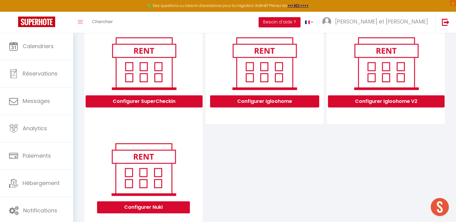
scroll to position [218, 0]
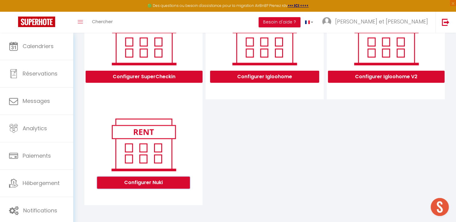
click at [137, 187] on button "Configurer Nuki" at bounding box center [143, 183] width 93 height 12
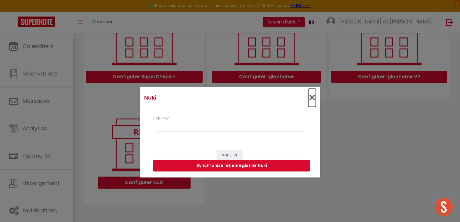
click at [311, 97] on span "×" at bounding box center [313, 98] width 8 height 18
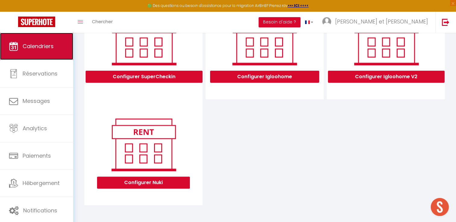
click at [46, 43] on span "Calendriers" at bounding box center [38, 46] width 31 height 8
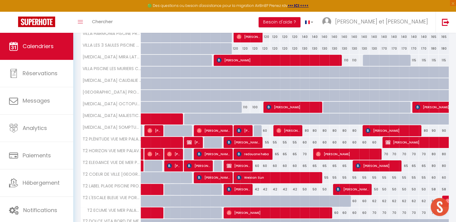
scroll to position [107, 0]
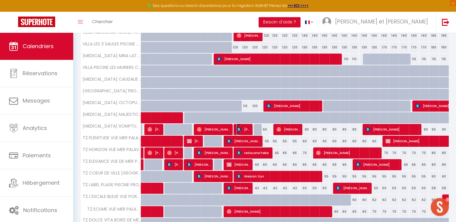
click at [241, 130] on span "[PERSON_NAME]" at bounding box center [243, 129] width 13 height 11
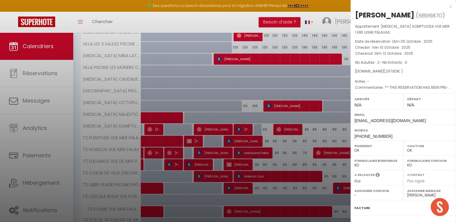
click at [444, 7] on div "x" at bounding box center [400, 6] width 101 height 7
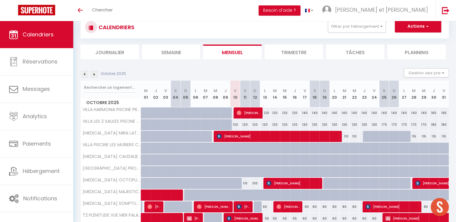
scroll to position [15, 0]
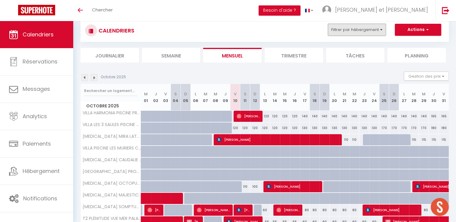
click at [370, 30] on button "Filtrer par hébergement" at bounding box center [357, 30] width 58 height 12
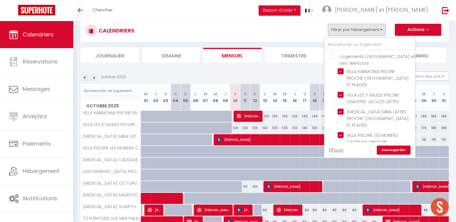
click at [333, 55] on input "Logements [GEOGRAPHIC_DATA] et ses alentours" at bounding box center [376, 56] width 90 height 6
checkbox input "true"
click at [333, 55] on input "Logements [GEOGRAPHIC_DATA] et ses alentours" at bounding box center [376, 56] width 90 height 6
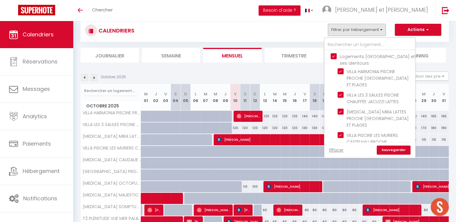
checkbox input "false"
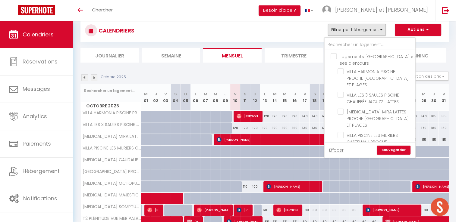
checkbox input "false"
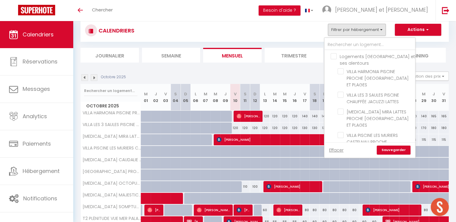
checkbox input "false"
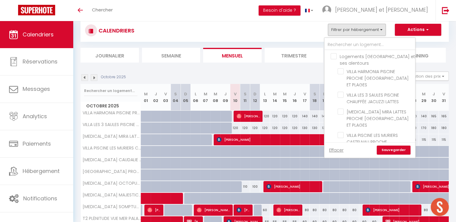
checkbox input "false"
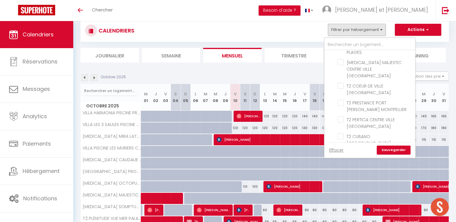
scroll to position [160, 0]
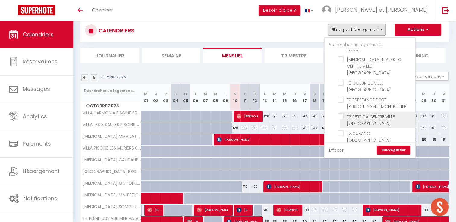
click at [340, 114] on input "T2 PERTICA CENTRE VILLE [GEOGRAPHIC_DATA]" at bounding box center [374, 117] width 75 height 6
checkbox input "true"
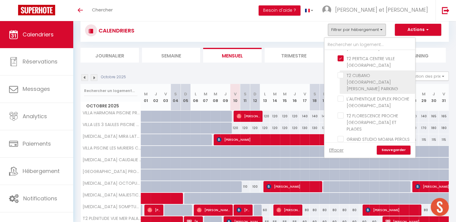
scroll to position [264, 0]
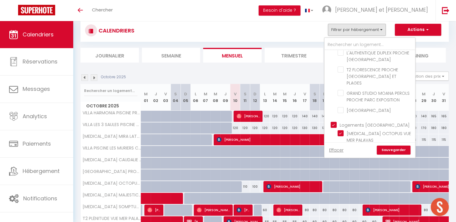
click at [331, 122] on input "Logements [GEOGRAPHIC_DATA]" at bounding box center [376, 125] width 90 height 6
checkbox input "false"
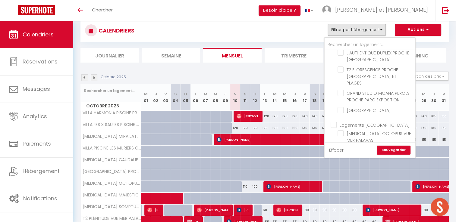
checkbox input "false"
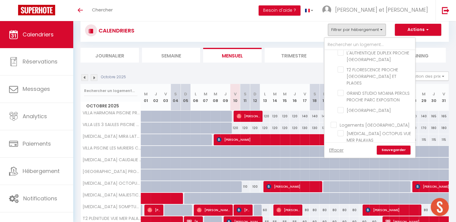
checkbox input "false"
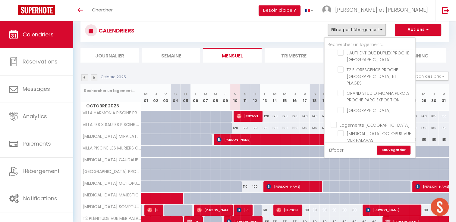
checkbox input "false"
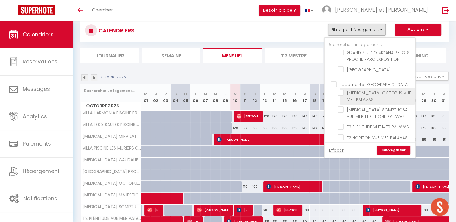
scroll to position [306, 0]
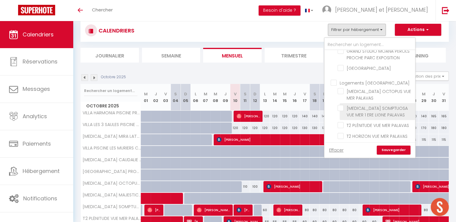
click at [341, 105] on input "[MEDICAL_DATA] SOMPTUOSA VUE MER 1 ERE LIGNE PALAVAS" at bounding box center [374, 108] width 75 height 6
checkbox input "true"
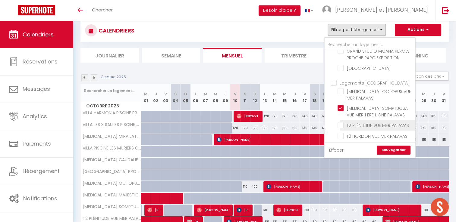
click at [341, 122] on input "T2 PLÉNITUDE VUE MER PALAVAS" at bounding box center [374, 125] width 75 height 6
checkbox input "true"
click at [341, 143] on input "T2 ELEGANCE VUE DE MER PALAVAS" at bounding box center [374, 146] width 75 height 6
checkbox input "true"
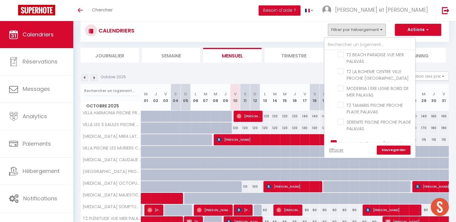
scroll to position [477, 0]
click at [336, 140] on input "Logements Carnon / Mauguio" at bounding box center [376, 143] width 90 height 6
checkbox input "false"
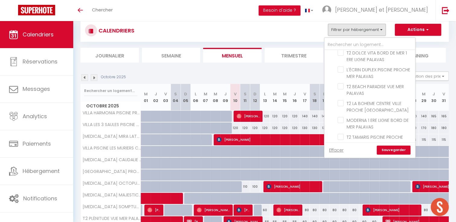
scroll to position [432, 0]
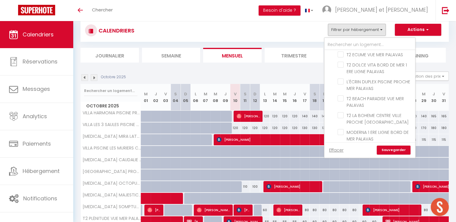
click at [392, 152] on link "Sauvegarder" at bounding box center [394, 150] width 34 height 9
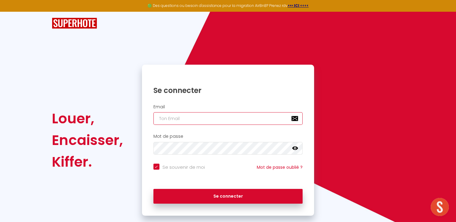
type input "[EMAIL_ADDRESS][DOMAIN_NAME]"
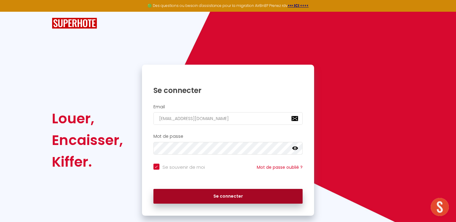
click at [245, 198] on button "Se connecter" at bounding box center [227, 196] width 149 height 15
checkbox input "true"
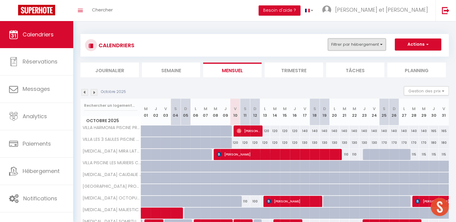
click at [366, 45] on button "Filtrer par hébergement" at bounding box center [357, 45] width 58 height 12
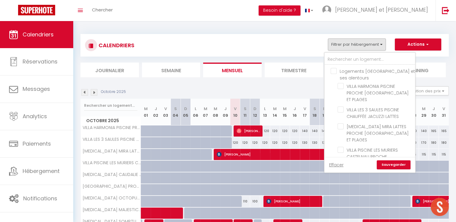
click at [336, 71] on input "Logements [GEOGRAPHIC_DATA] et ses alentours" at bounding box center [376, 71] width 90 height 6
checkbox input "true"
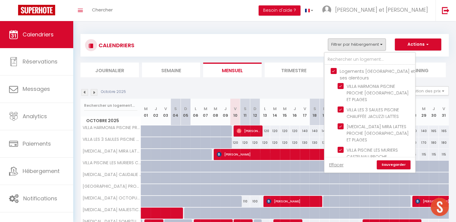
checkbox input "true"
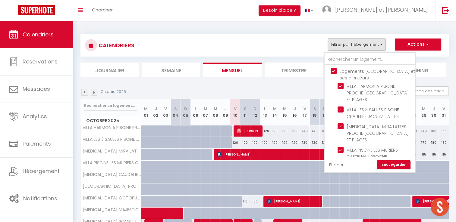
checkbox input "true"
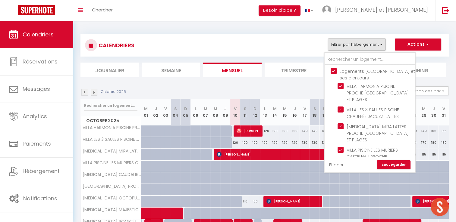
checkbox input "true"
checkbox input "false"
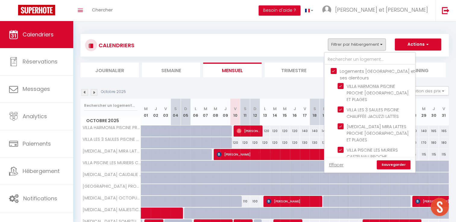
checkbox input "false"
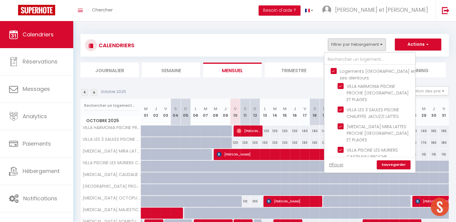
checkbox input "false"
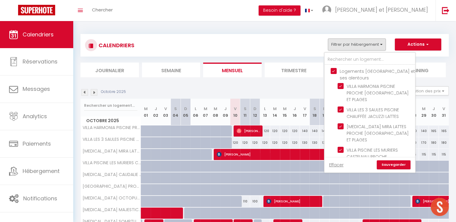
checkbox input "false"
click at [336, 71] on input "Logements [GEOGRAPHIC_DATA] et ses alentours" at bounding box center [376, 71] width 90 height 6
checkbox input "false"
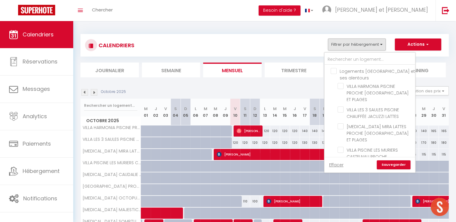
checkbox input "false"
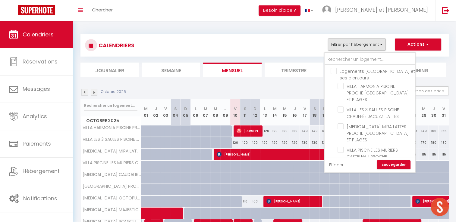
checkbox input "false"
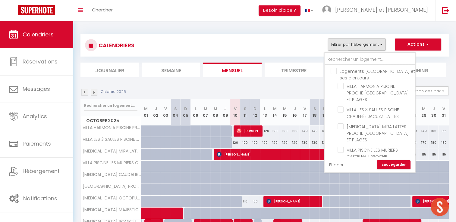
checkbox input "false"
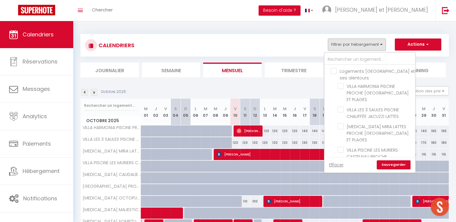
checkbox input "false"
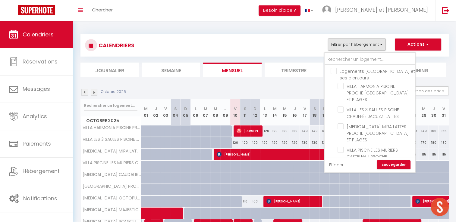
checkbox input "false"
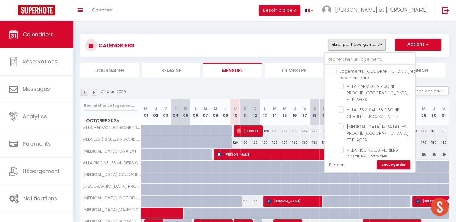
checkbox input "false"
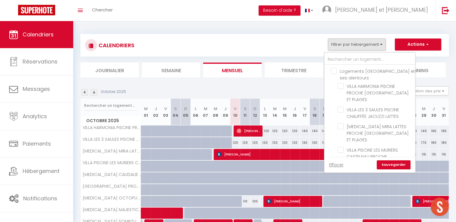
checkbox input "false"
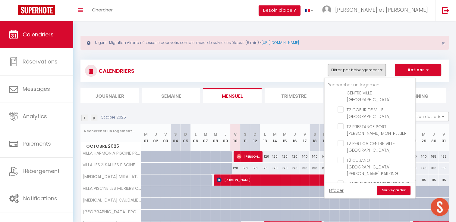
scroll to position [172, 0]
click at [340, 142] on input "T2 PERTICA CENTRE VILLE [GEOGRAPHIC_DATA]" at bounding box center [374, 145] width 75 height 6
checkbox input "true"
checkbox input "false"
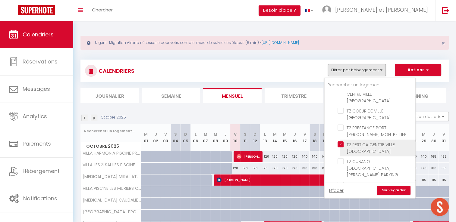
checkbox input "false"
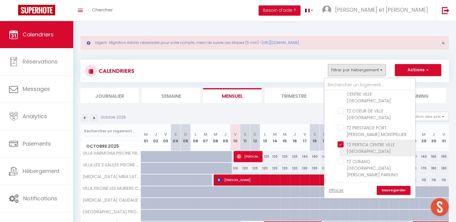
checkbox input "false"
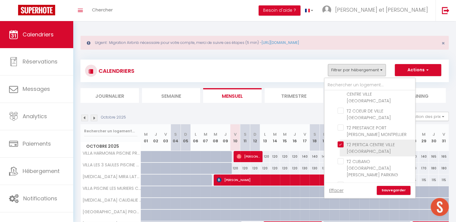
checkbox input "false"
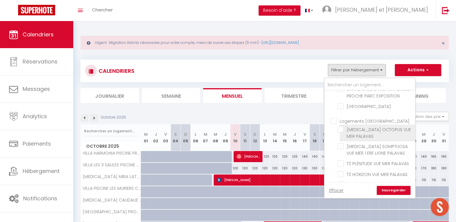
scroll to position [309, 0]
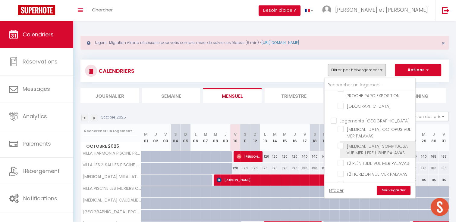
click at [342, 143] on input "[MEDICAL_DATA] SOMPTUOSA VUE MER 1 ERE LIGNE PALAVAS" at bounding box center [374, 146] width 75 height 6
checkbox input "true"
checkbox input "false"
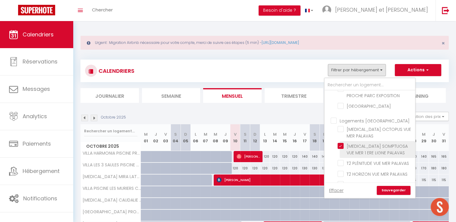
checkbox input "false"
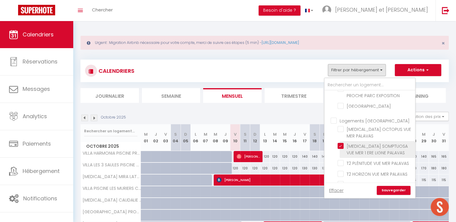
checkbox input "false"
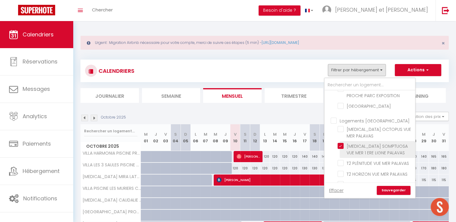
checkbox input "false"
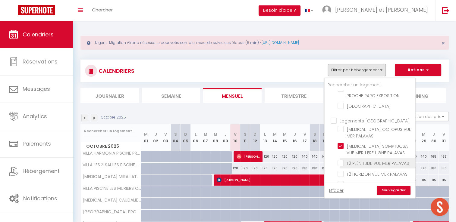
click at [342, 160] on input "T2 PLÉNITUDE VUE MER PALAVAS" at bounding box center [374, 163] width 75 height 6
checkbox input "true"
checkbox input "false"
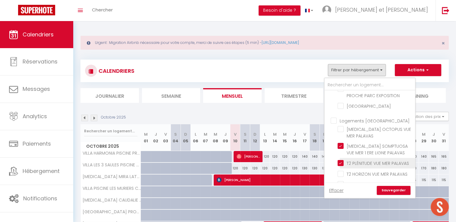
checkbox input "false"
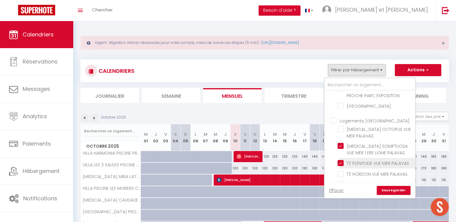
checkbox input "false"
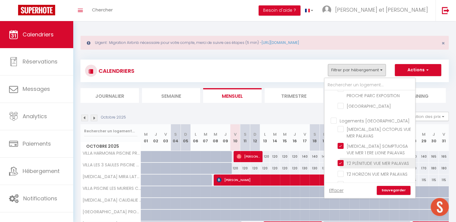
checkbox input "false"
click at [339, 181] on input "T2 ELEGANCE VUE DE MER PALAVAS" at bounding box center [374, 184] width 75 height 6
checkbox input "true"
checkbox input "false"
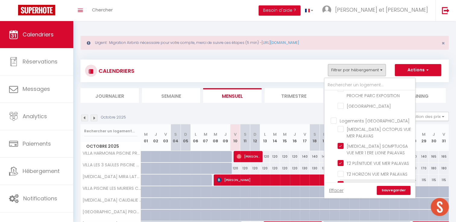
checkbox input "false"
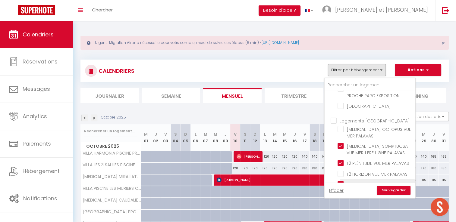
checkbox input "false"
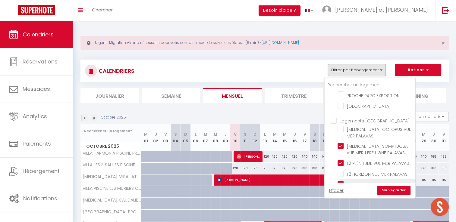
checkbox input "false"
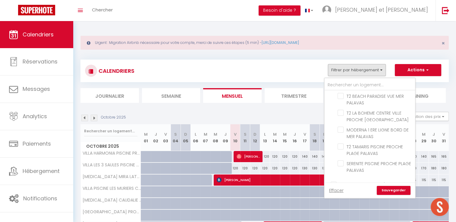
scroll to position [495, 0]
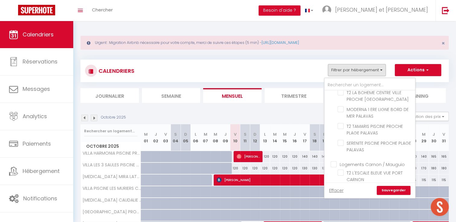
click at [397, 190] on link "Sauvegarder" at bounding box center [394, 190] width 34 height 9
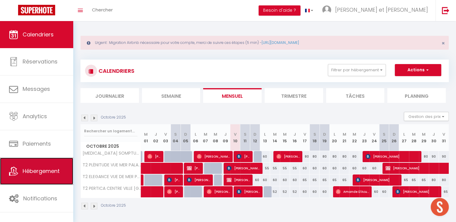
click at [34, 172] on span "Hébergement" at bounding box center [41, 172] width 37 height 8
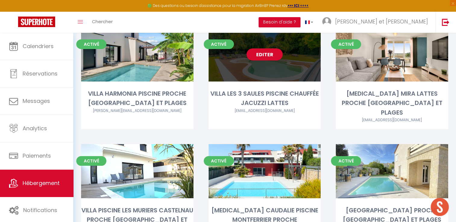
scroll to position [51, 0]
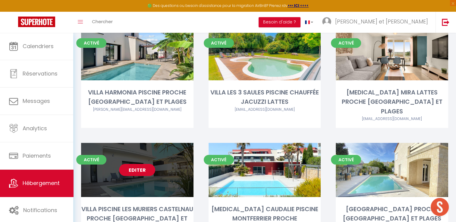
click at [136, 164] on link "Editer" at bounding box center [137, 170] width 36 height 12
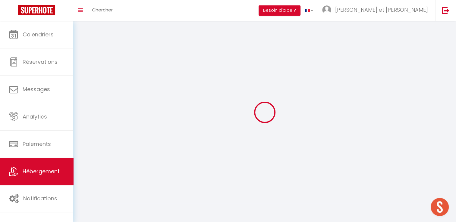
select select "1"
select select
select select "28"
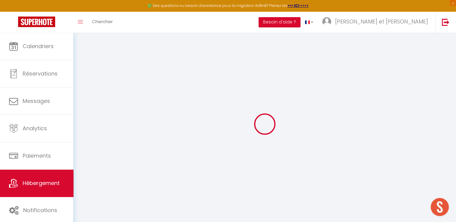
select select
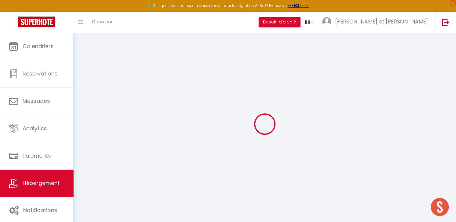
select select
checkbox input "false"
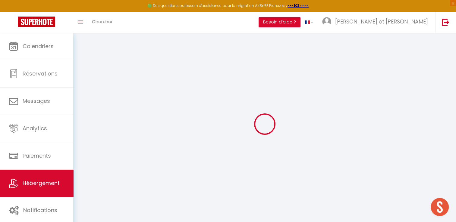
select select
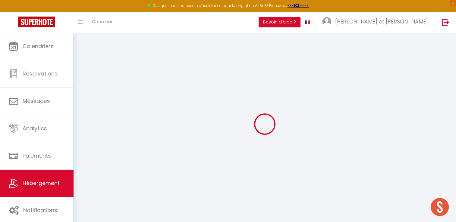
select select
checkbox input "false"
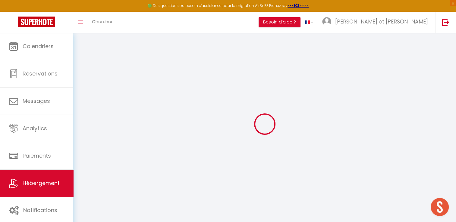
checkbox input "false"
select select
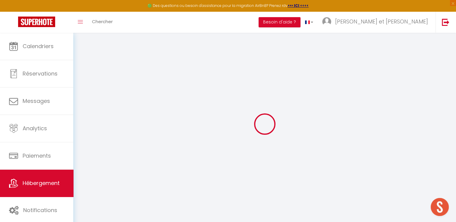
select select
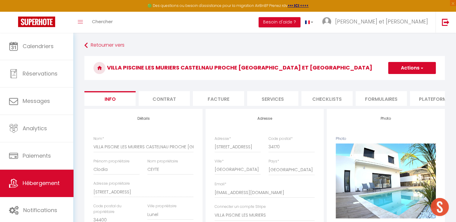
scroll to position [0, 182]
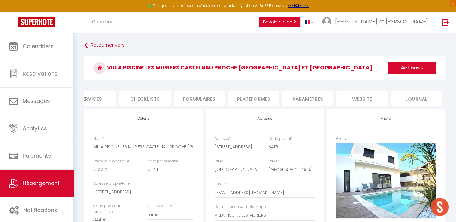
click at [364, 101] on li "website" at bounding box center [361, 98] width 51 height 15
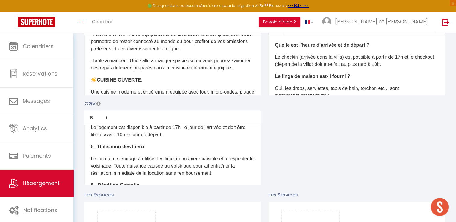
scroll to position [165, 0]
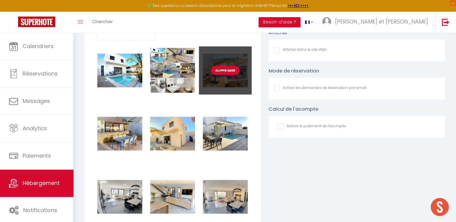
click at [210, 144] on div "Supprimer" at bounding box center [225, 134] width 53 height 48
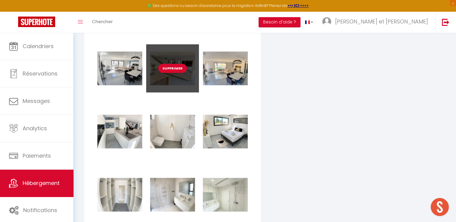
scroll to position [768, 0]
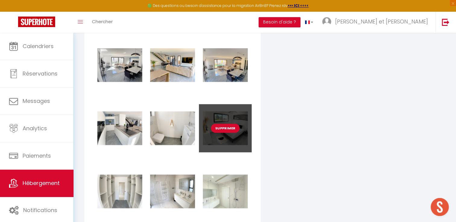
click at [241, 146] on div "Supprimer" at bounding box center [225, 128] width 53 height 48
